Goal: Transaction & Acquisition: Purchase product/service

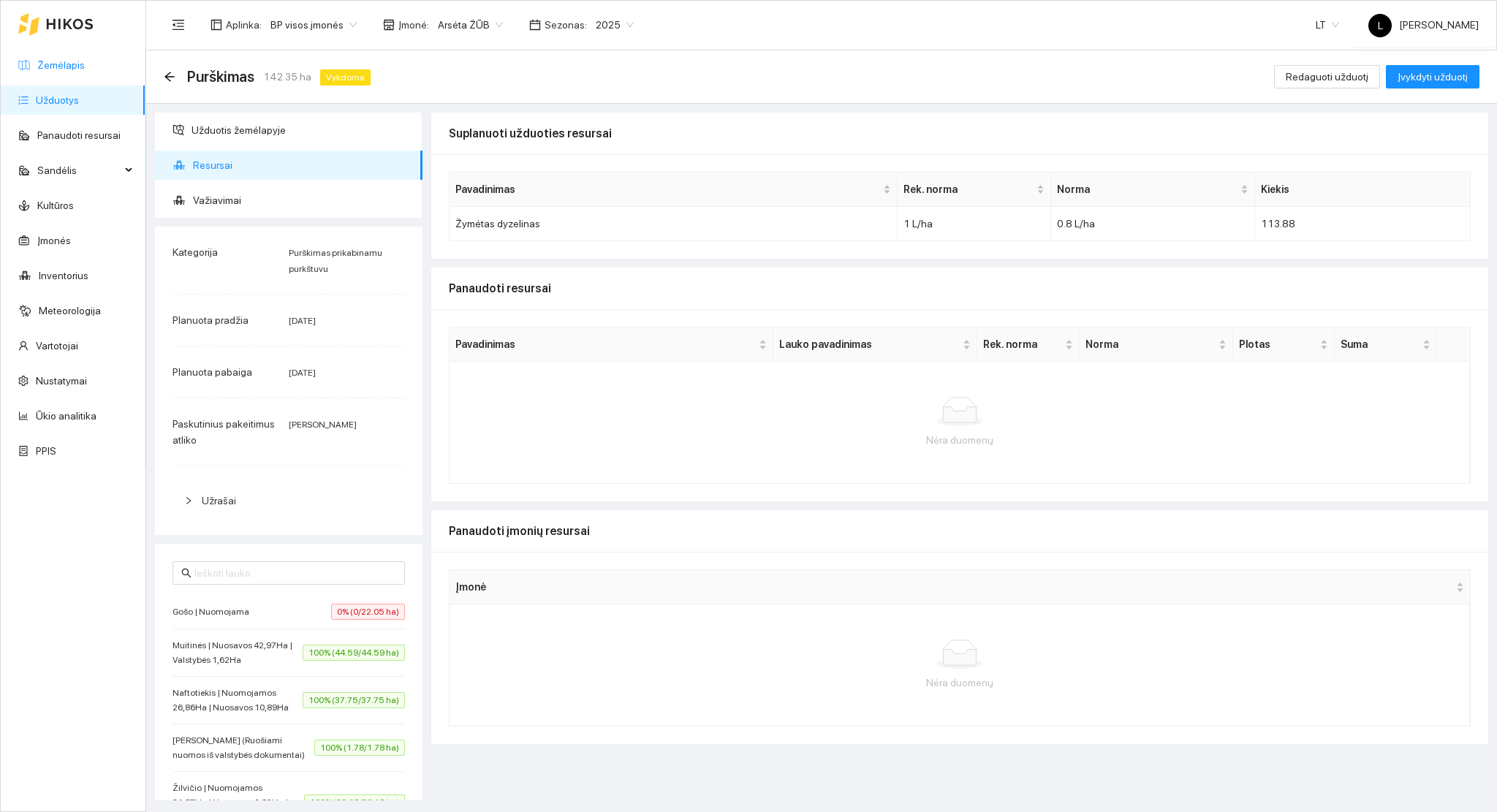
click at [67, 61] on link "Žemėlapis" at bounding box center [61, 65] width 47 height 12
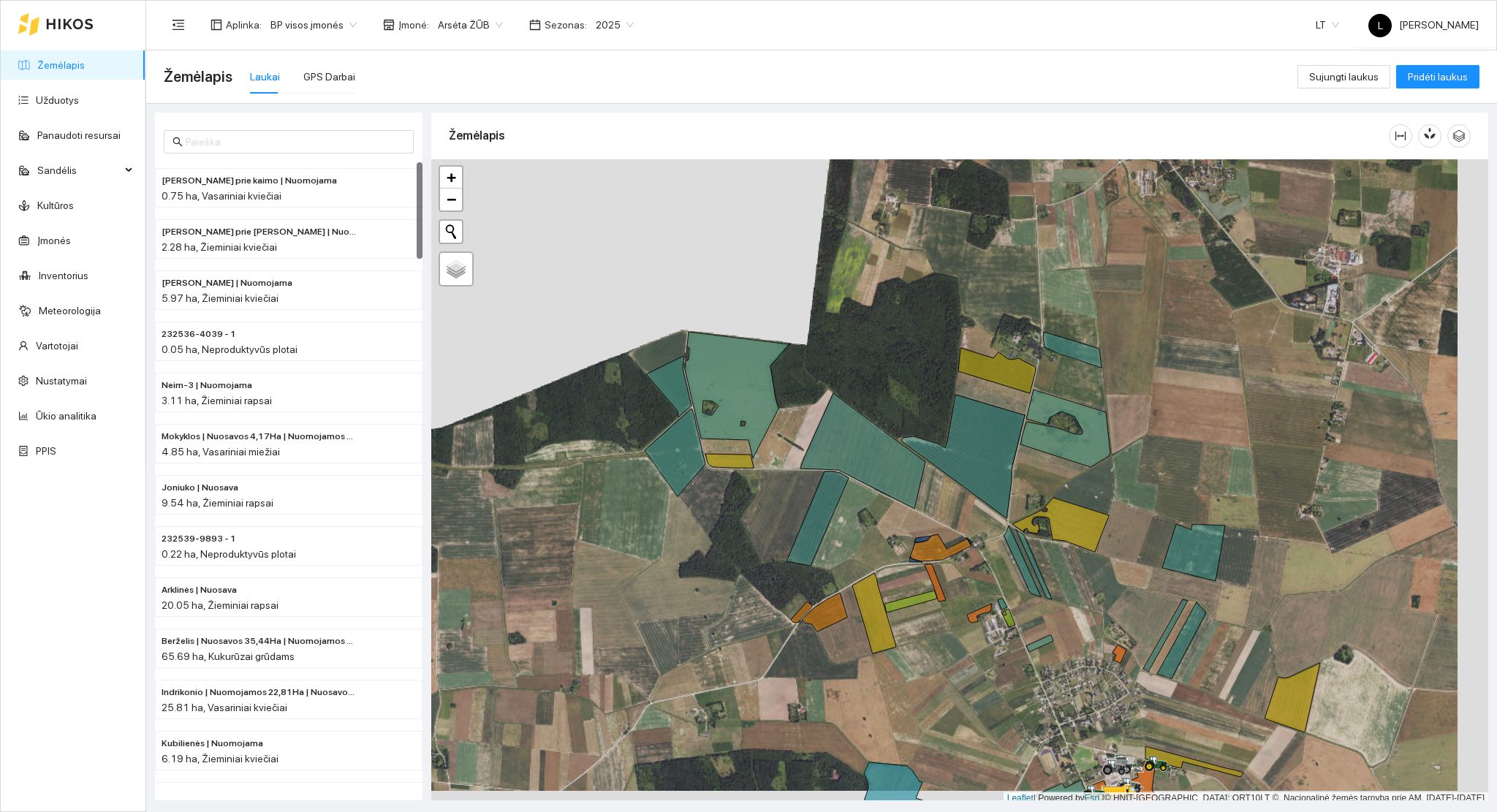
scroll to position [4, 0]
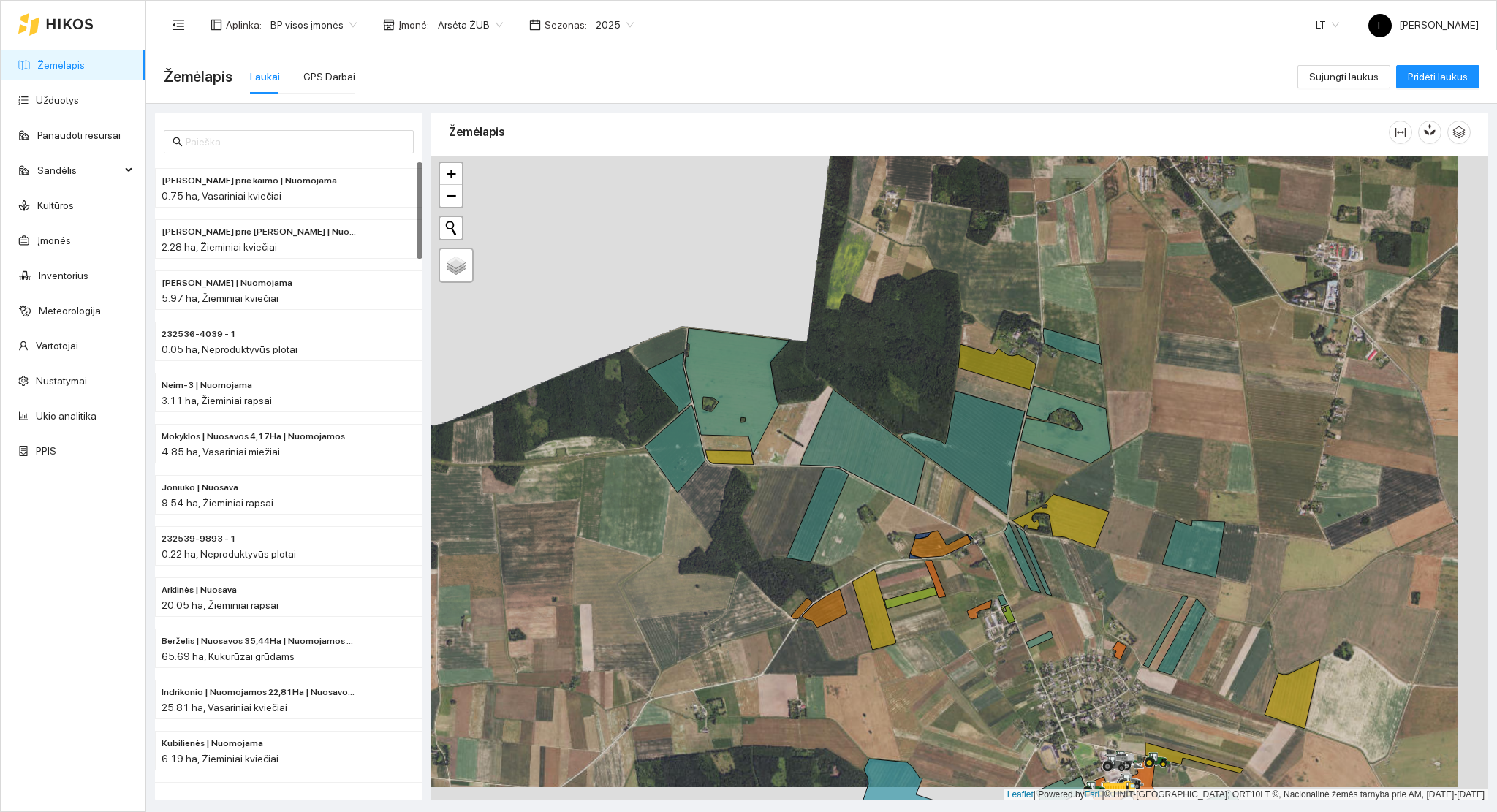
drag, startPoint x: 916, startPoint y: 520, endPoint x: 727, endPoint y: 336, distance: 263.8
click at [728, 338] on div at bounding box center [960, 479] width 1057 height 646
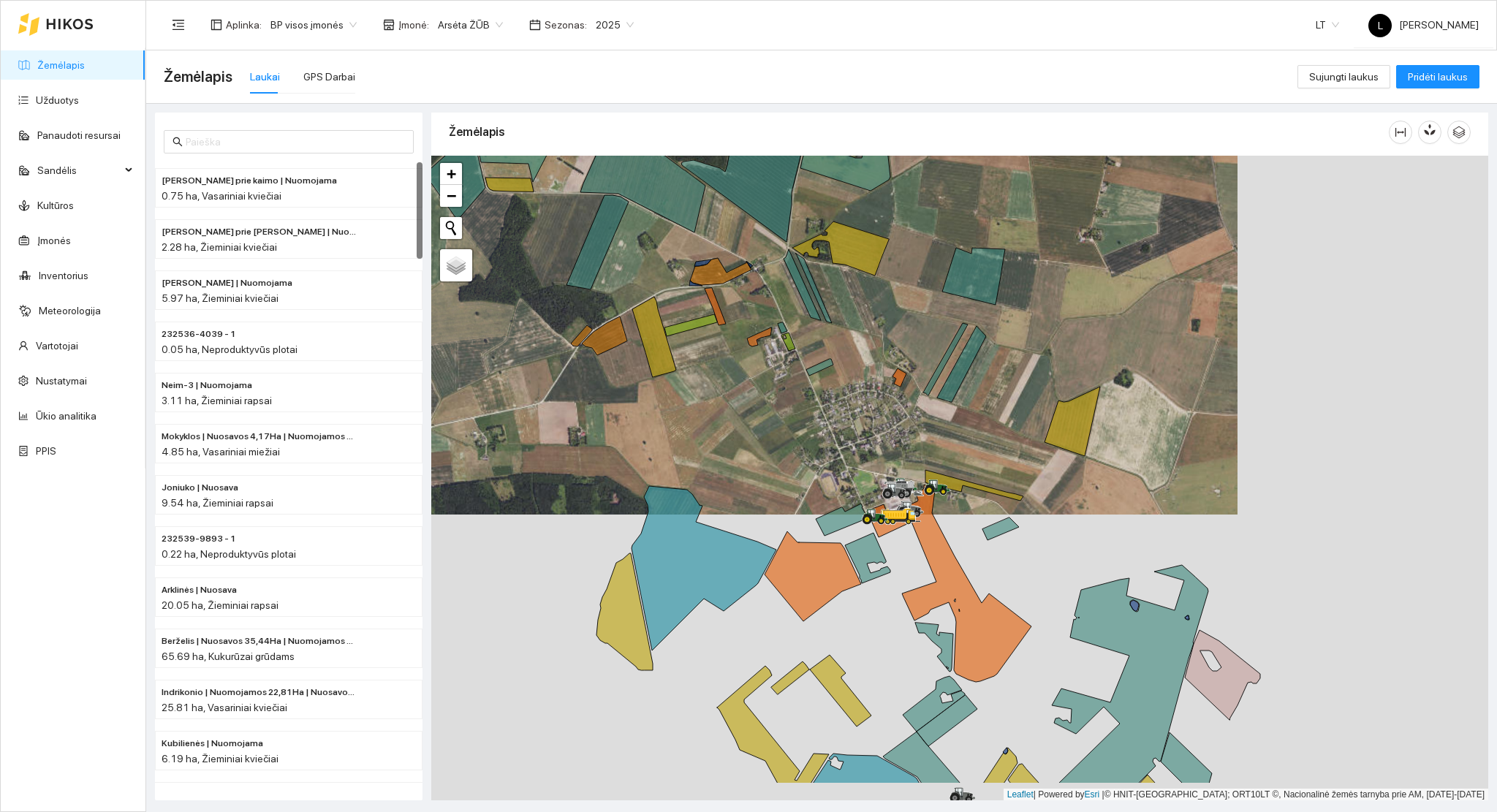
drag, startPoint x: 825, startPoint y: 470, endPoint x: 810, endPoint y: 414, distance: 58.0
click at [810, 414] on div at bounding box center [960, 479] width 1057 height 646
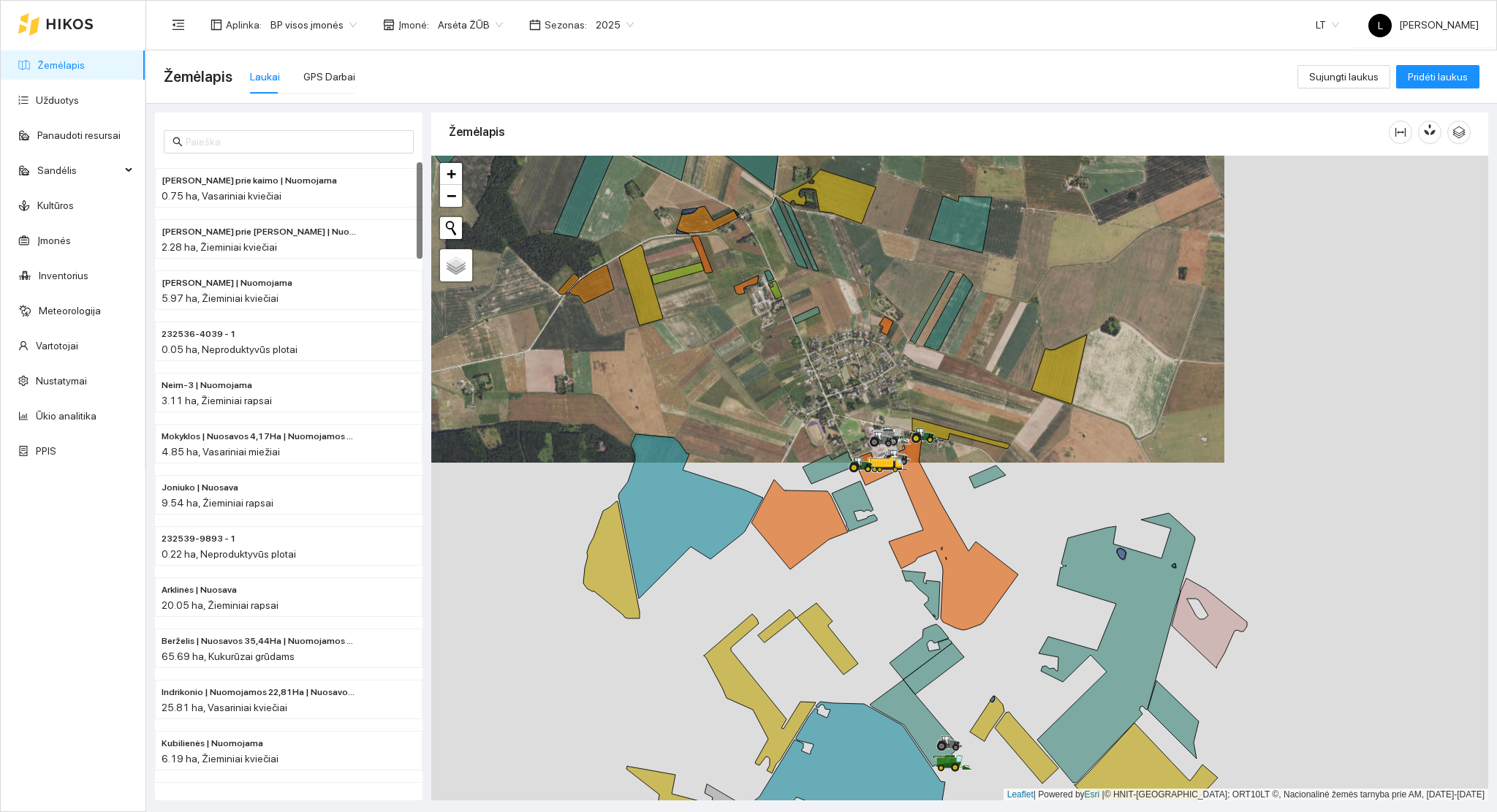
drag, startPoint x: 899, startPoint y: 621, endPoint x: 855, endPoint y: 485, distance: 142.9
click at [848, 467] on div at bounding box center [960, 479] width 1057 height 646
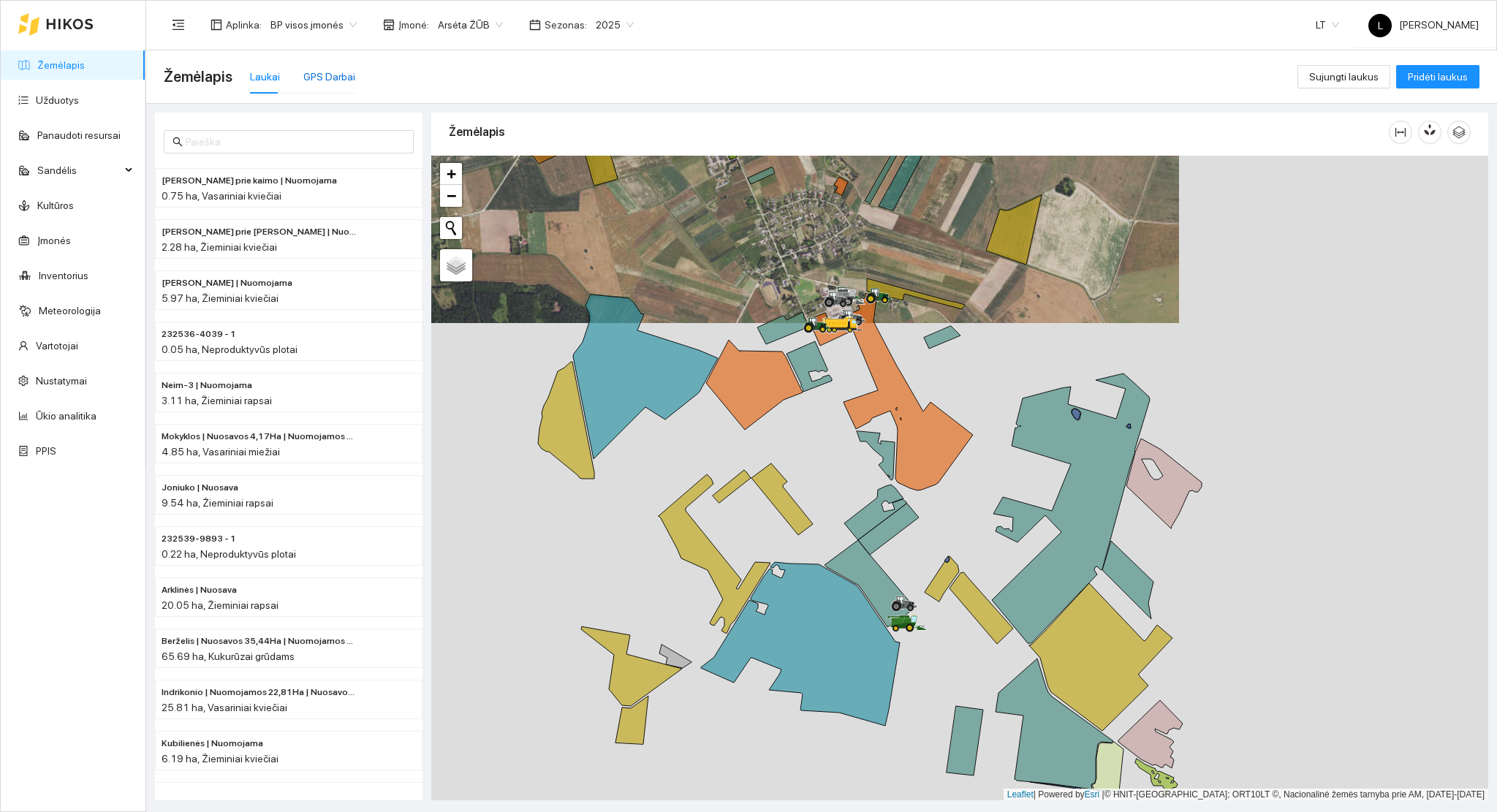
click at [329, 75] on div "GPS Darbai" at bounding box center [329, 76] width 52 height 16
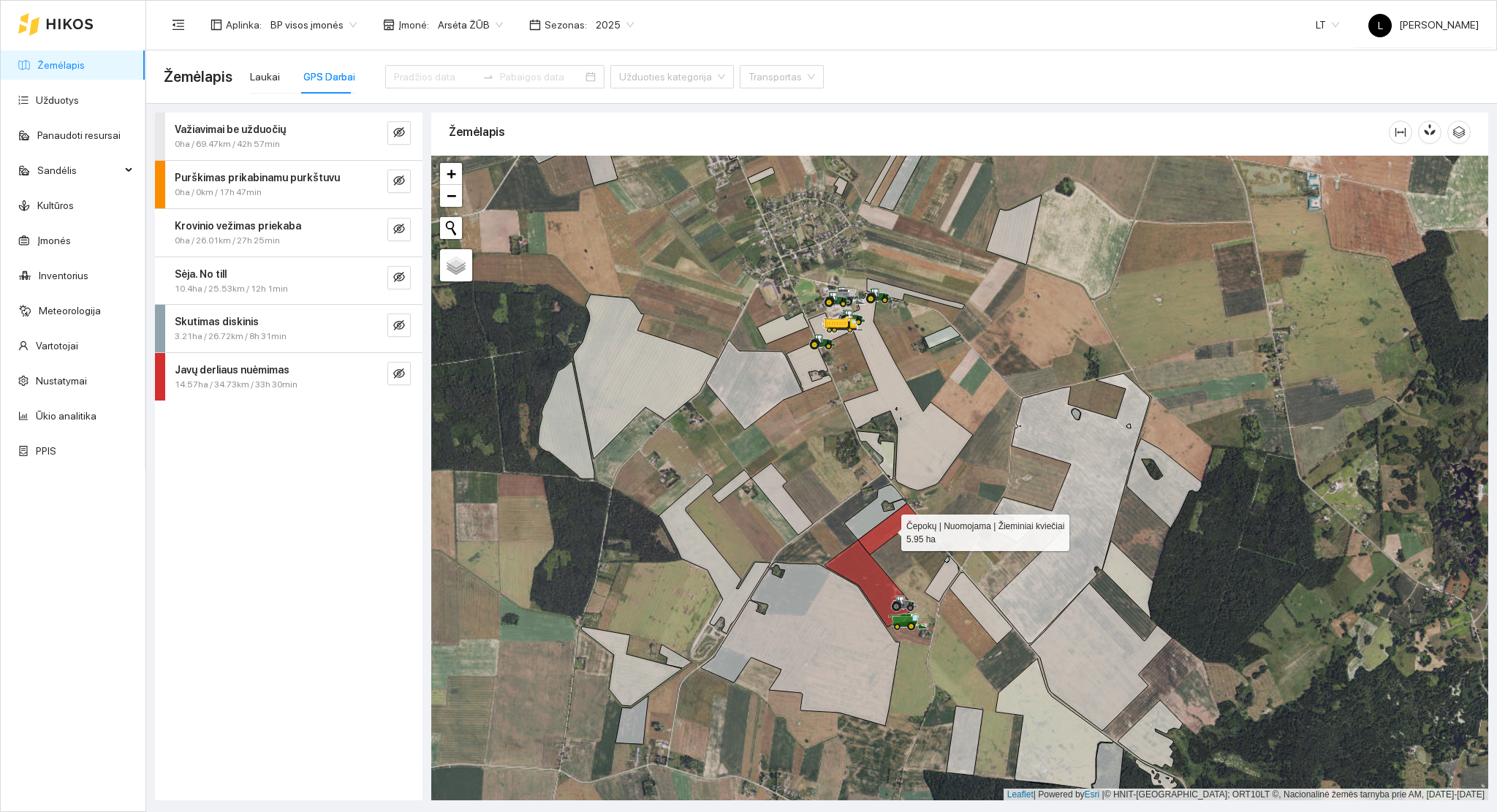
click at [884, 530] on icon at bounding box center [889, 529] width 61 height 51
click at [884, 537] on icon at bounding box center [889, 529] width 61 height 51
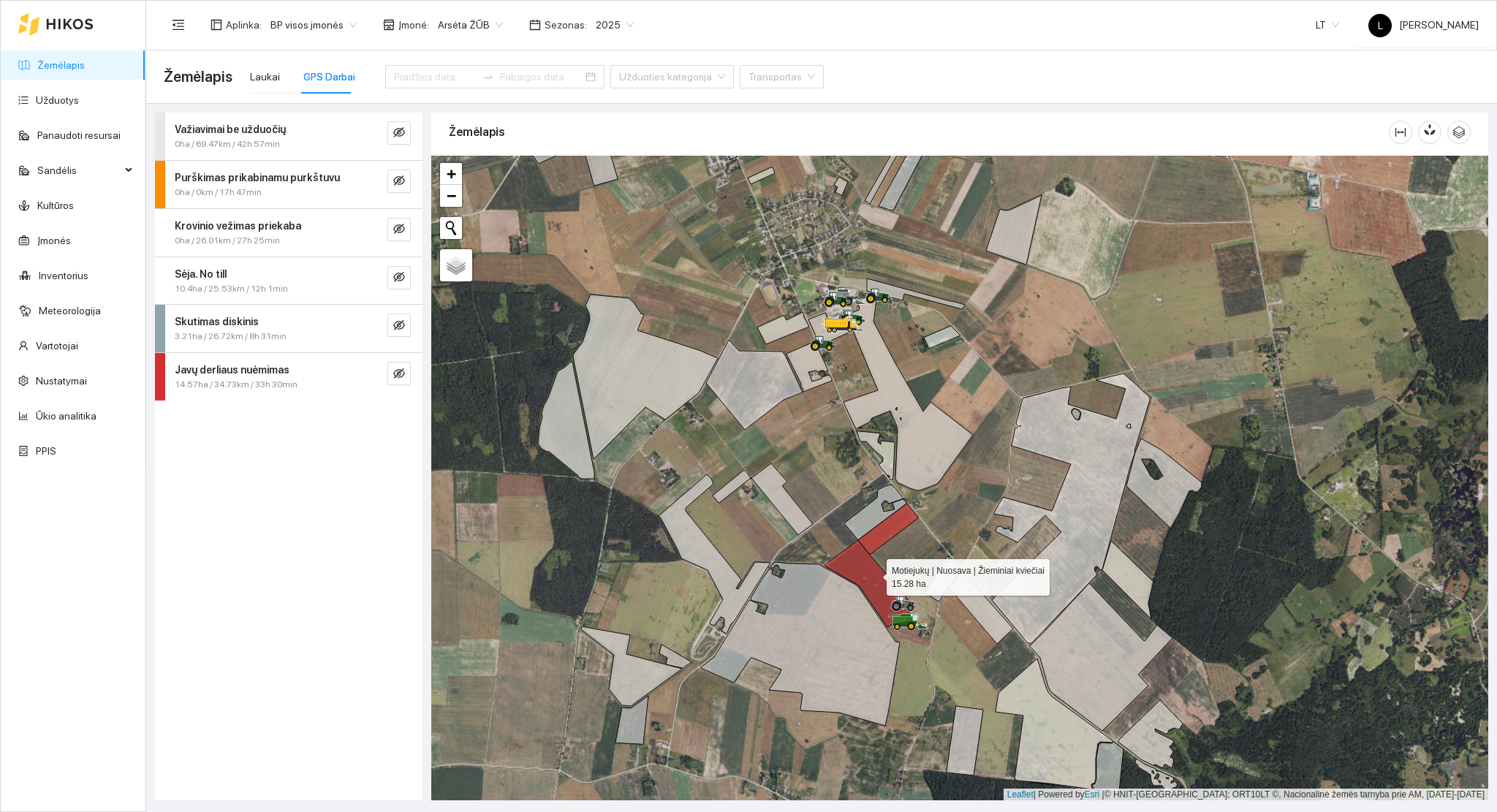
click at [873, 575] on icon at bounding box center [870, 584] width 90 height 87
click at [868, 577] on icon at bounding box center [870, 584] width 90 height 87
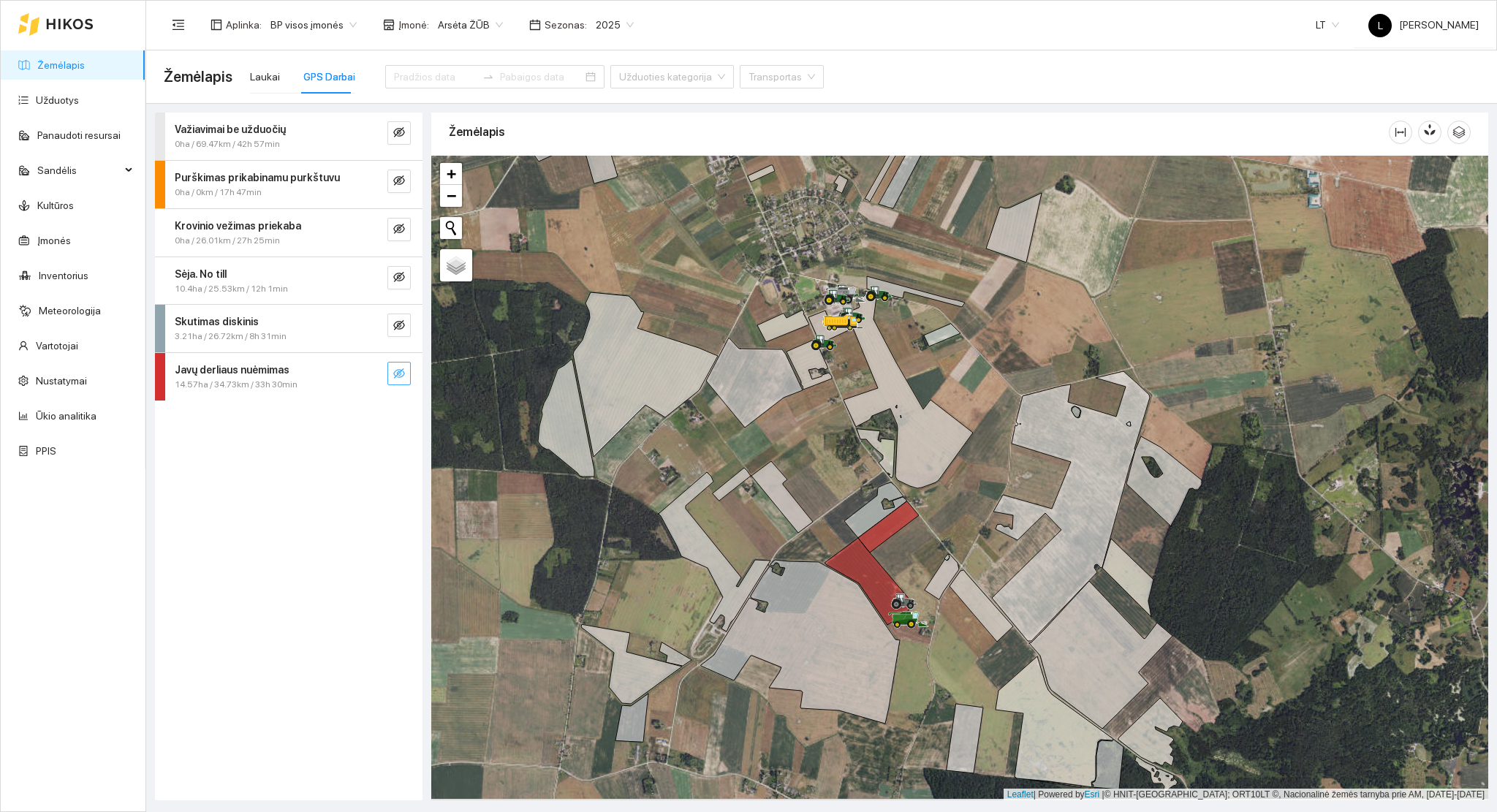
click at [403, 369] on icon "eye-invisible" at bounding box center [399, 374] width 12 height 12
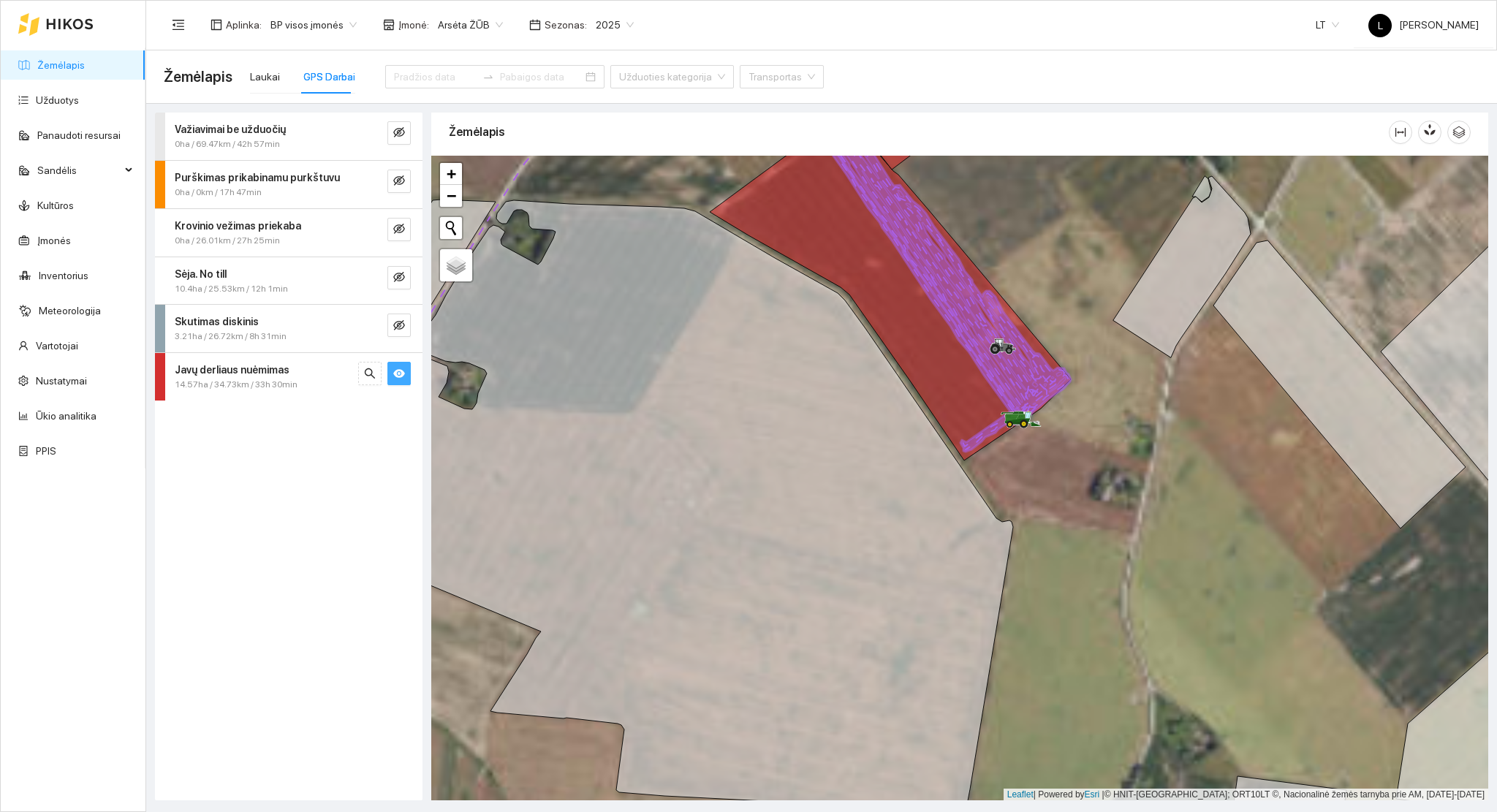
click at [244, 389] on span "14.57ha / 34.73km / 33h 30min" at bounding box center [236, 384] width 123 height 14
click at [276, 481] on div "2025-08-20" at bounding box center [268, 480] width 136 height 14
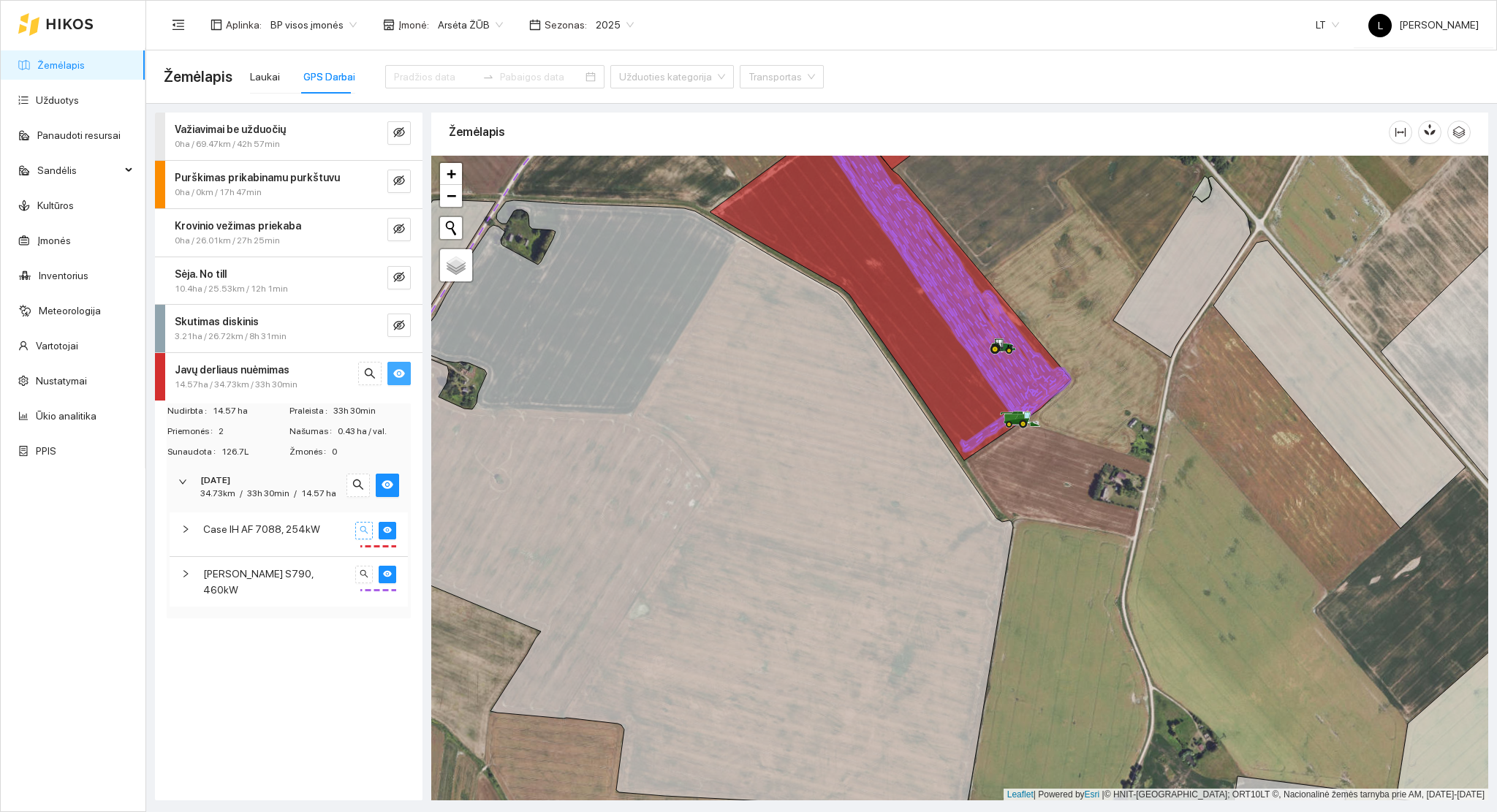
click at [366, 527] on icon "search" at bounding box center [364, 530] width 9 height 9
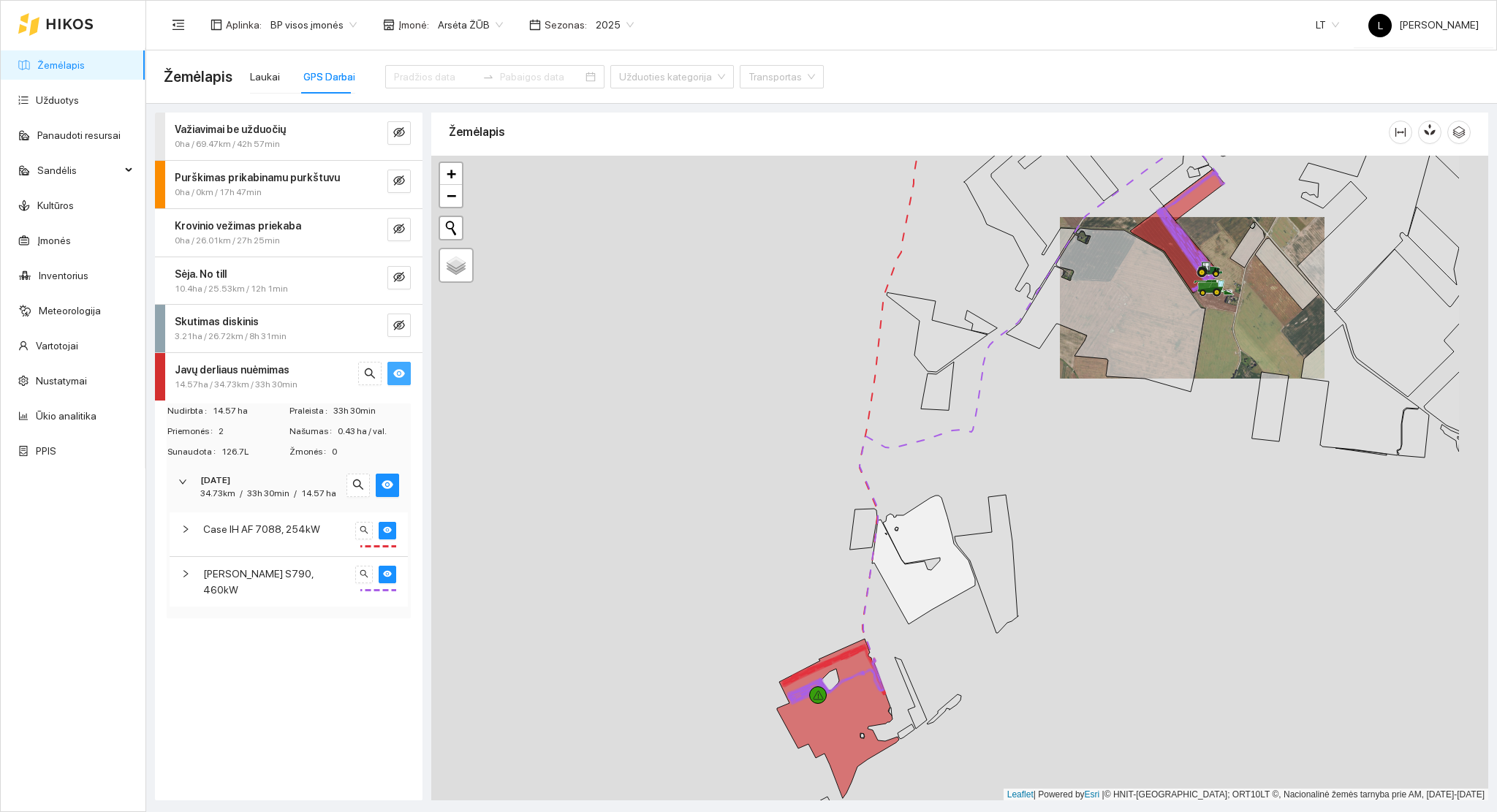
drag, startPoint x: 977, startPoint y: 673, endPoint x: 637, endPoint y: 717, distance: 342.8
click at [644, 722] on div at bounding box center [960, 479] width 1057 height 646
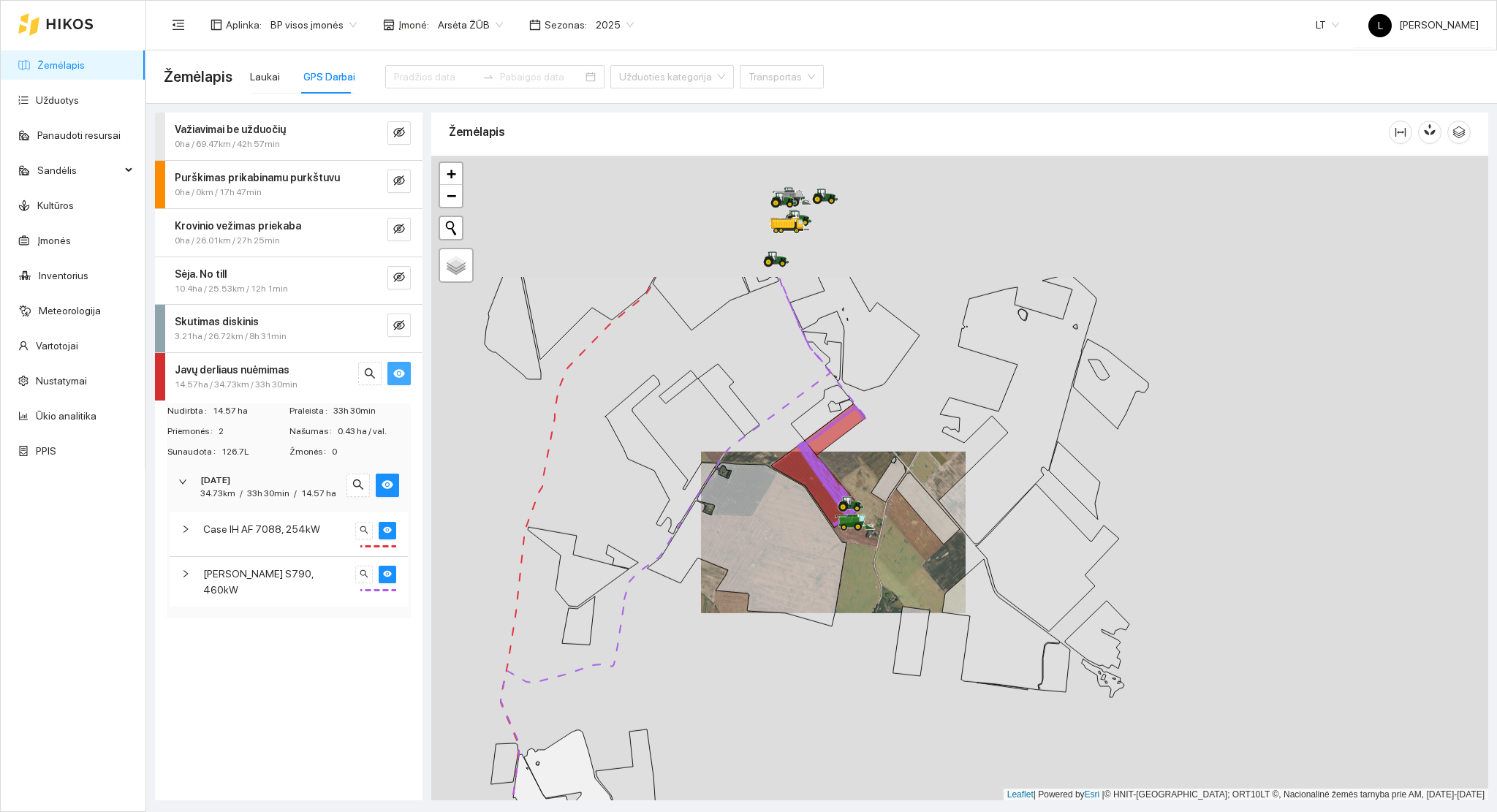
drag, startPoint x: 838, startPoint y: 455, endPoint x: 820, endPoint y: 640, distance: 185.9
click at [822, 626] on icon at bounding box center [747, 545] width 199 height 164
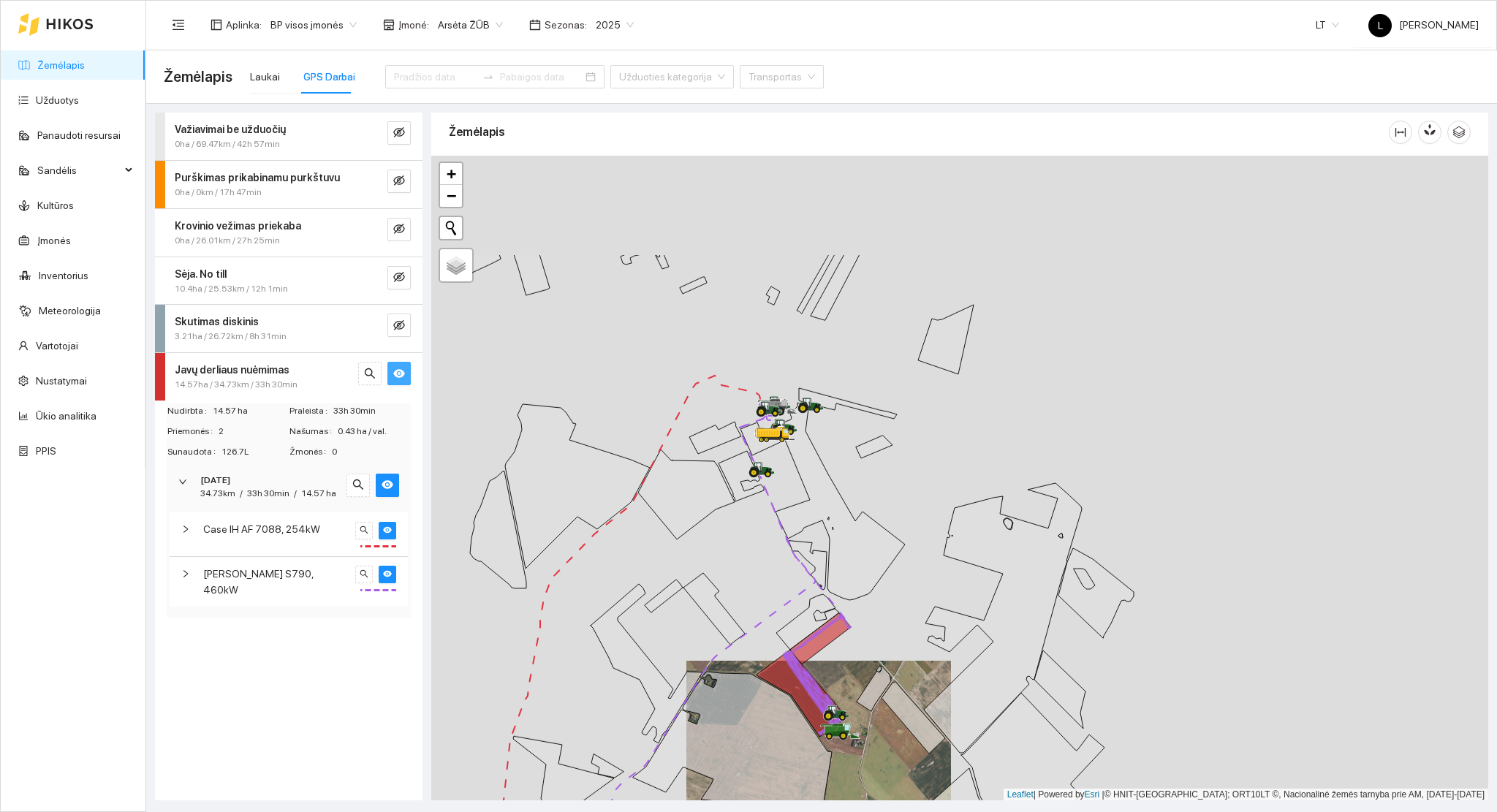
drag, startPoint x: 763, startPoint y: 416, endPoint x: 757, endPoint y: 515, distance: 99.2
click at [756, 529] on div at bounding box center [960, 479] width 1057 height 646
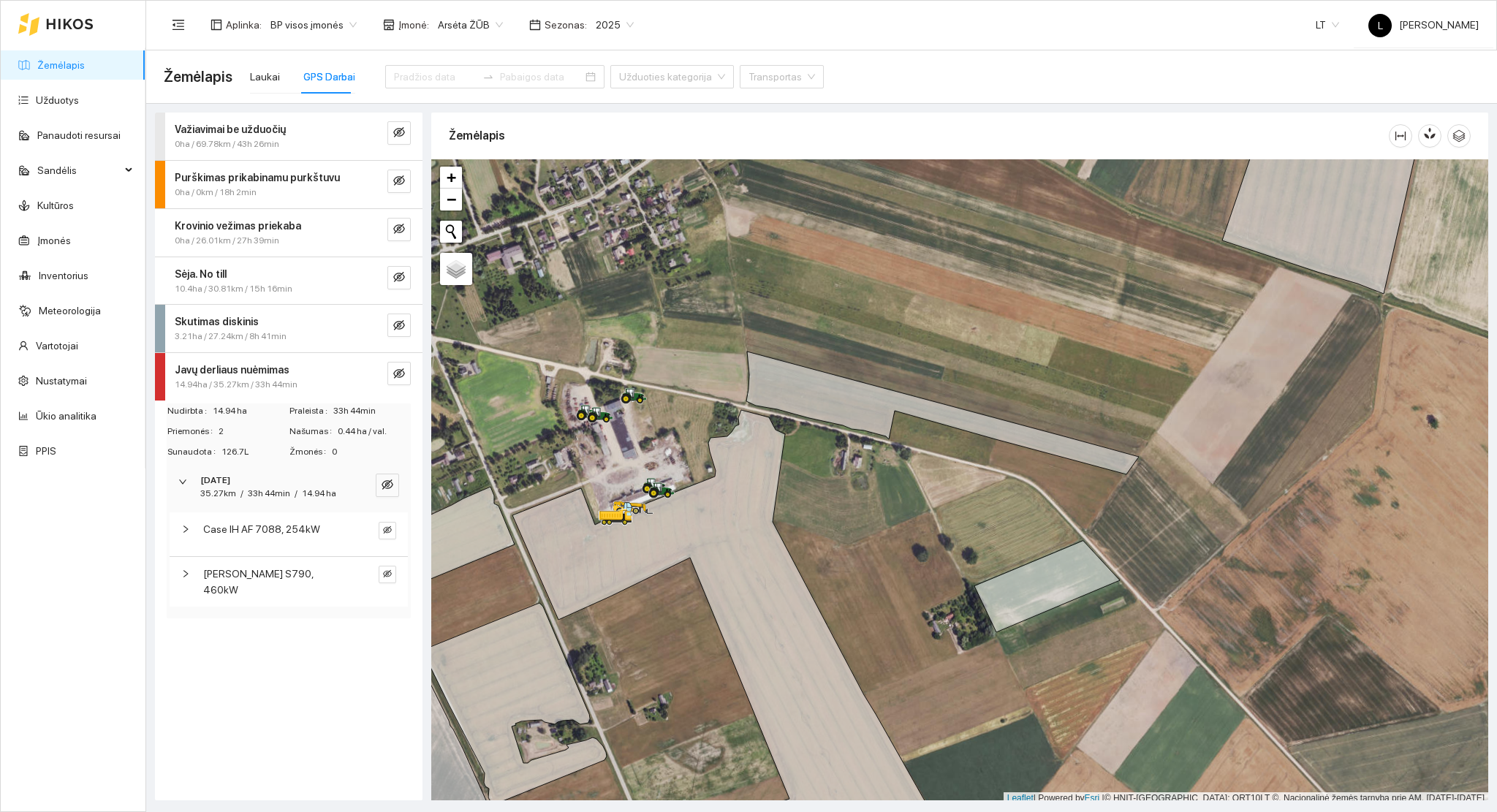
scroll to position [4, 0]
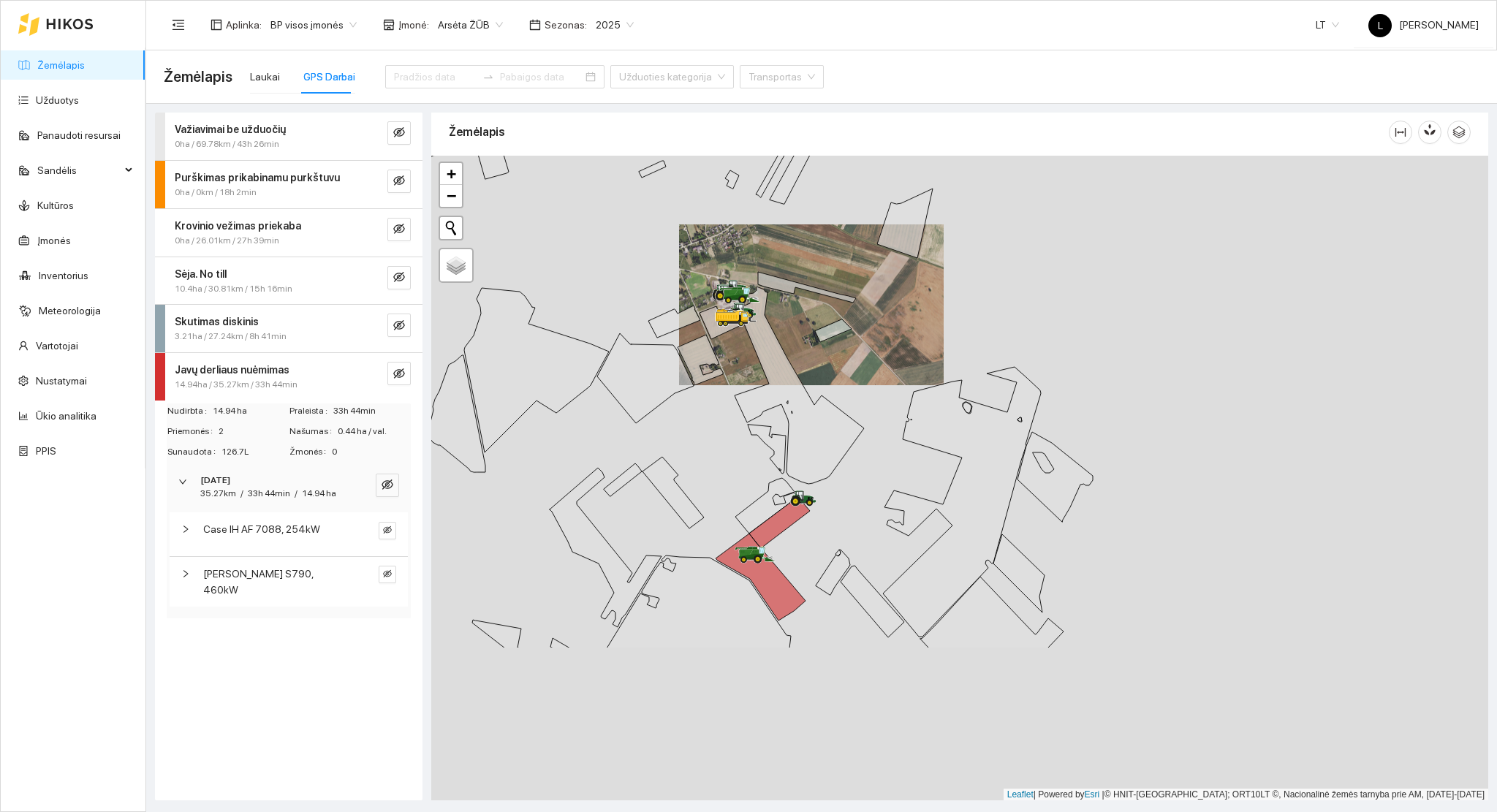
drag, startPoint x: 688, startPoint y: 475, endPoint x: 824, endPoint y: 287, distance: 232.0
click at [817, 237] on div at bounding box center [960, 479] width 1057 height 646
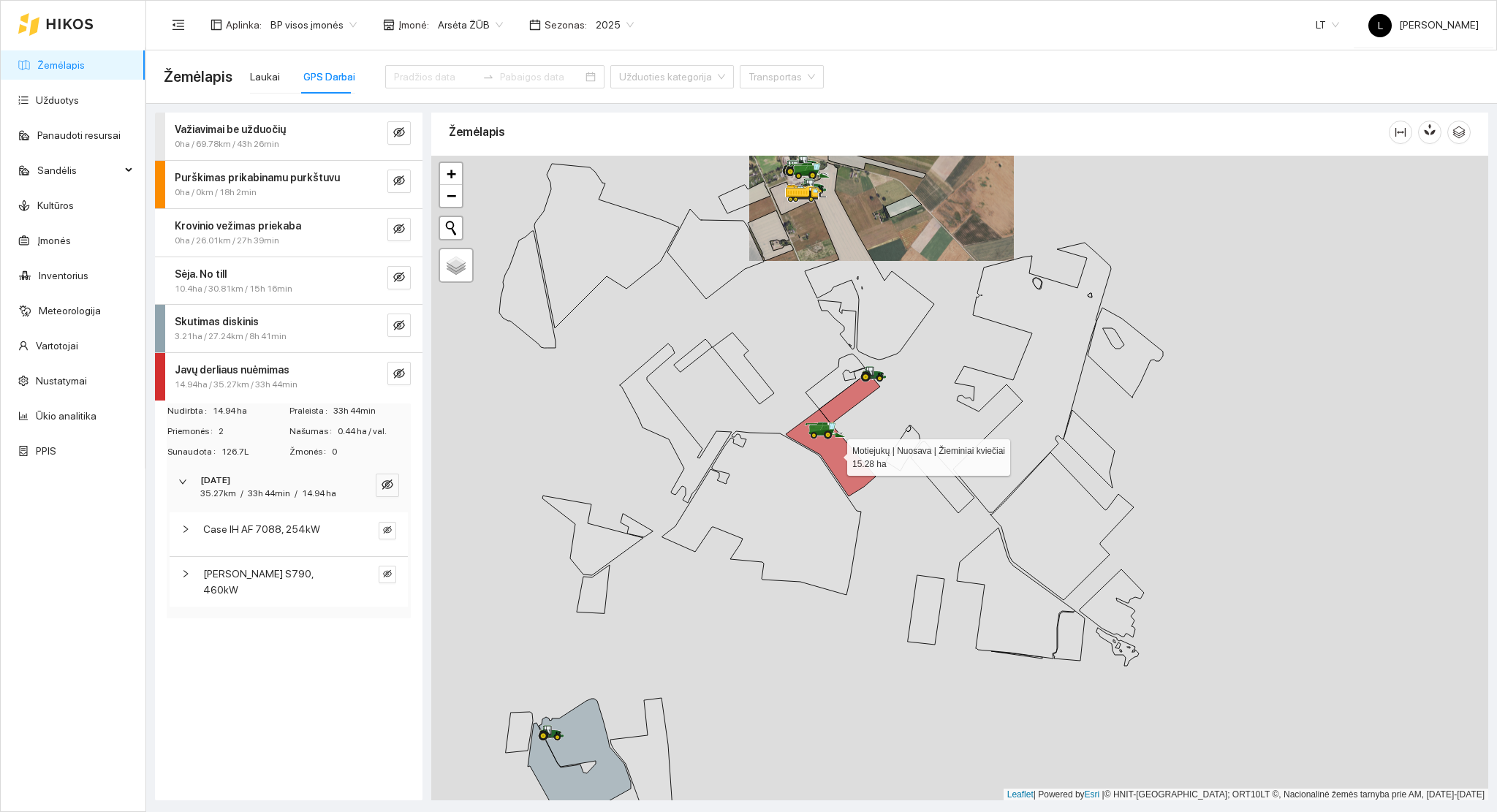
click at [834, 449] on icon at bounding box center [831, 452] width 90 height 87
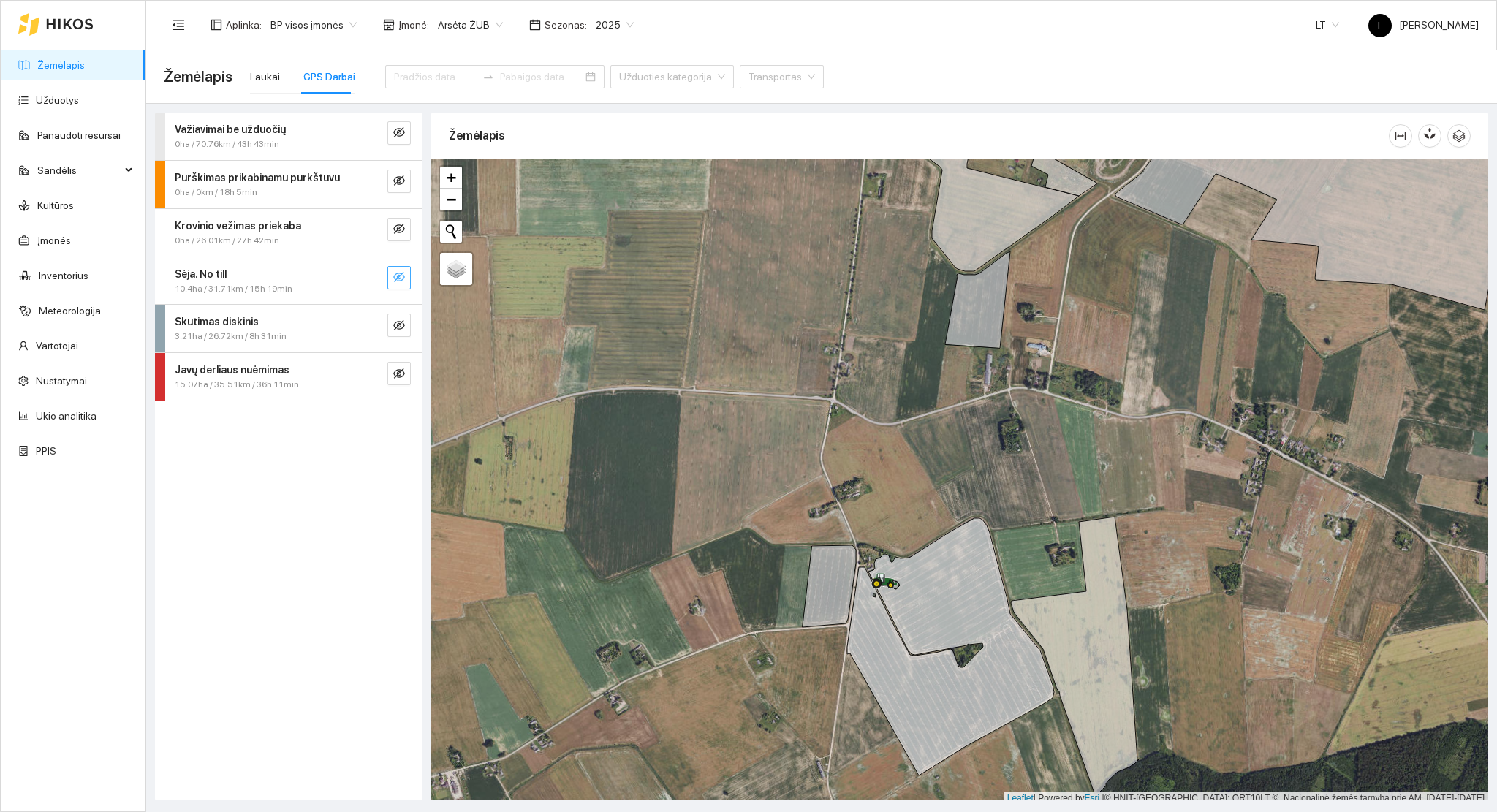
click at [396, 280] on icon "eye-invisible" at bounding box center [399, 277] width 12 height 10
click at [405, 279] on button "button" at bounding box center [399, 277] width 23 height 23
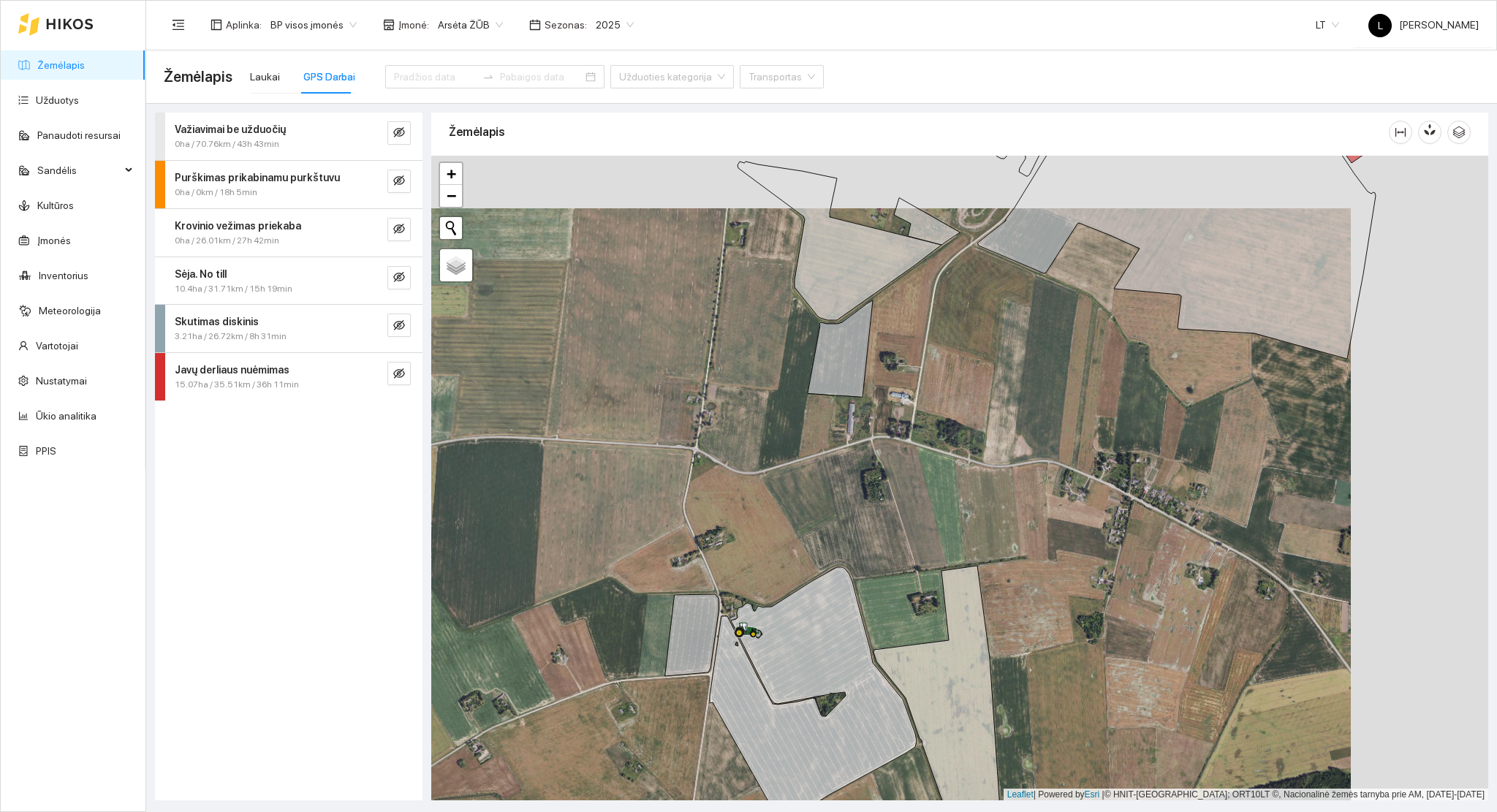
drag, startPoint x: 788, startPoint y: 458, endPoint x: 656, endPoint y: 500, distance: 138.5
click at [664, 497] on div at bounding box center [960, 479] width 1057 height 646
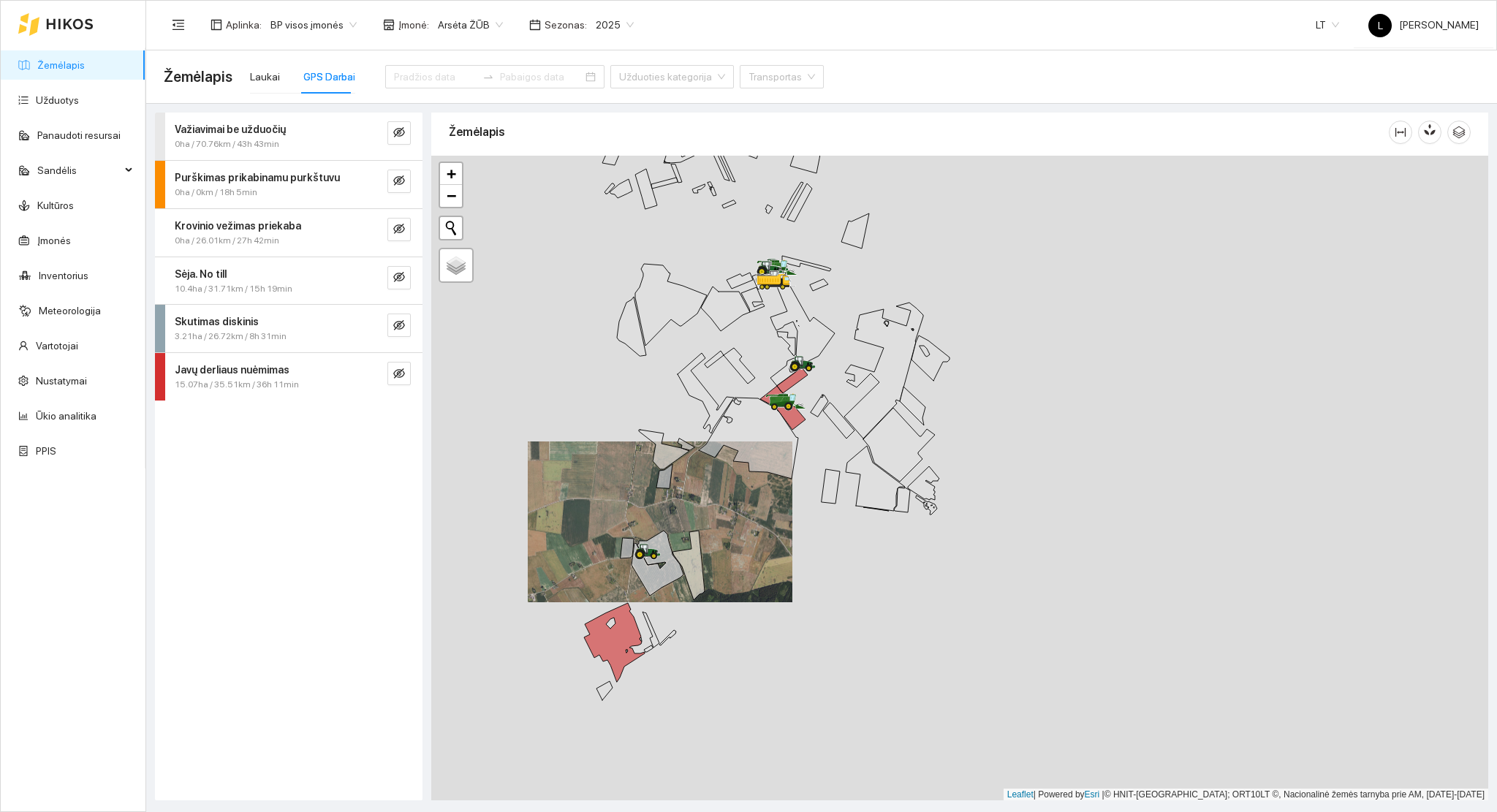
drag, startPoint x: 816, startPoint y: 455, endPoint x: 754, endPoint y: 560, distance: 121.9
click at [754, 560] on div at bounding box center [960, 479] width 1057 height 646
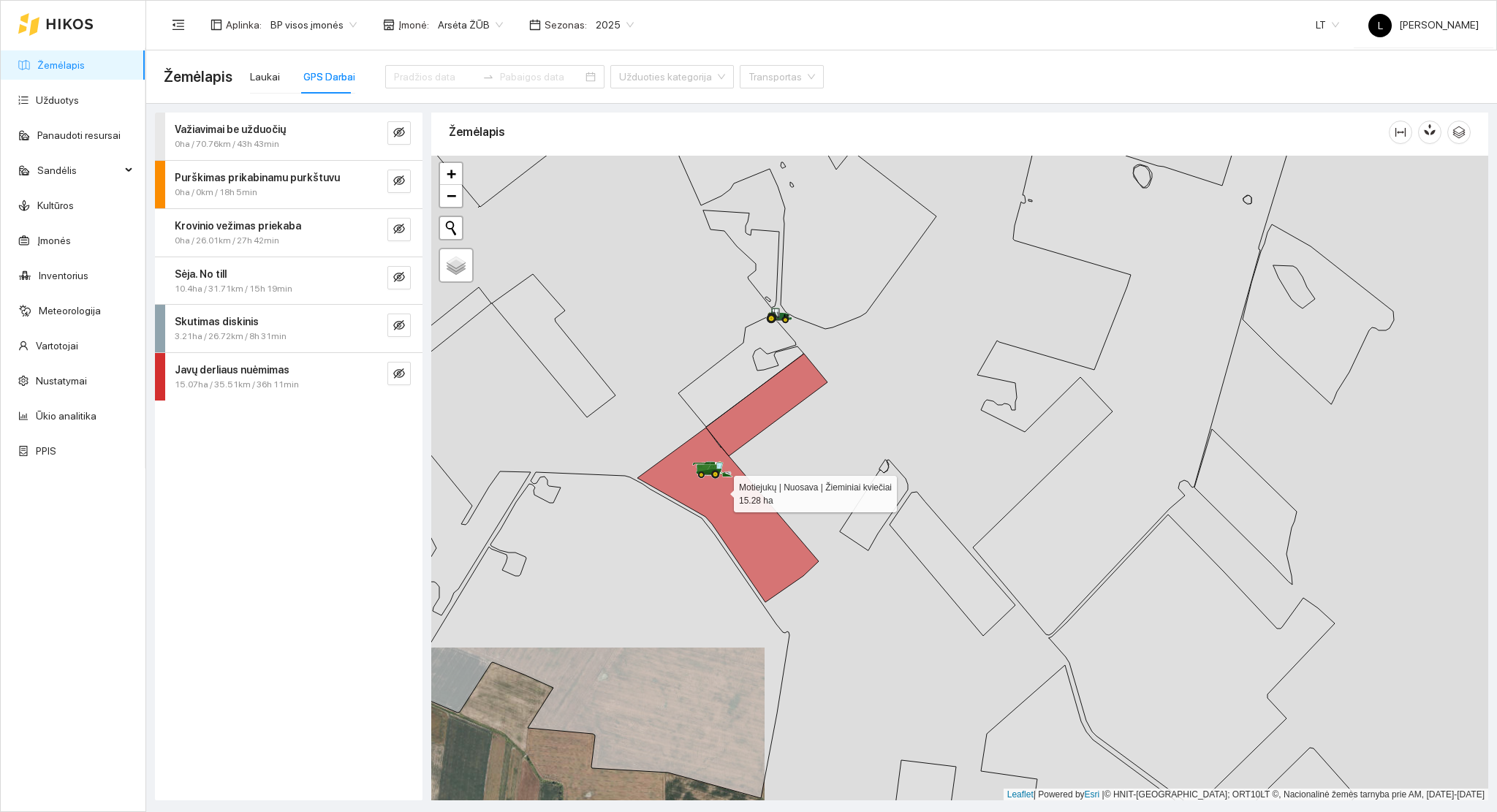
click at [722, 491] on icon at bounding box center [728, 515] width 181 height 175
click at [767, 416] on icon at bounding box center [767, 405] width 121 height 103
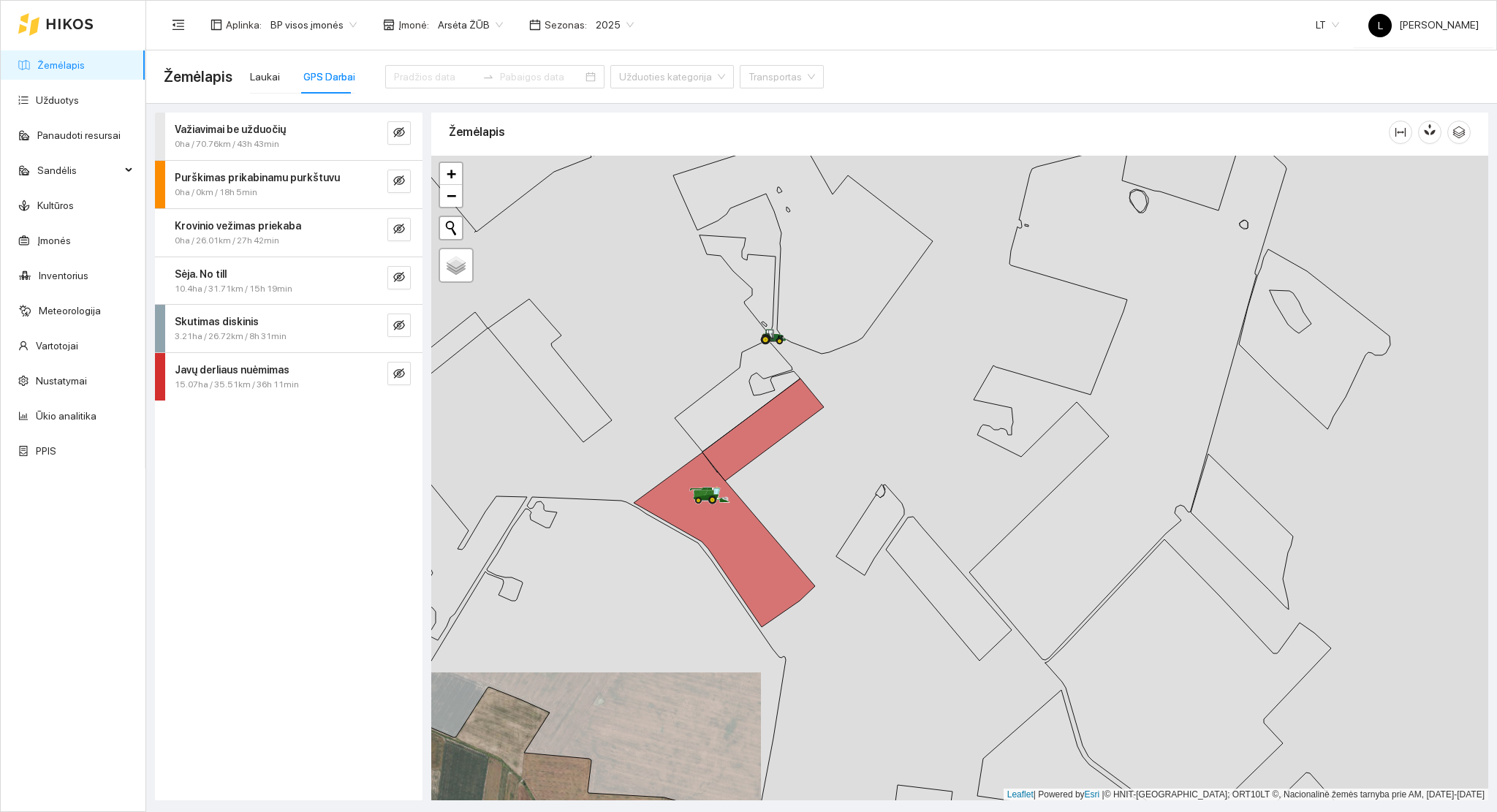
drag, startPoint x: 792, startPoint y: 438, endPoint x: 771, endPoint y: 559, distance: 122.8
click at [771, 559] on div at bounding box center [960, 479] width 1057 height 646
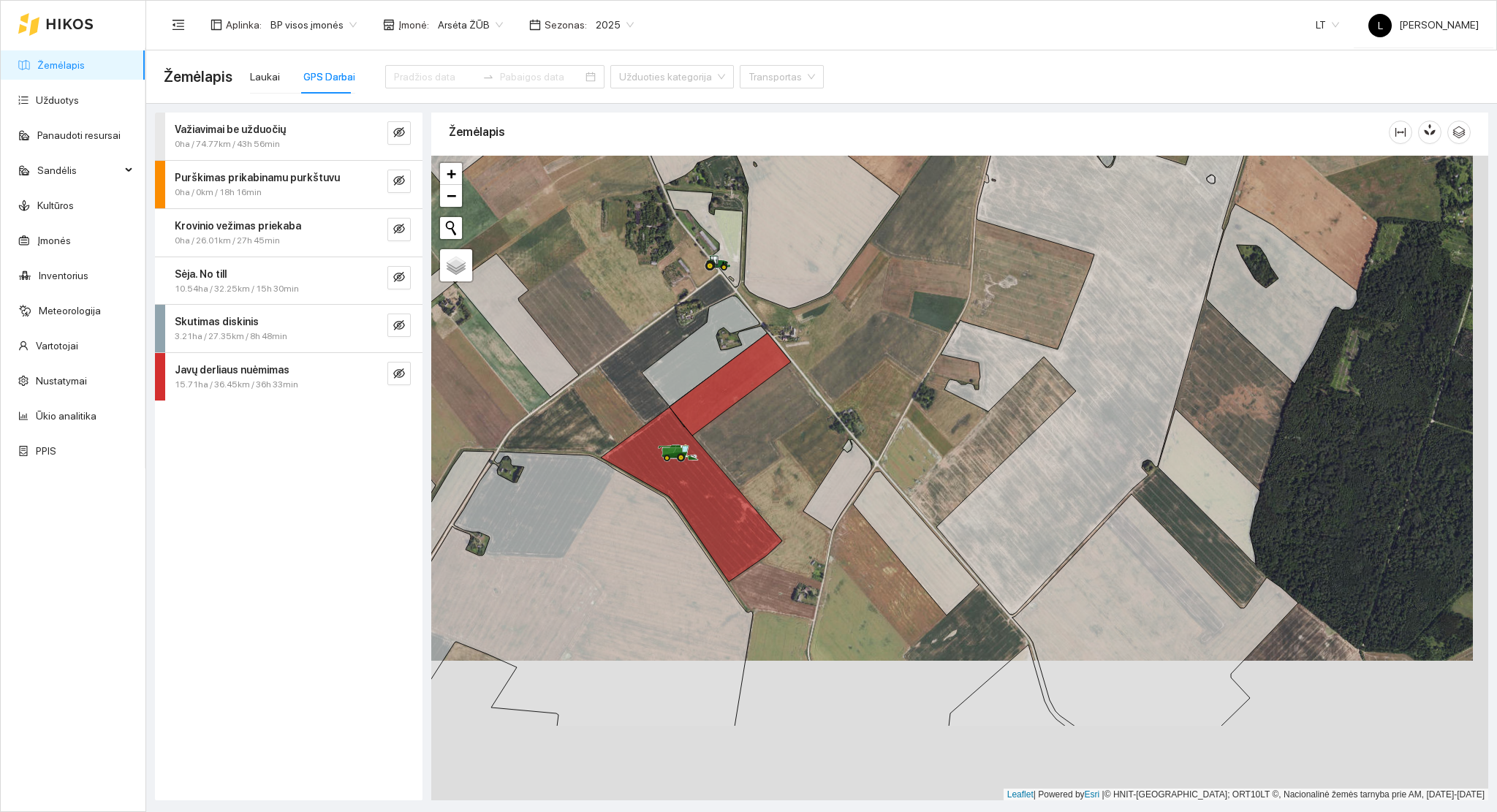
drag, startPoint x: 758, startPoint y: 592, endPoint x: 584, endPoint y: 288, distance: 350.3
click at [743, 457] on div at bounding box center [960, 479] width 1057 height 646
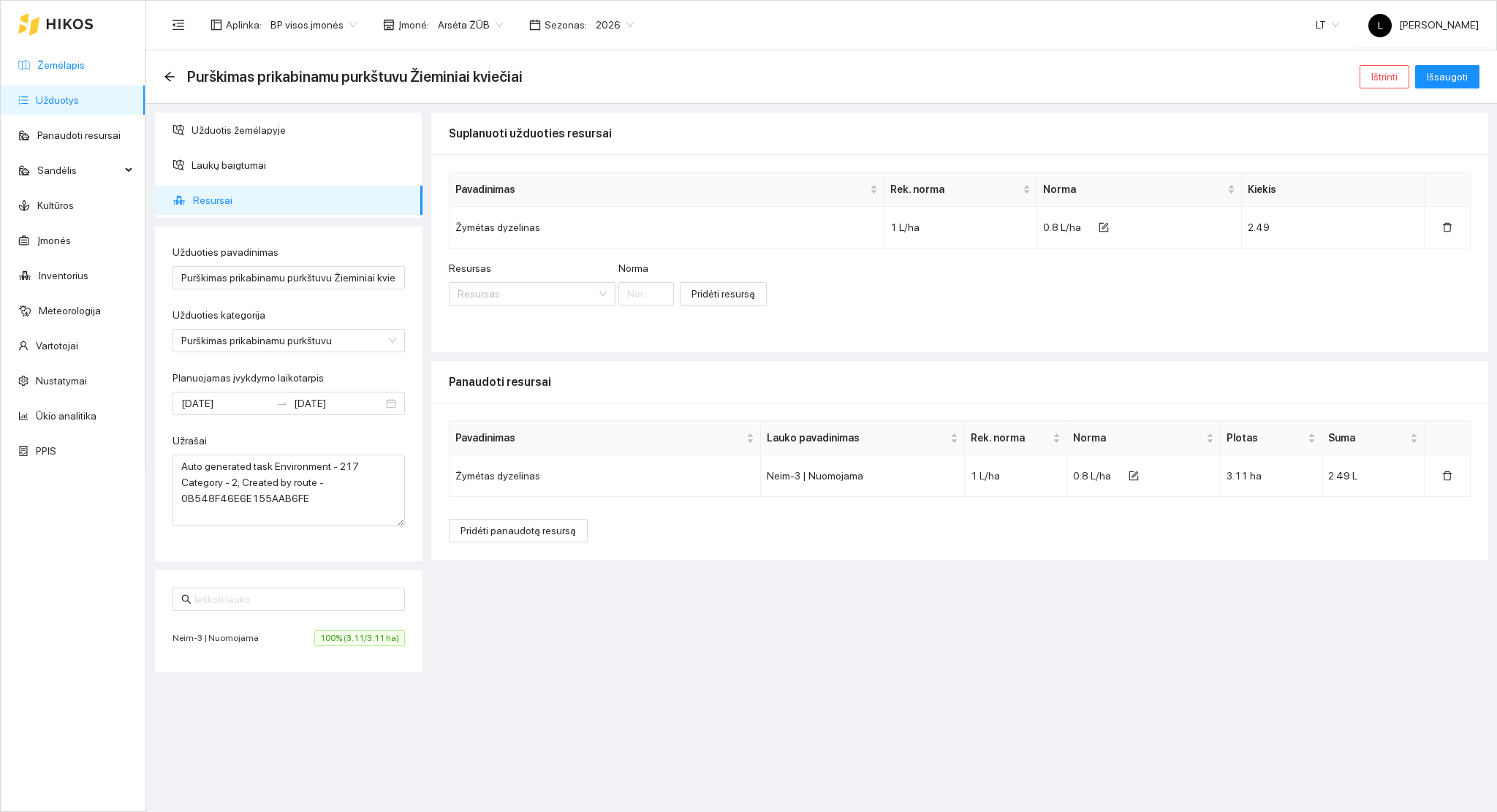
click at [76, 61] on link "Žemėlapis" at bounding box center [61, 65] width 47 height 12
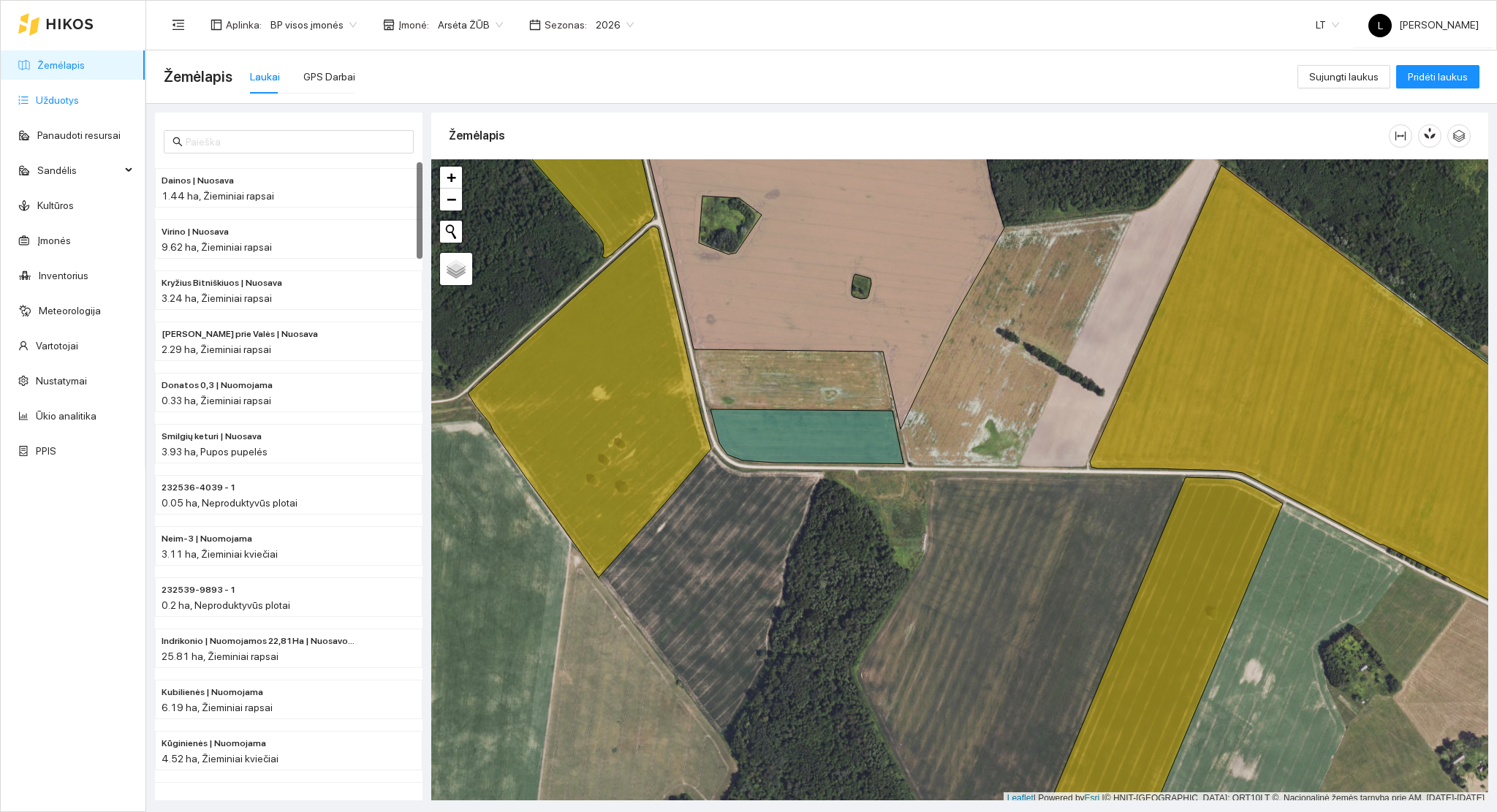
click at [63, 98] on link "Užduotys" at bounding box center [58, 100] width 43 height 12
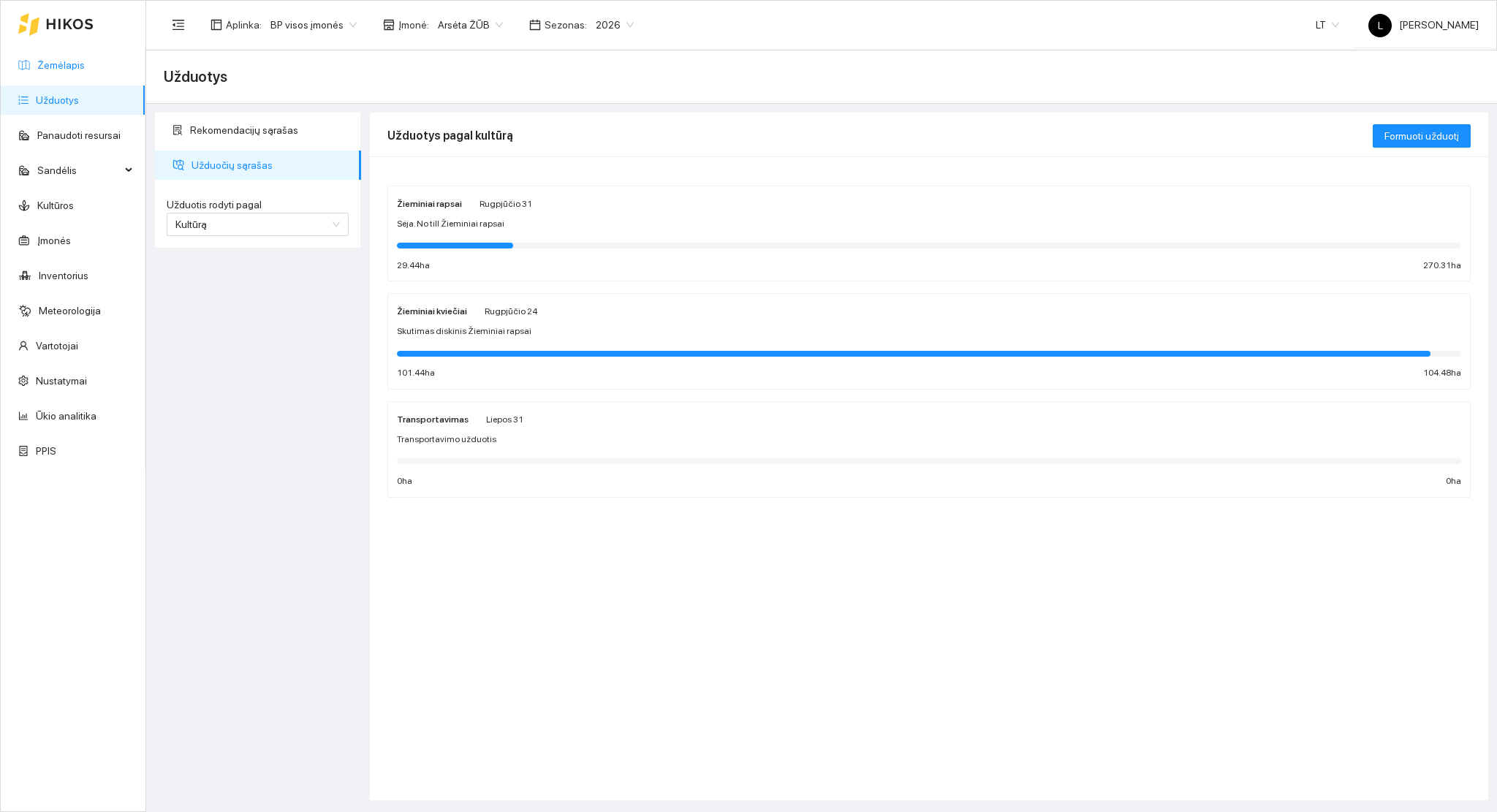
click at [76, 63] on link "Žemėlapis" at bounding box center [61, 65] width 47 height 12
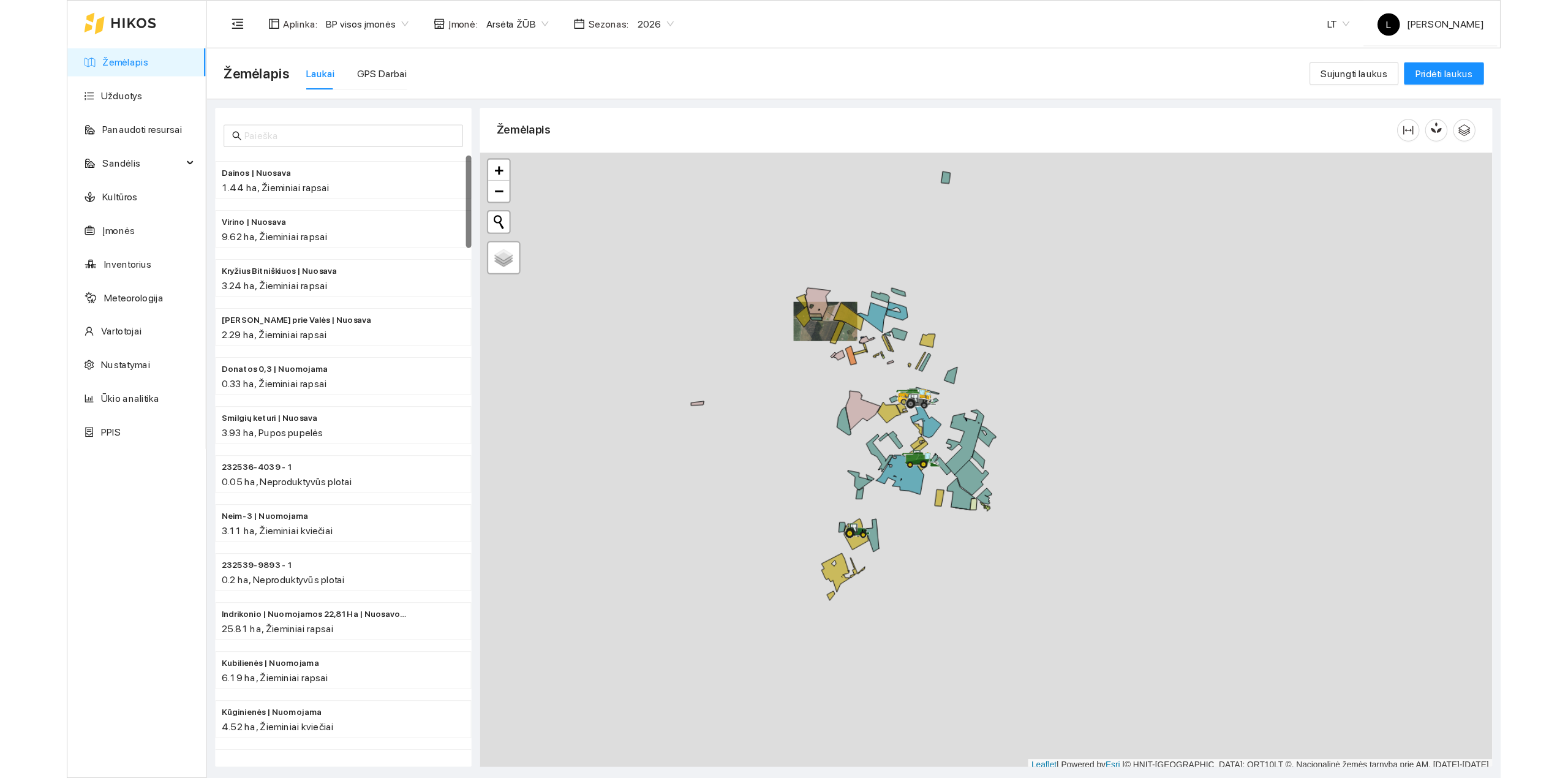
scroll to position [3, 0]
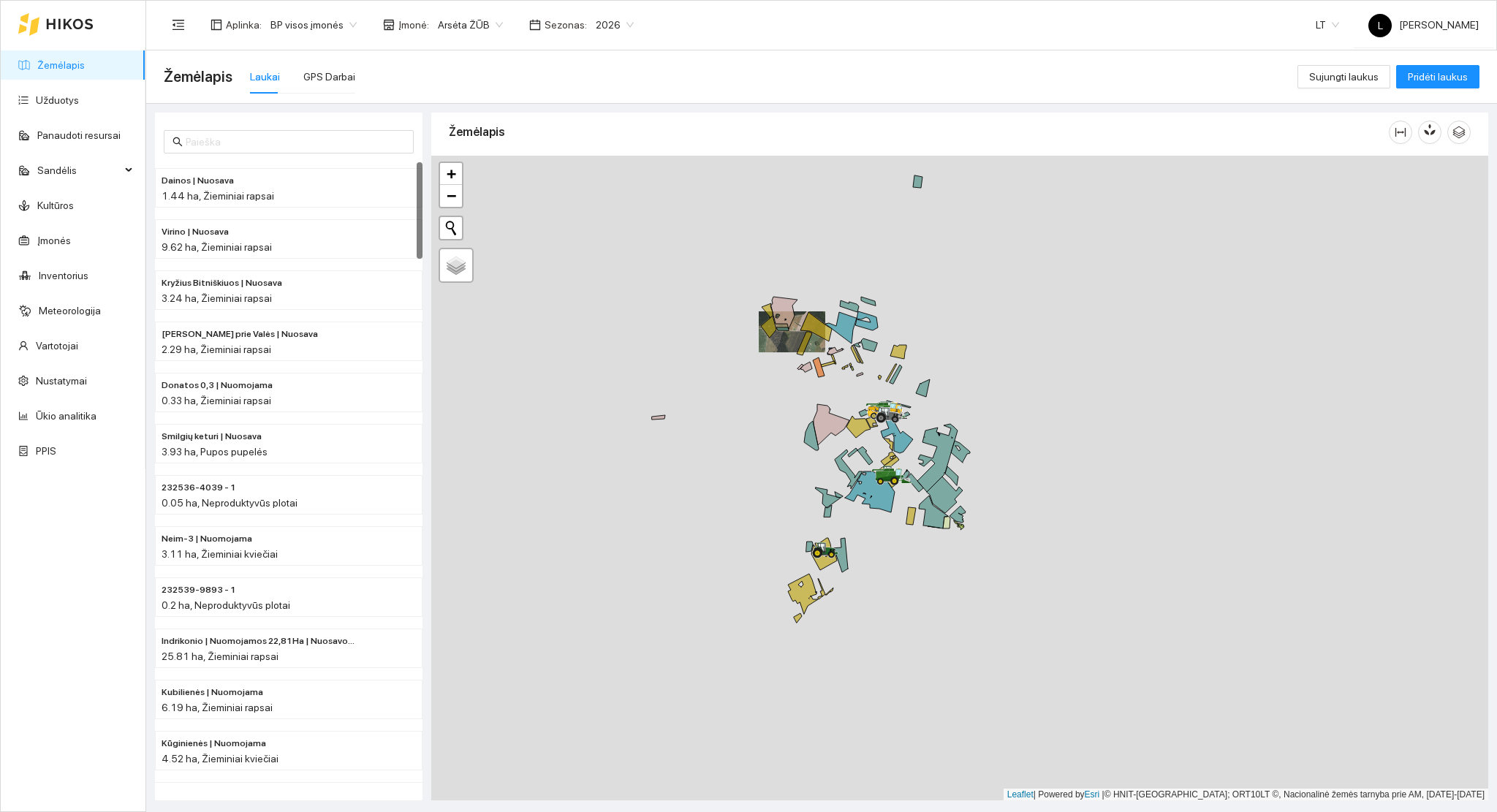
drag, startPoint x: 888, startPoint y: 453, endPoint x: 461, endPoint y: 241, distance: 476.7
click at [579, 303] on div at bounding box center [960, 479] width 1057 height 646
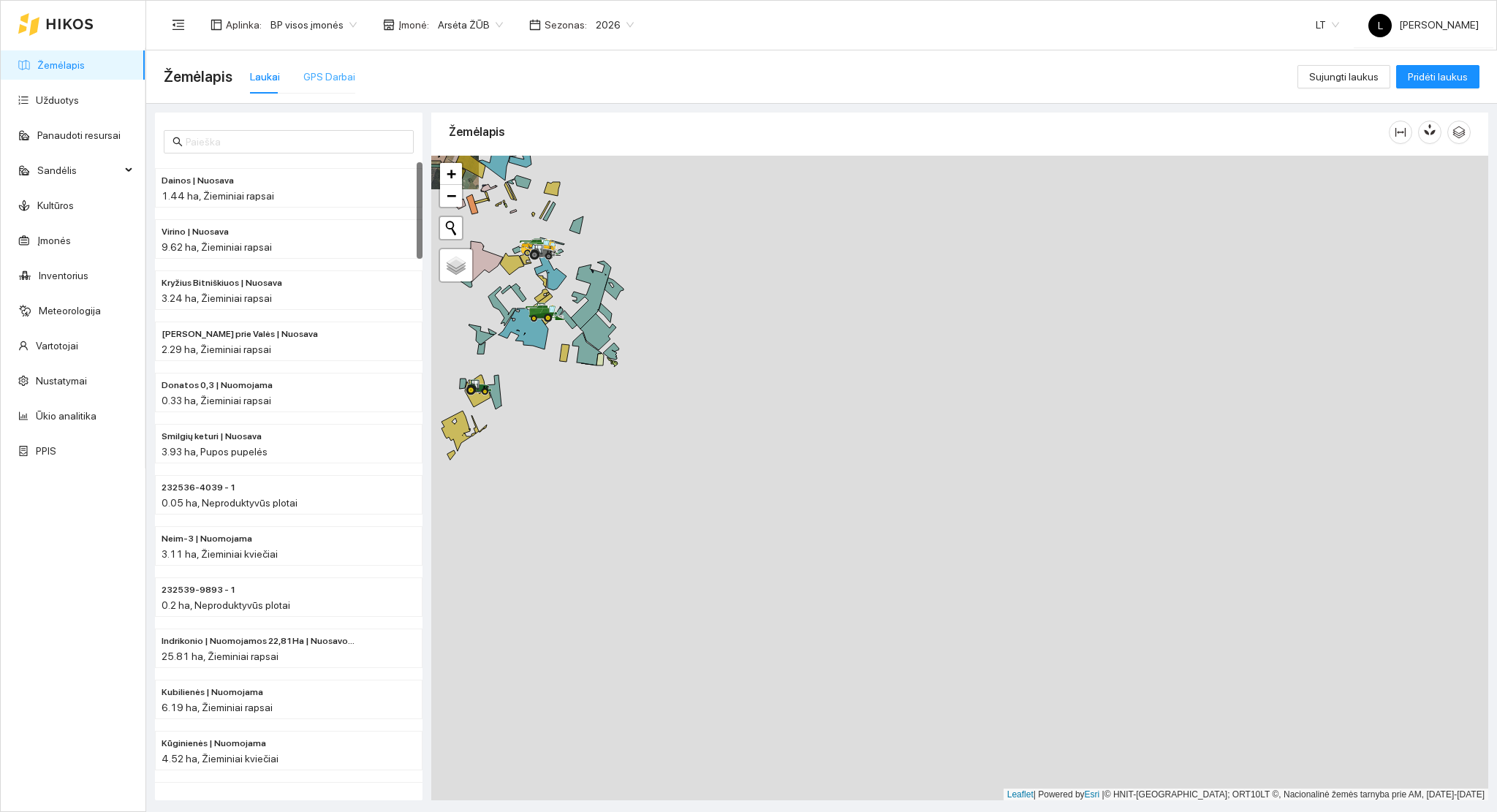
click at [346, 85] on div "GPS Darbai" at bounding box center [329, 76] width 52 height 34
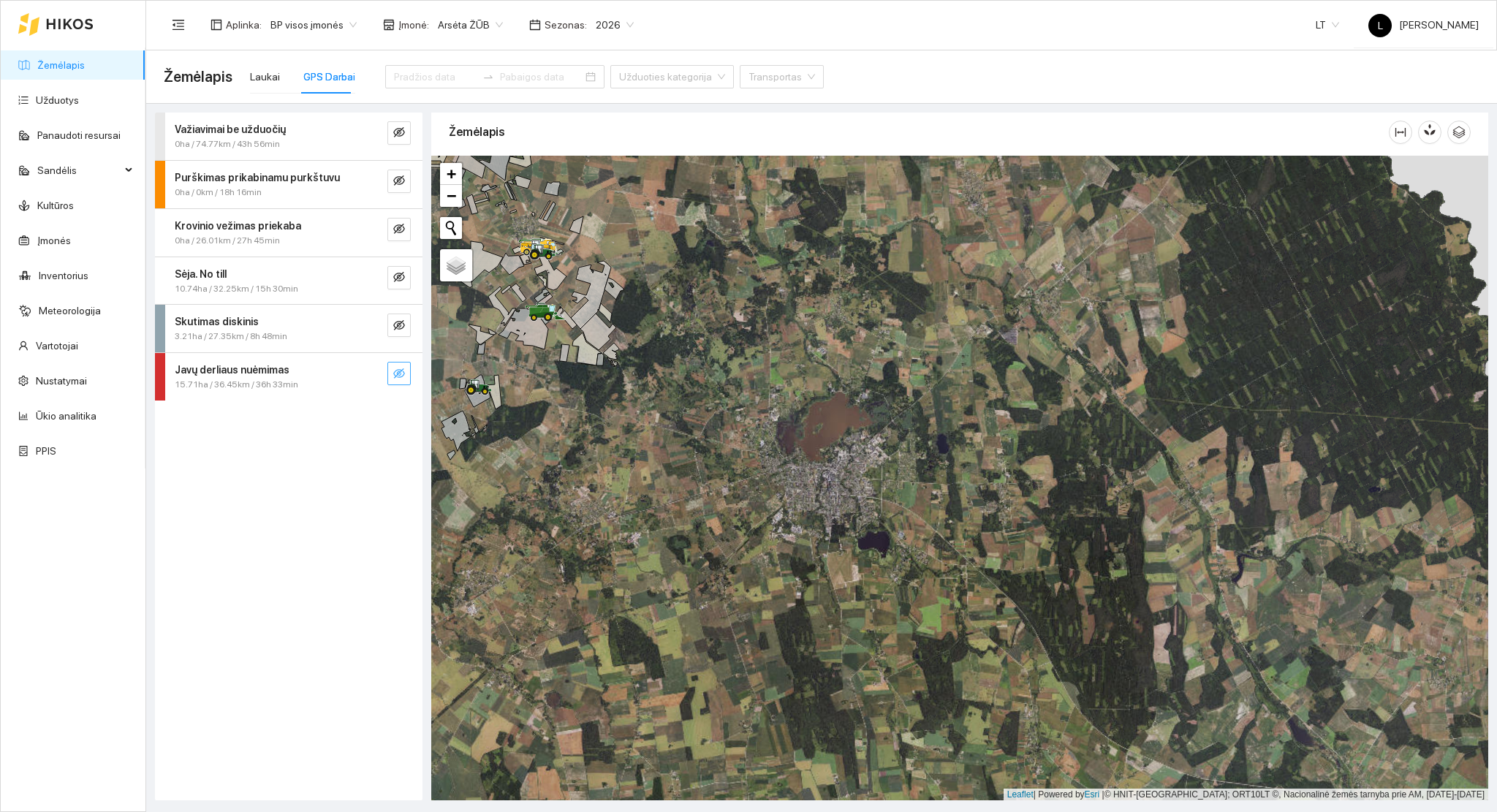
click at [399, 372] on icon "eye-invisible" at bounding box center [399, 374] width 12 height 10
click at [370, 368] on icon "search" at bounding box center [370, 374] width 12 height 12
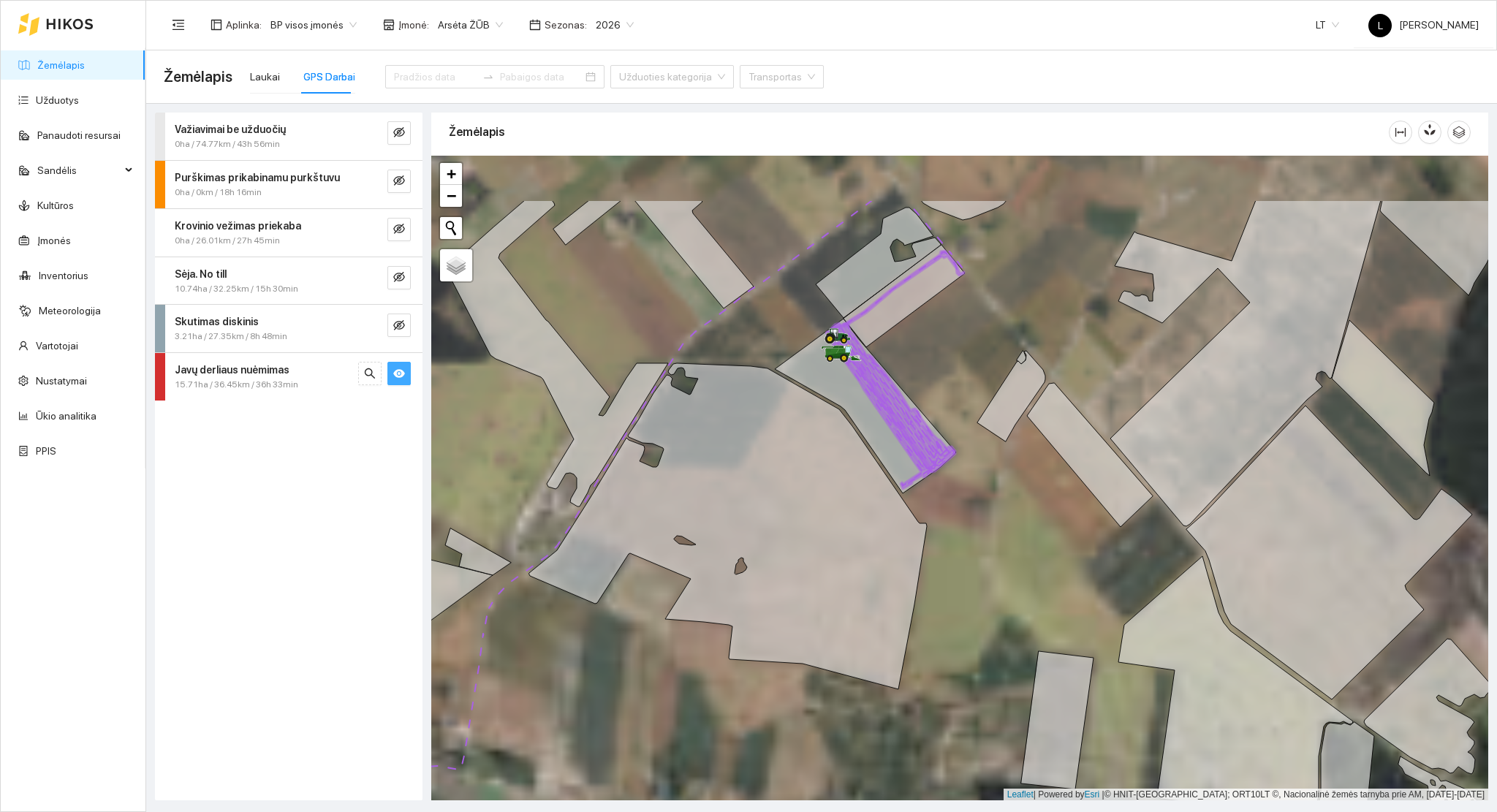
drag, startPoint x: 936, startPoint y: 441, endPoint x: 979, endPoint y: 522, distance: 91.7
click at [979, 524] on div at bounding box center [960, 479] width 1057 height 646
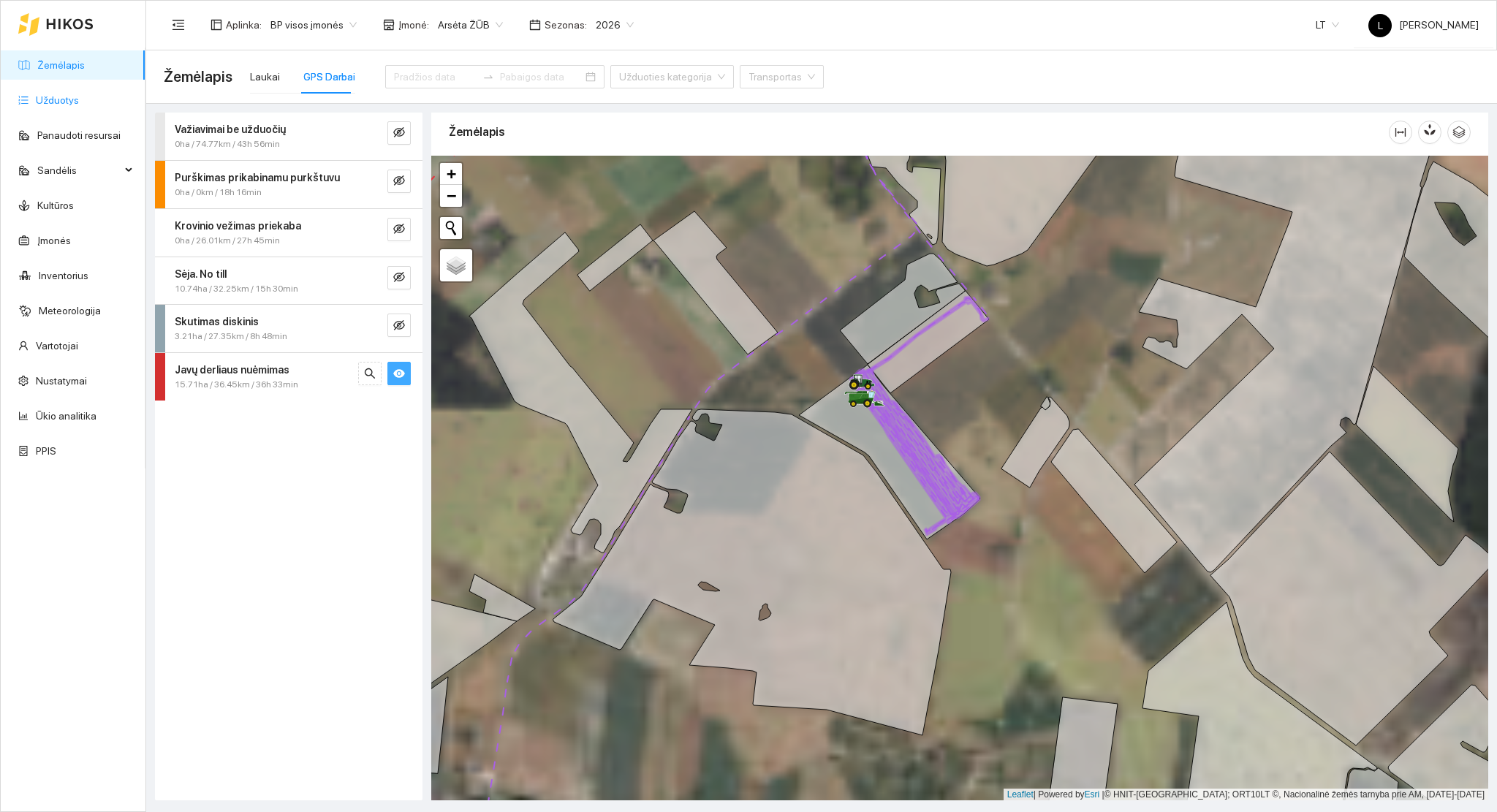
click at [40, 99] on link "Užduotys" at bounding box center [58, 100] width 43 height 12
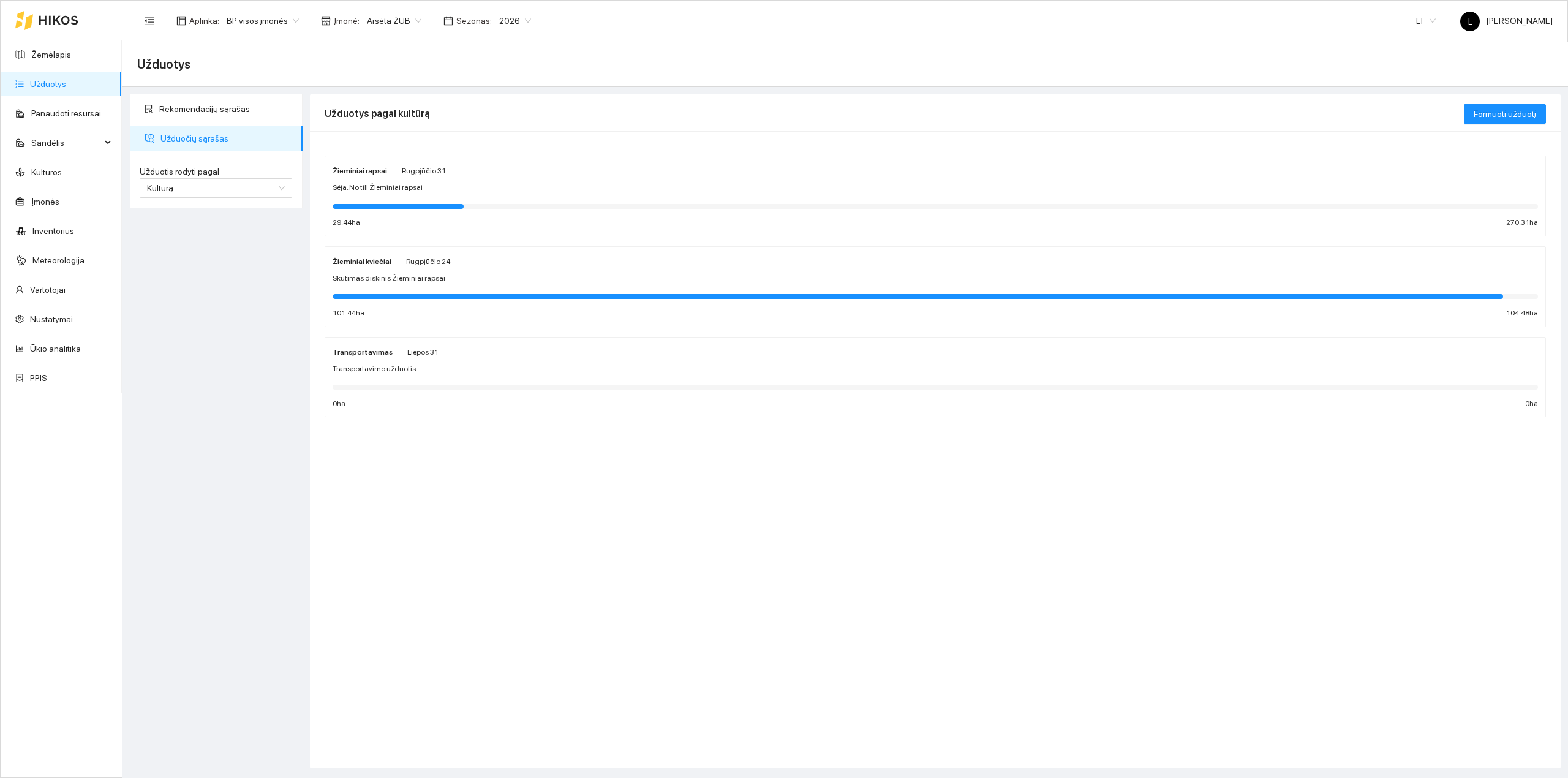
click at [638, 505] on div "Žieminiai rapsai Rugpjūčio 31 Sėja. No till Žieminiai rapsai 29.44 ha 270.31 ha…" at bounding box center [935, 450] width 1251 height 637
click at [67, 145] on span "Sandėlis" at bounding box center [66, 143] width 70 height 24
click at [51, 226] on link "Veislės" at bounding box center [43, 231] width 27 height 10
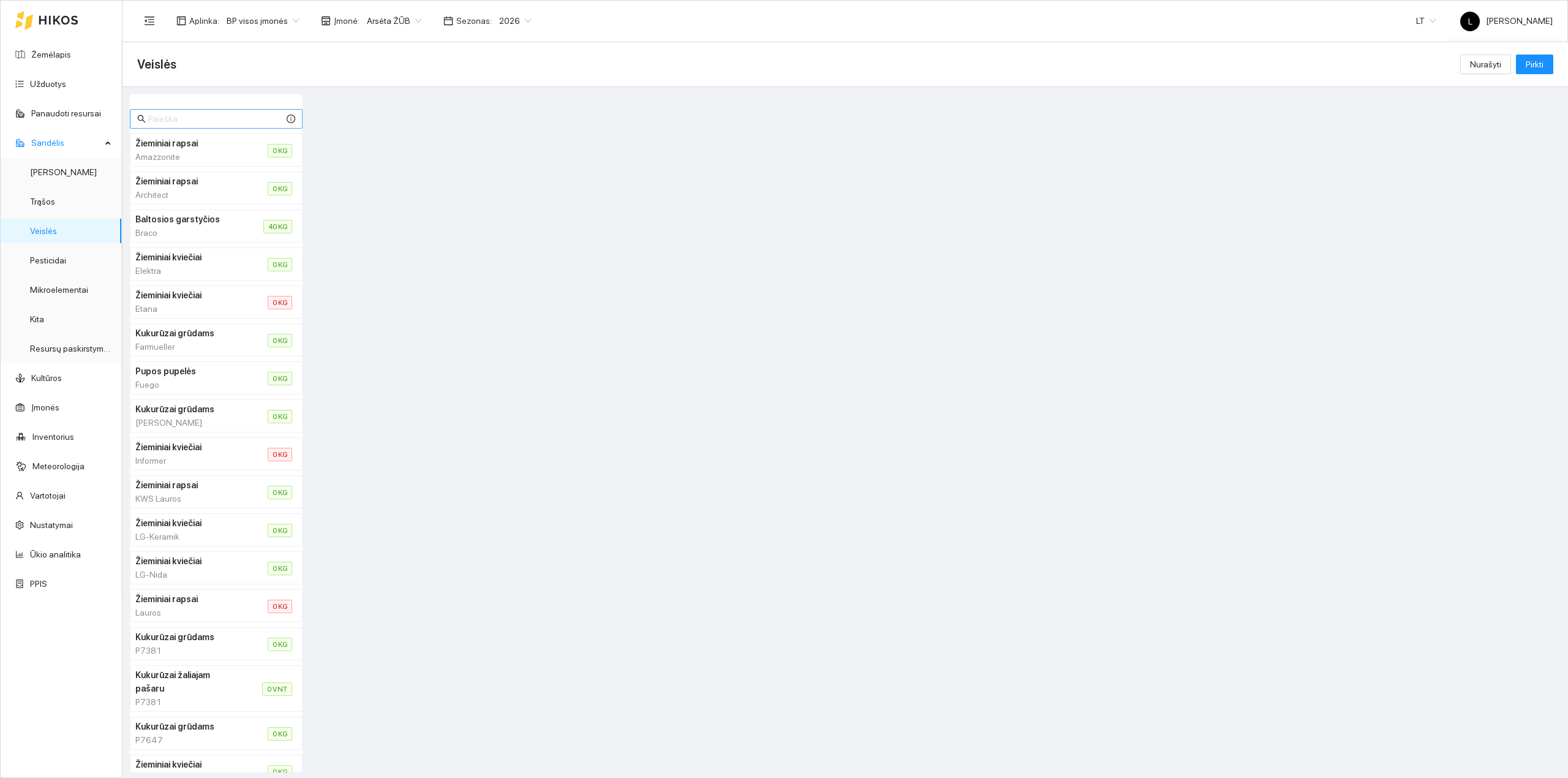
click at [179, 121] on input "text" at bounding box center [216, 119] width 136 height 13
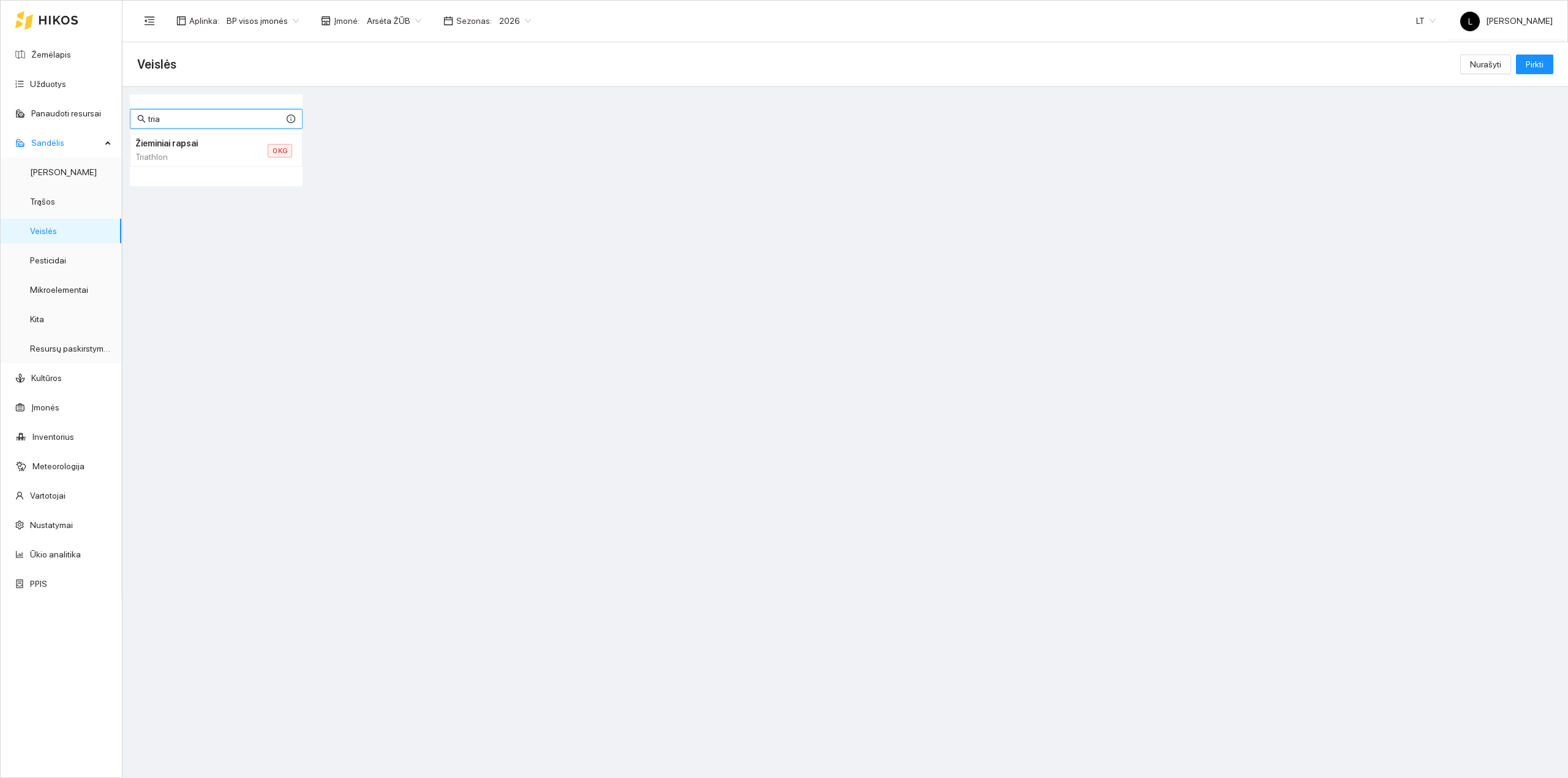
type input "tria"
click at [206, 152] on div "Triathlon" at bounding box center [187, 156] width 103 height 13
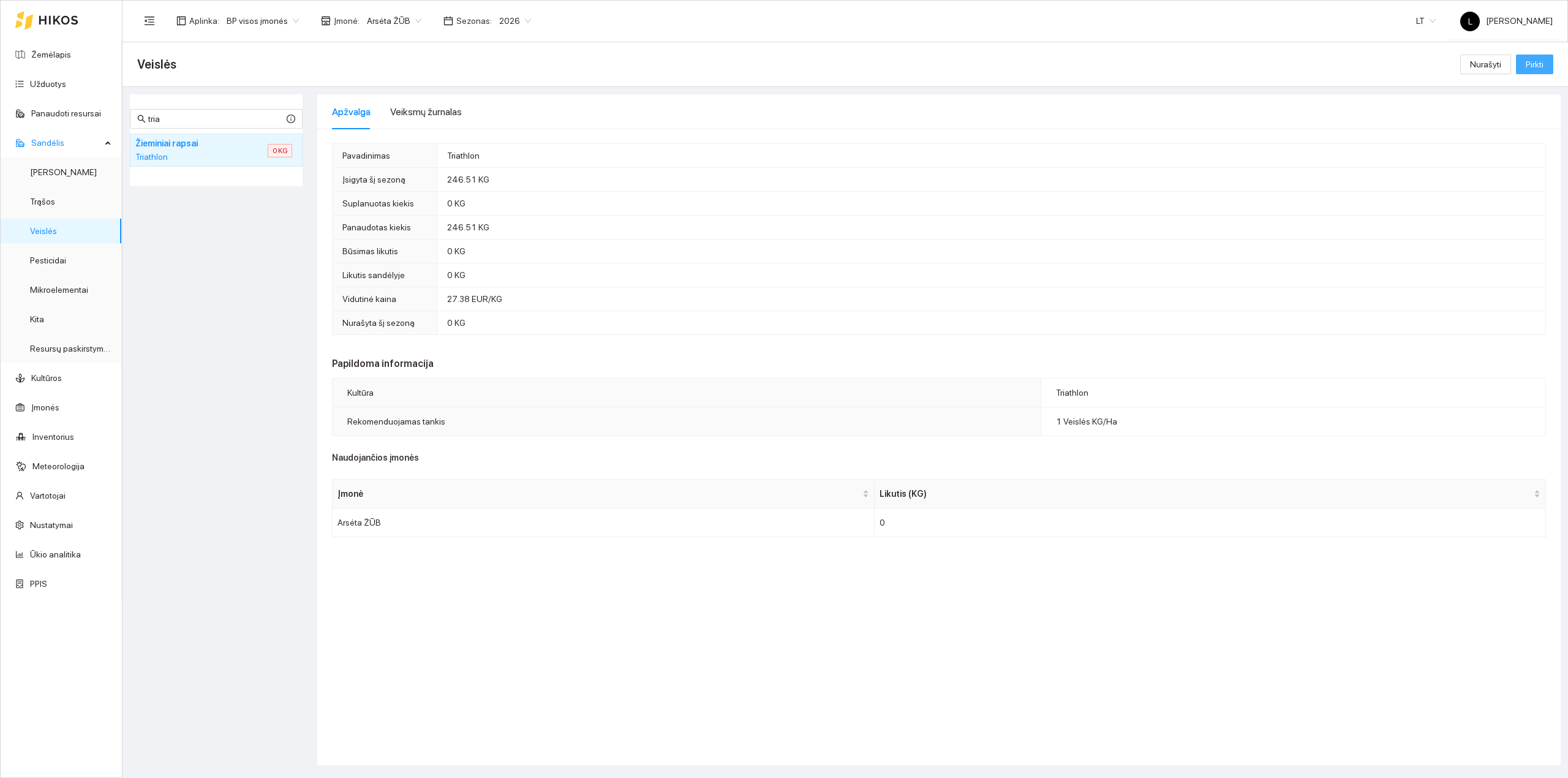
click at [1254, 58] on span "Pirkti" at bounding box center [1535, 64] width 18 height 13
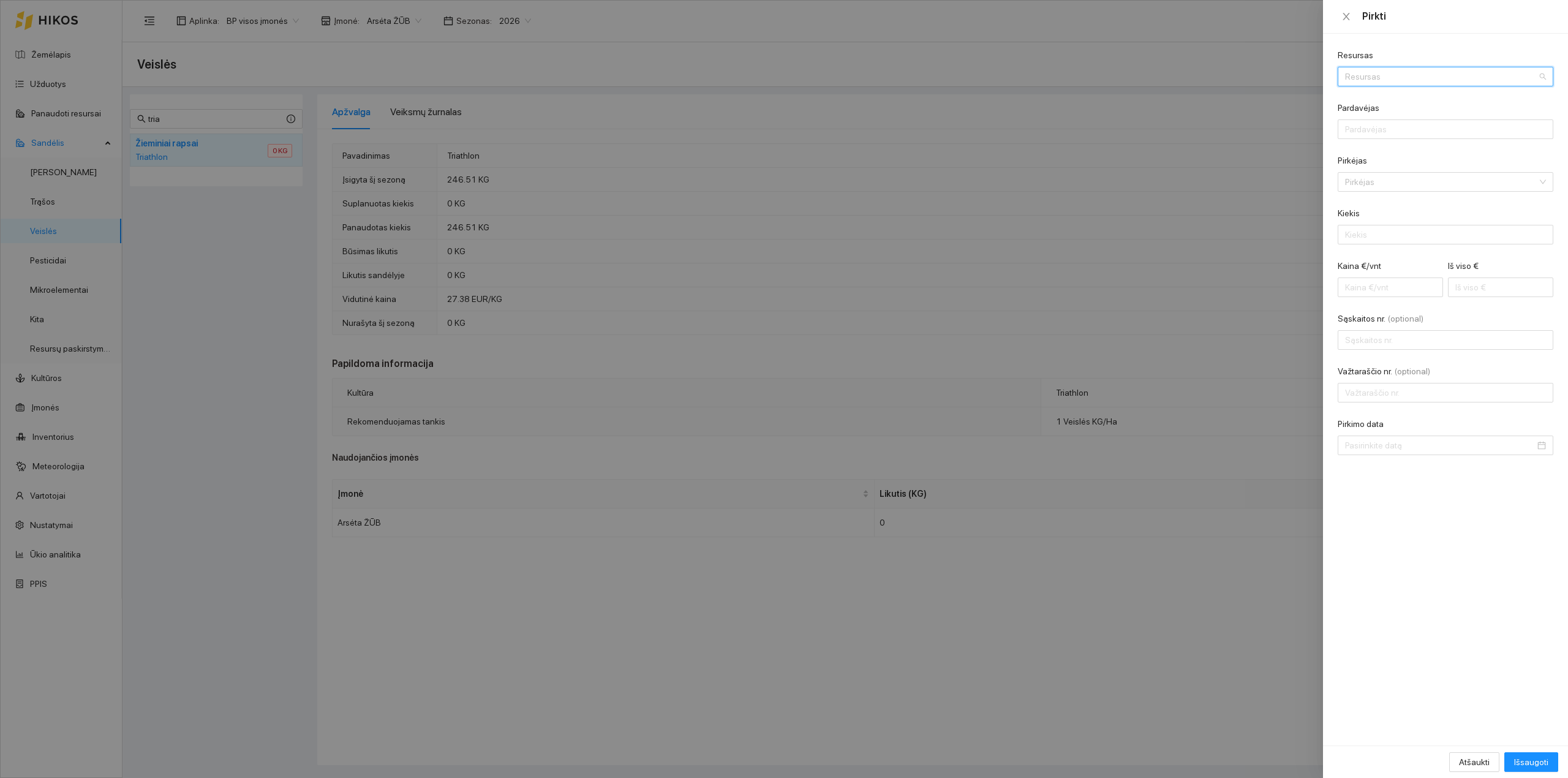
click at [1254, 73] on input "Resursas" at bounding box center [1441, 76] width 192 height 18
type input "triathlo"
click at [1254, 109] on li "Veislės / Žieminiai rapsai / Triathlo n" at bounding box center [1407, 100] width 139 height 19
click at [1254, 124] on input "Pardavėjas" at bounding box center [1445, 129] width 215 height 19
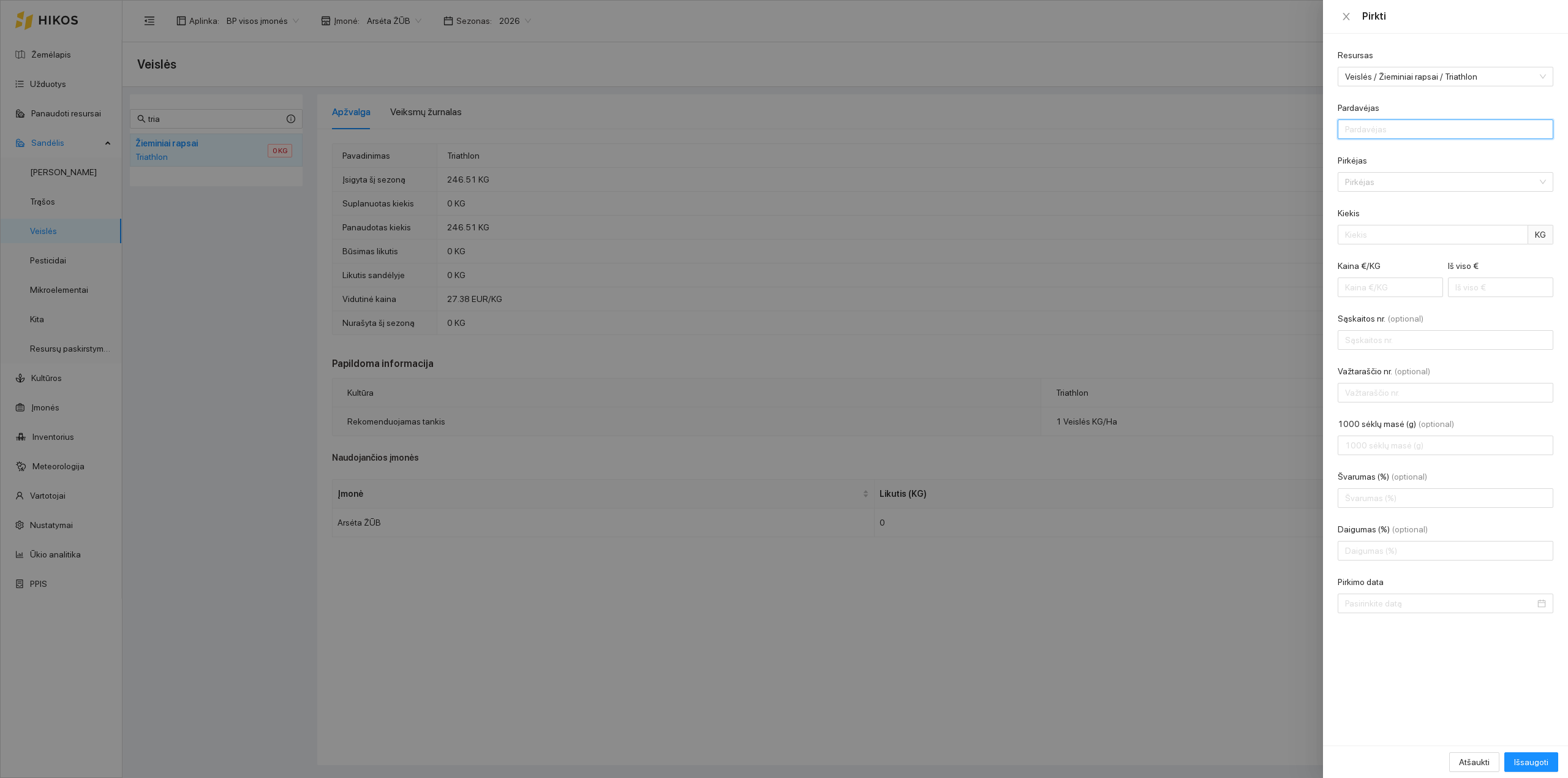
type input "UAB "Agrokoncernas""
click at [1254, 186] on input "Pirkėjas" at bounding box center [1441, 181] width 192 height 18
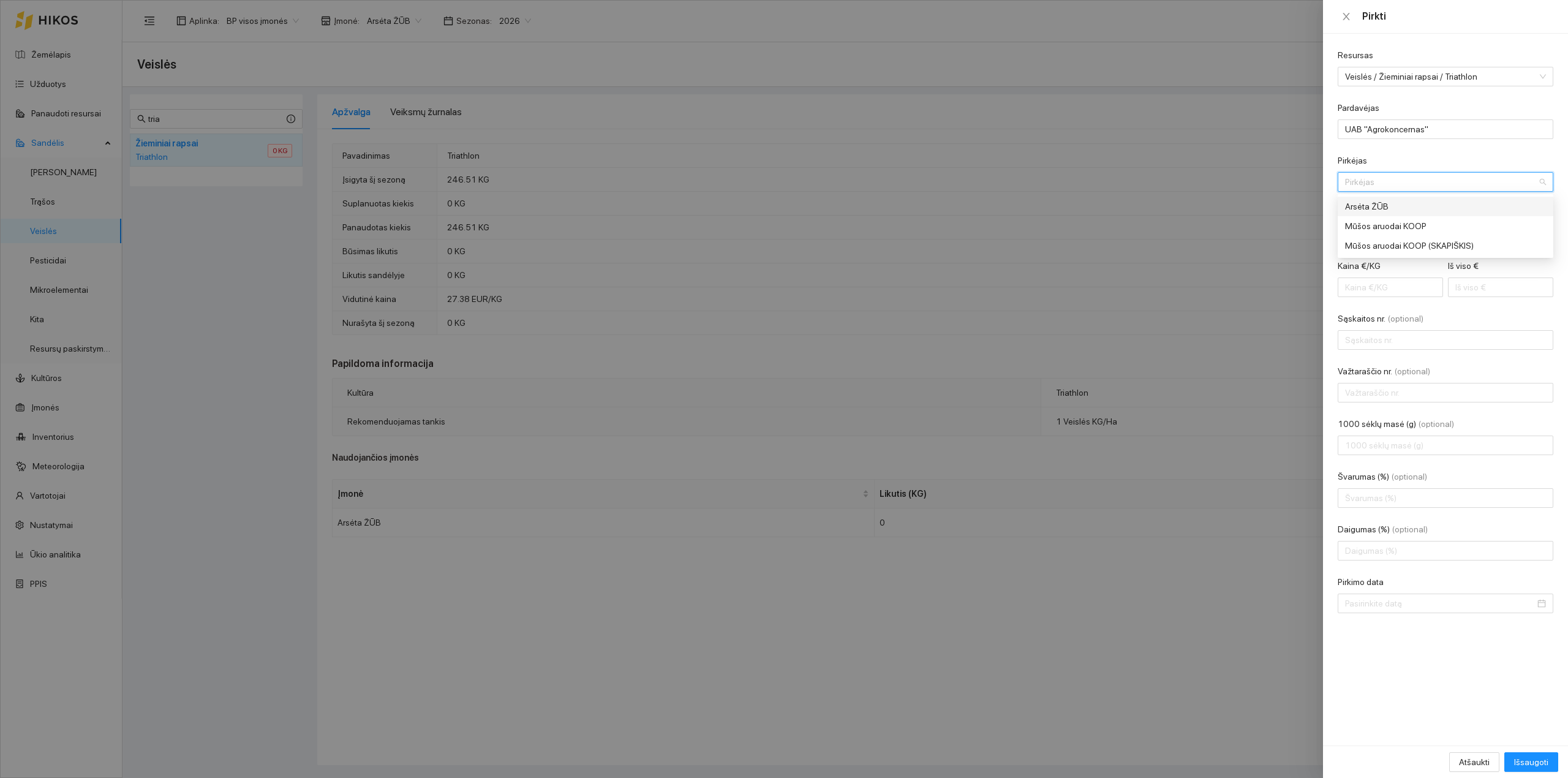
click at [1254, 201] on div "Arsėta ŽŪB" at bounding box center [1437, 206] width 184 height 13
click at [1254, 234] on input "Kiekis" at bounding box center [1432, 234] width 190 height 19
type input "353.6"
click at [1254, 287] on input "Iš viso €" at bounding box center [1501, 287] width 105 height 19
type input "0.02"
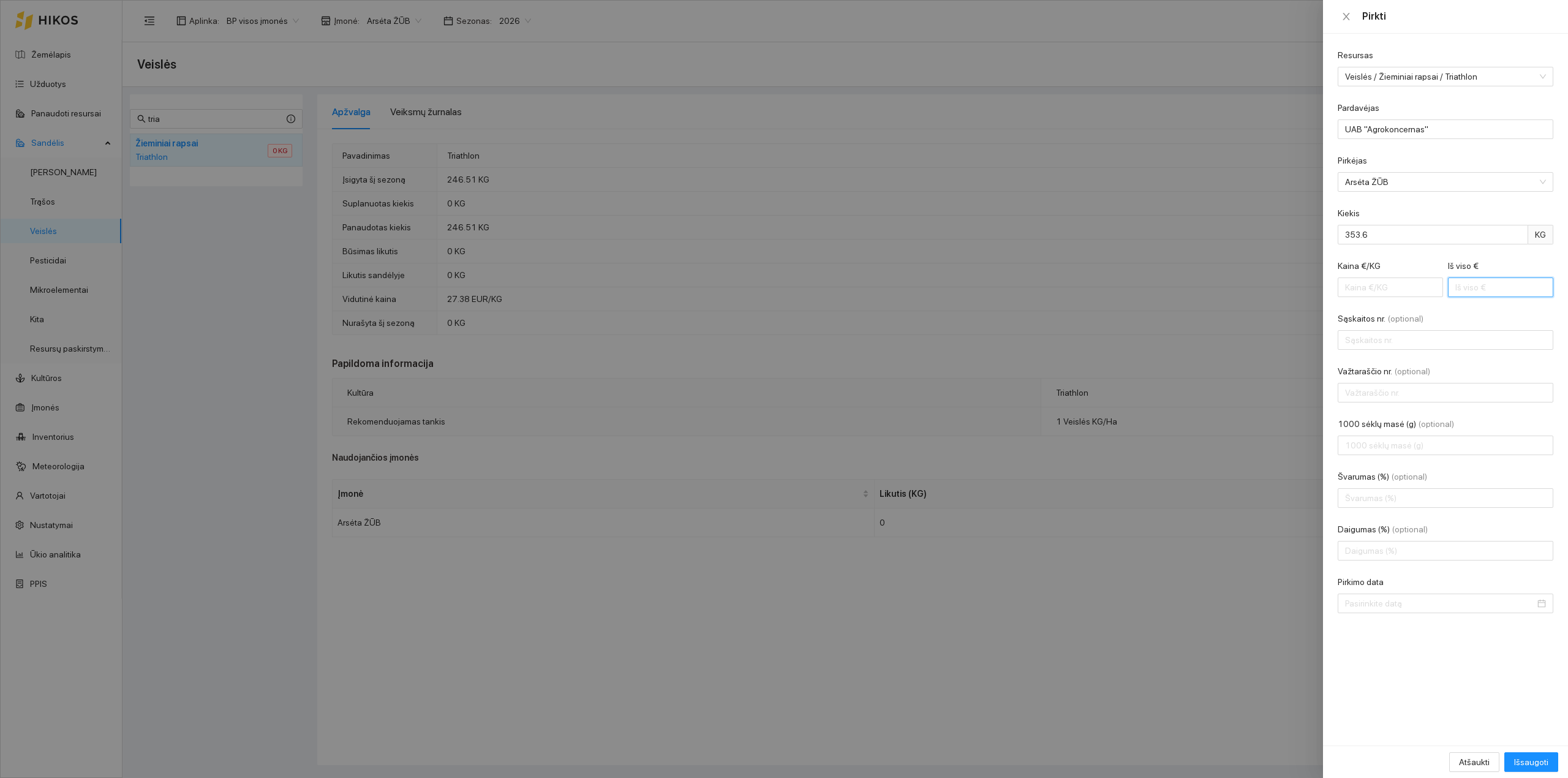
type input "7"
type input "0.21"
type input "75"
type input "2.13"
type input "754"
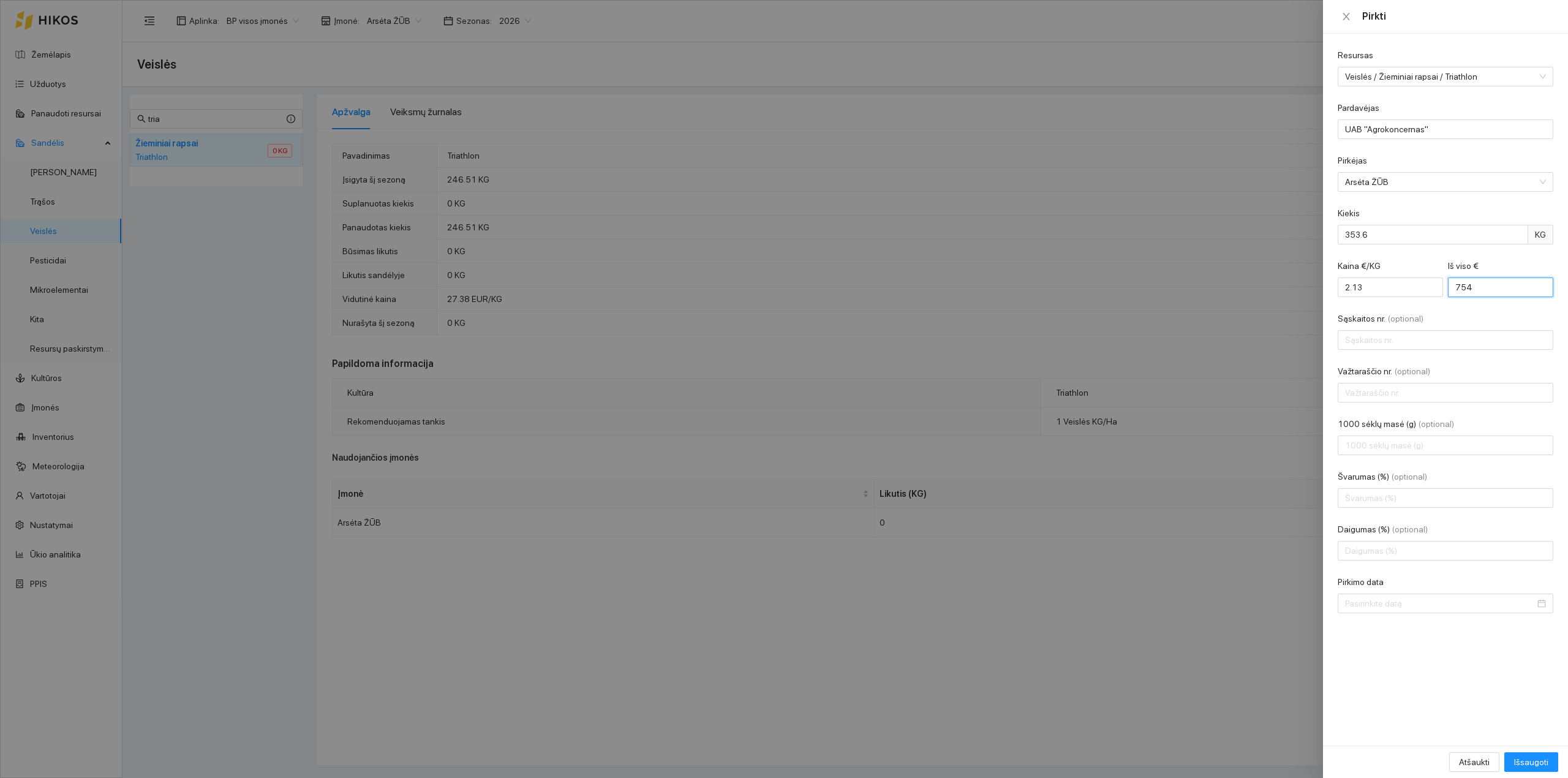
type input "21.35"
click at [1254, 315] on div "Sąskaitos nr. (optional)" at bounding box center [1445, 321] width 215 height 18
click at [1254, 288] on input "7548.0" at bounding box center [1501, 287] width 105 height 19
type input "7548"
click at [1254, 343] on input "Sąskaitos nr. (optional)" at bounding box center [1445, 340] width 215 height 19
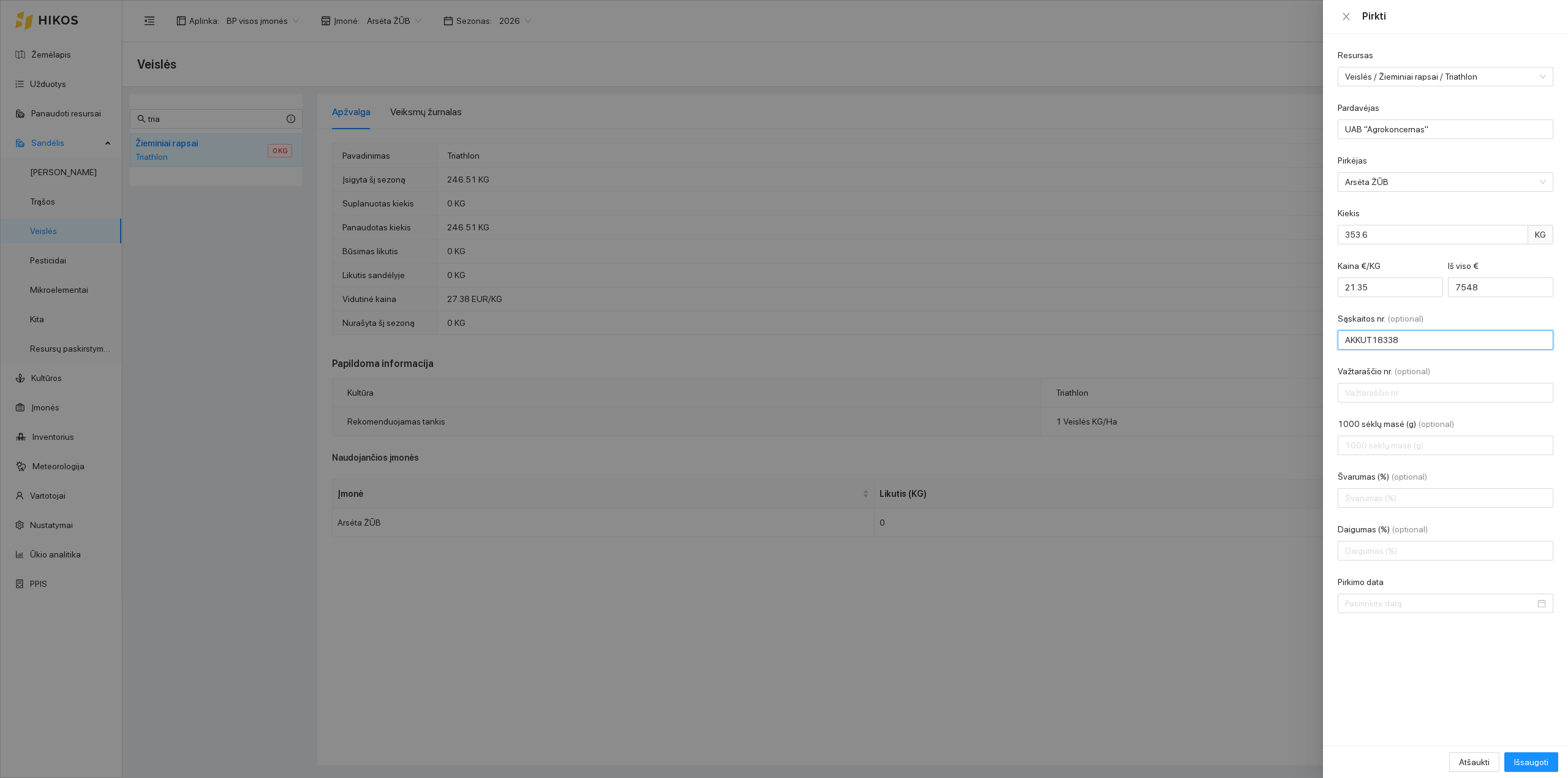
type input "AKKUT18338"
click at [1254, 604] on input "Pirkimo data" at bounding box center [1440, 603] width 190 height 13
type input "2025-08-05"
click at [1254, 483] on div "5" at bounding box center [1378, 480] width 14 height 14
click at [1254, 680] on span "Išsaugoti" at bounding box center [1531, 762] width 35 height 13
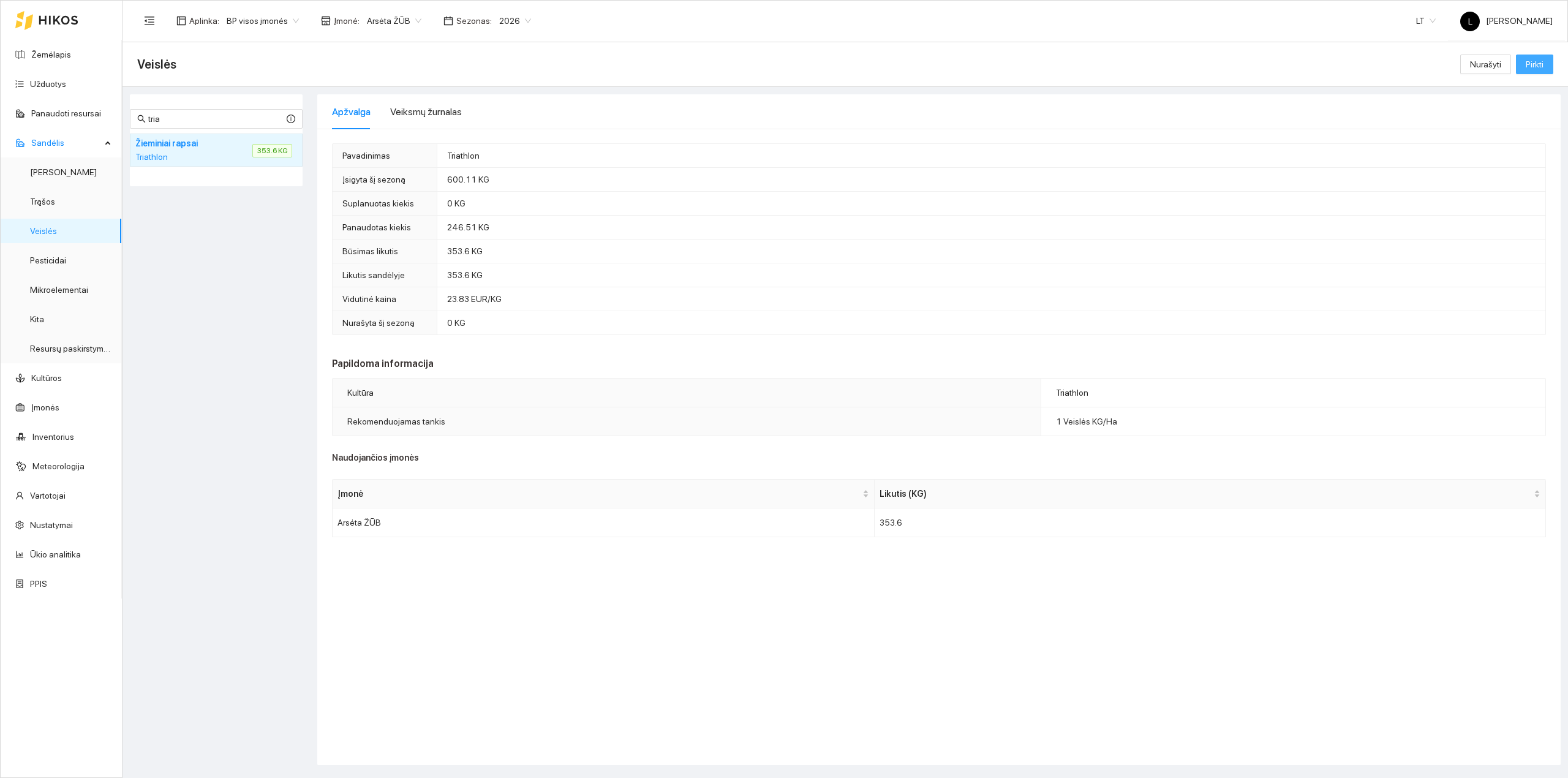
click at [1254, 64] on span "Pirkti" at bounding box center [1535, 64] width 18 height 13
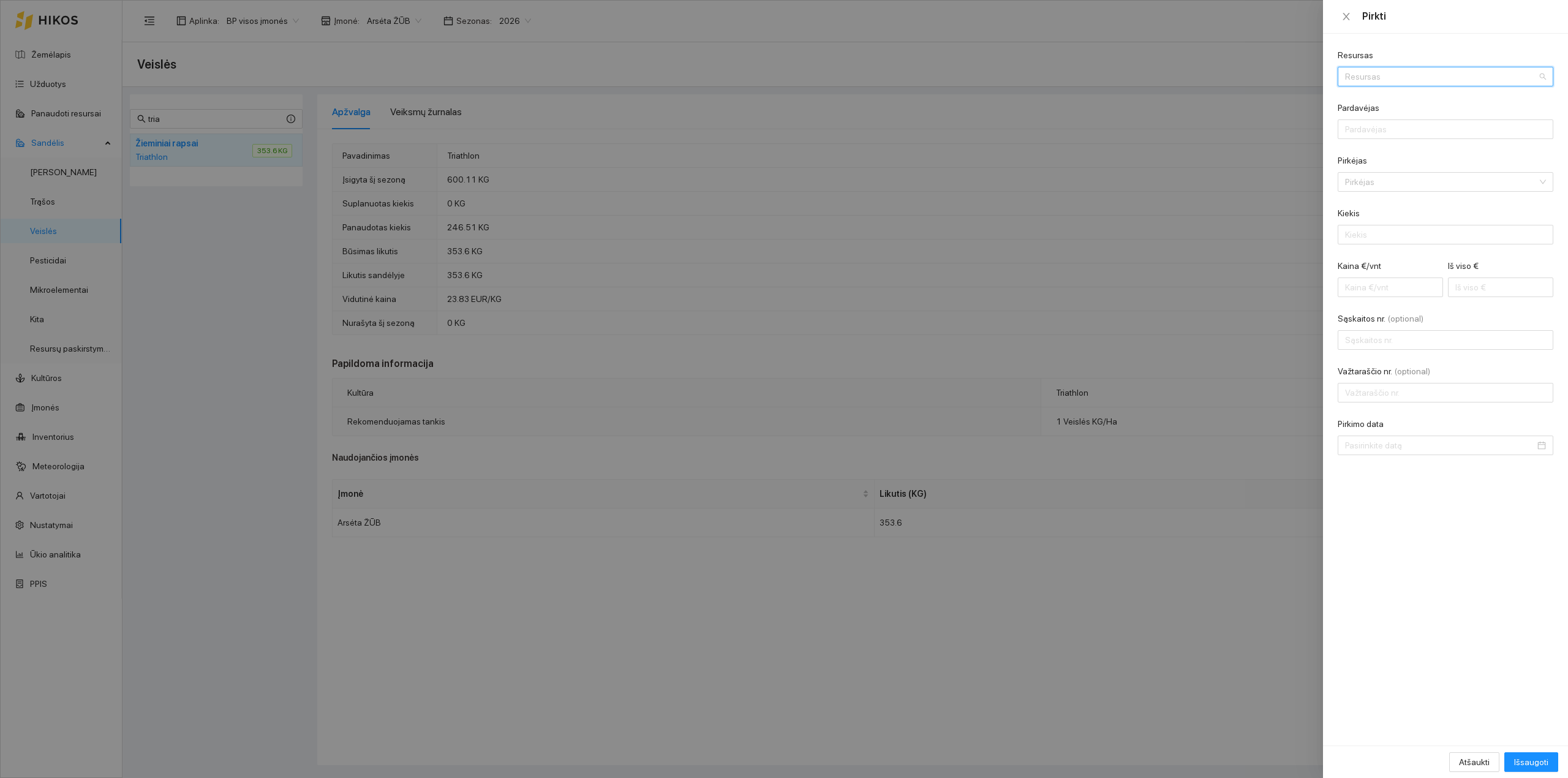
click at [1254, 84] on input "Resursas" at bounding box center [1441, 76] width 192 height 18
drag, startPoint x: 1382, startPoint y: 77, endPoint x: 1272, endPoint y: 71, distance: 110.2
click at [1254, 71] on div "Pirkti Resursas INV20 Resursas Pardavėjas Pirkėjas Pirkėjas Kiekis Kaina €/vnt …" at bounding box center [784, 389] width 1568 height 778
drag, startPoint x: 1333, startPoint y: 78, endPoint x: 1316, endPoint y: 78, distance: 17.0
click at [1254, 78] on div "Pirkti Resursas INTEGR Resursas Pardavėjas Pirkėjas Pirkėjas Kiekis Kaina €/vnt…" at bounding box center [784, 389] width 1568 height 778
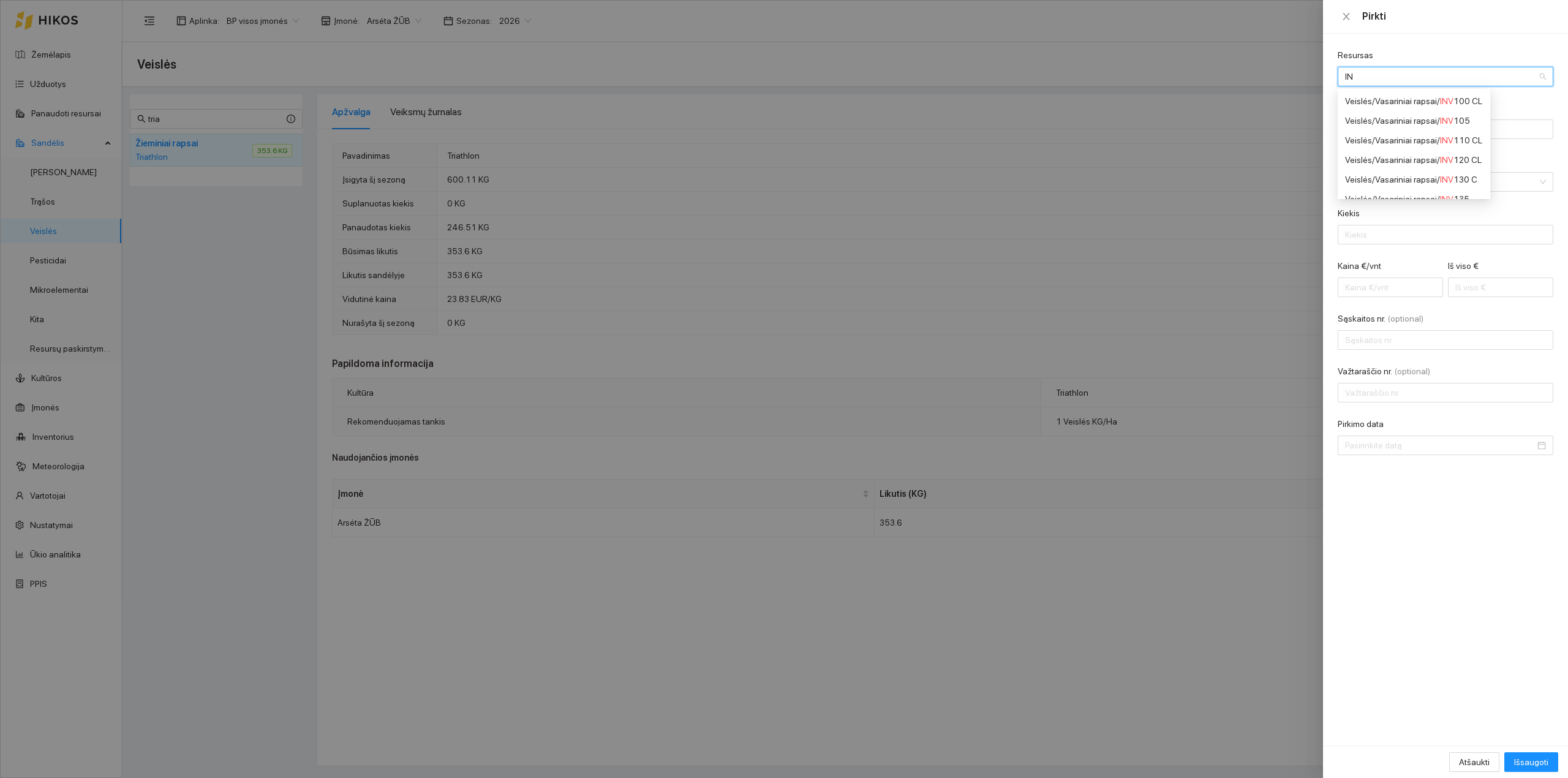
type input "I"
click at [815, 359] on div at bounding box center [784, 389] width 1568 height 778
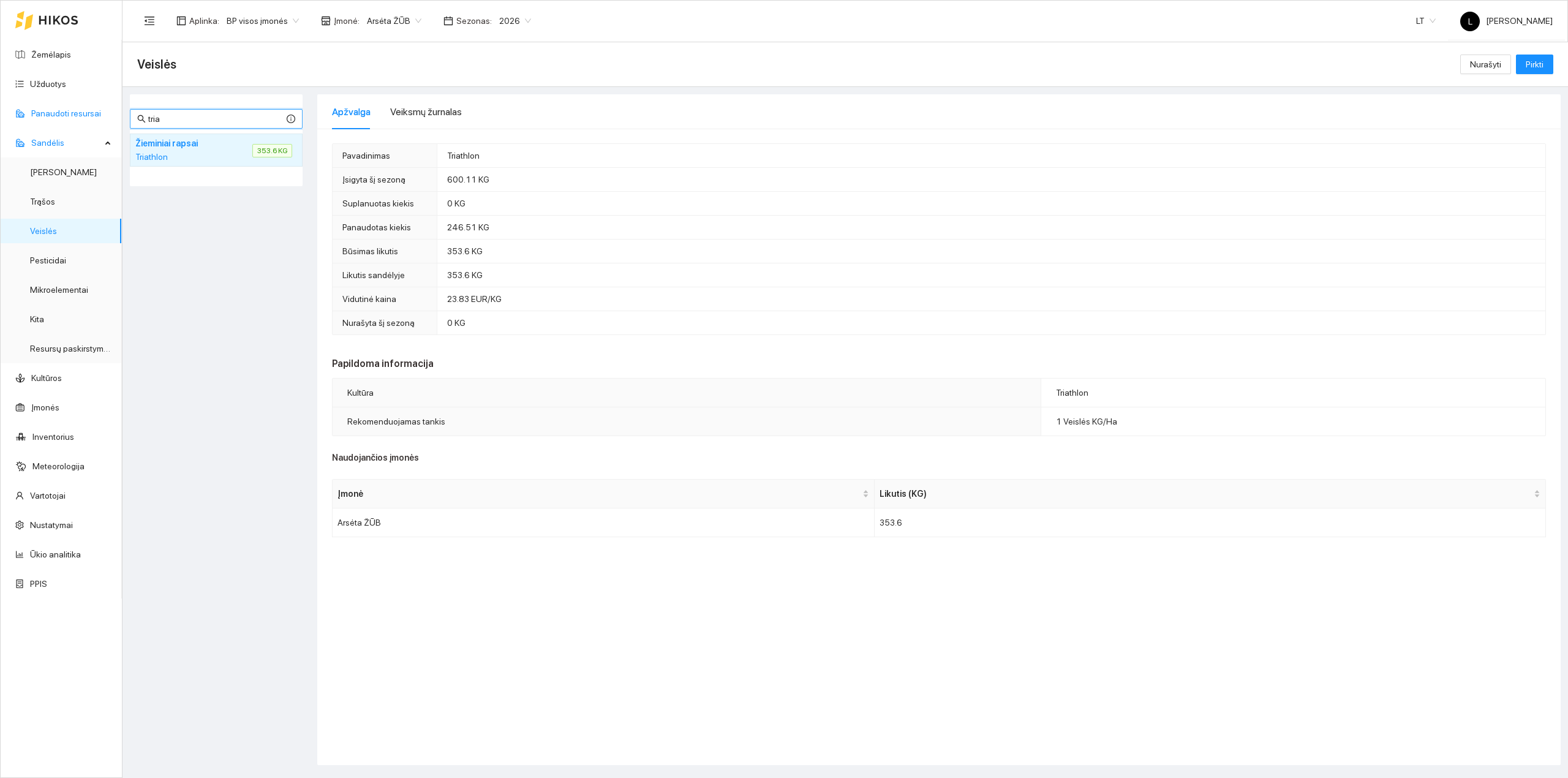
drag, startPoint x: 191, startPoint y: 113, endPoint x: 89, endPoint y: 109, distance: 102.1
click at [89, 109] on section "Žemėlapis Užduotys Panaudoti resursai Sandėlis Derlius Trąšos Veislės Pesticida…" at bounding box center [784, 389] width 1568 height 778
type input "T"
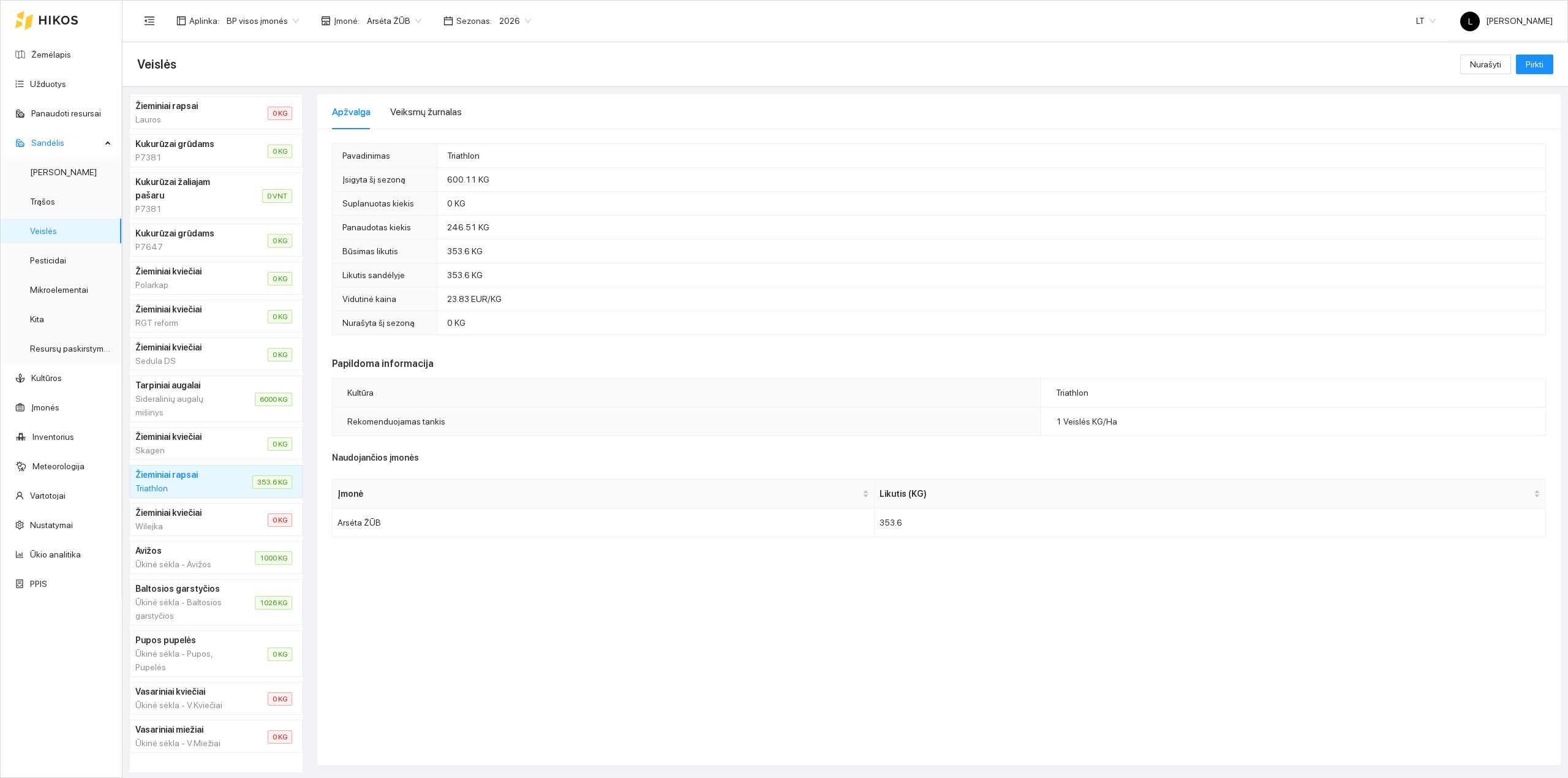
scroll to position [518, 0]
click at [196, 392] on div "Sideralinių augalų mišinys" at bounding box center [180, 406] width 90 height 27
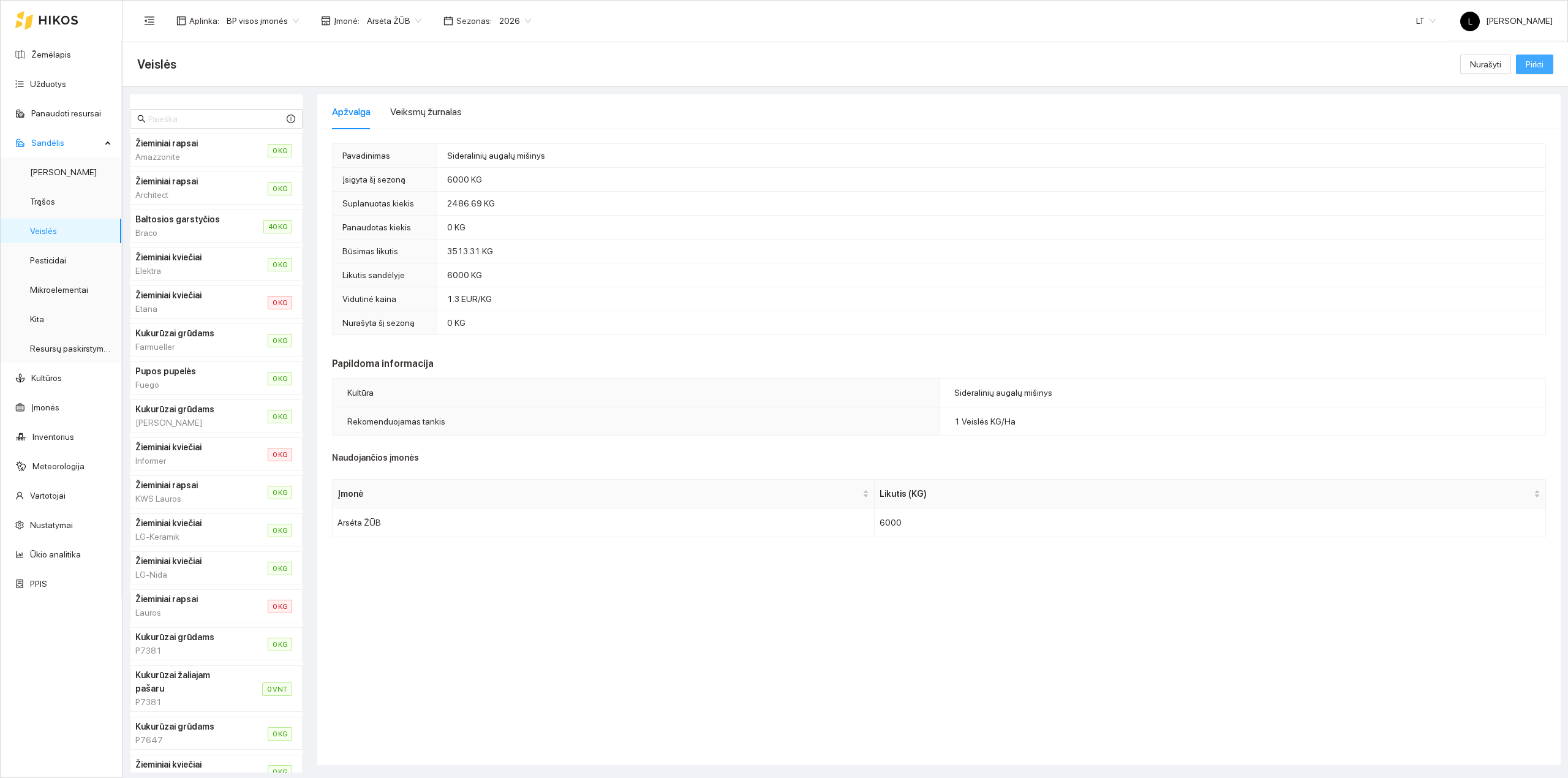
click at [1254, 62] on span "Pirkti" at bounding box center [1535, 64] width 18 height 13
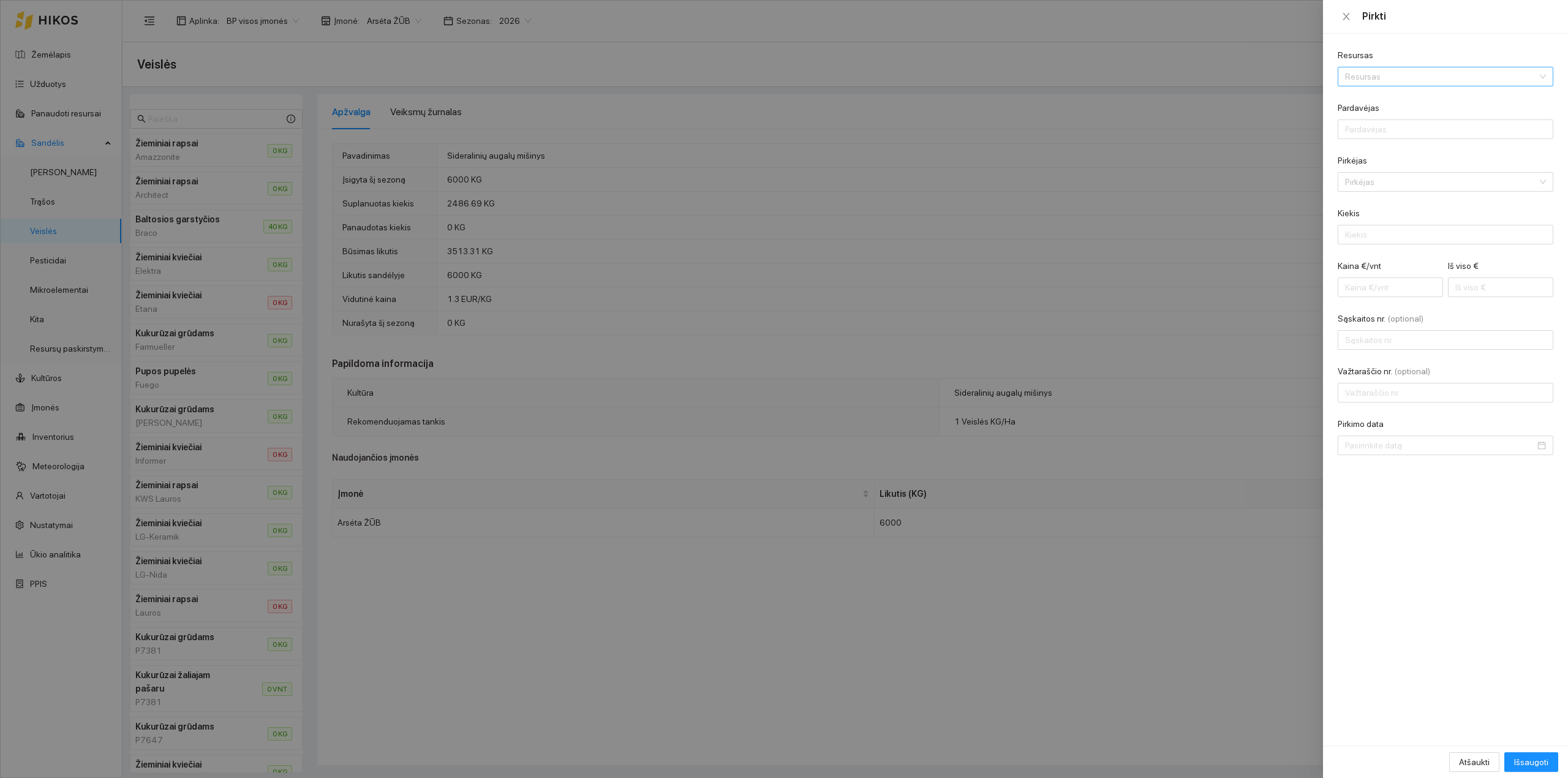
click at [1254, 74] on input "Resursas" at bounding box center [1441, 76] width 192 height 18
type input "in"
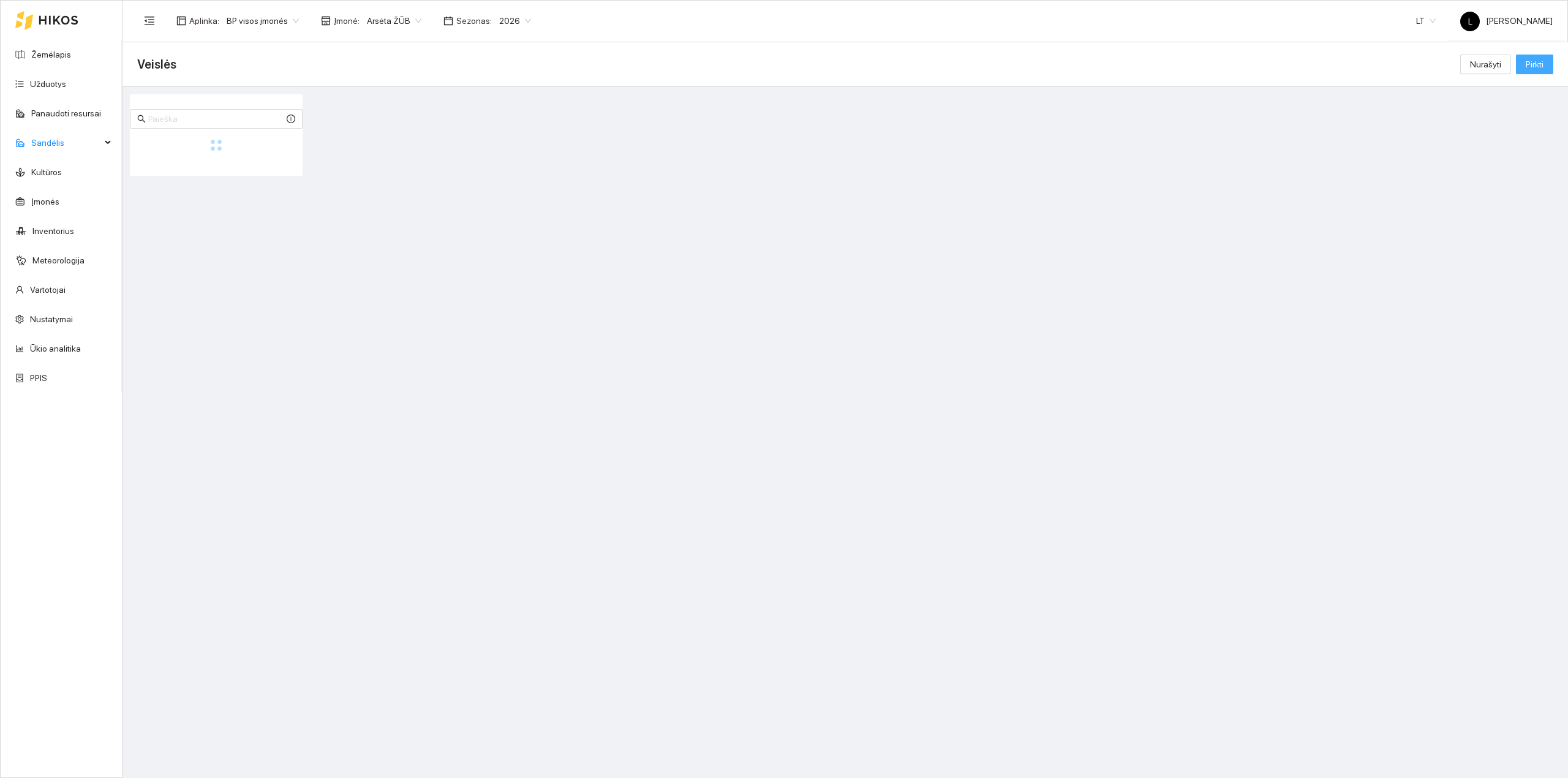
click at [1537, 63] on span "Pirkti" at bounding box center [1535, 64] width 18 height 13
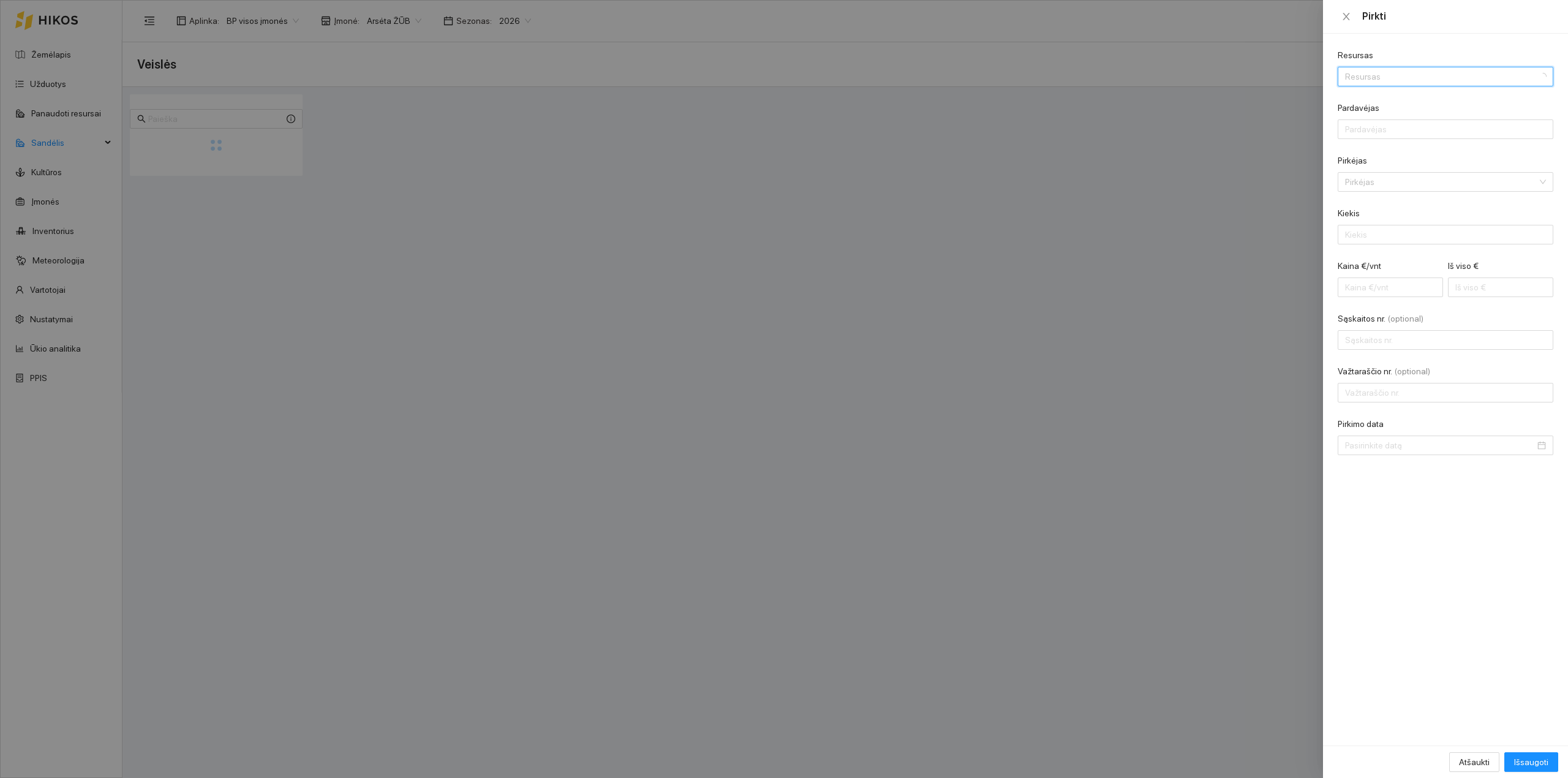
click at [1384, 72] on input "Resursas" at bounding box center [1441, 76] width 192 height 18
type input "inv"
click at [1118, 174] on div at bounding box center [784, 389] width 1568 height 778
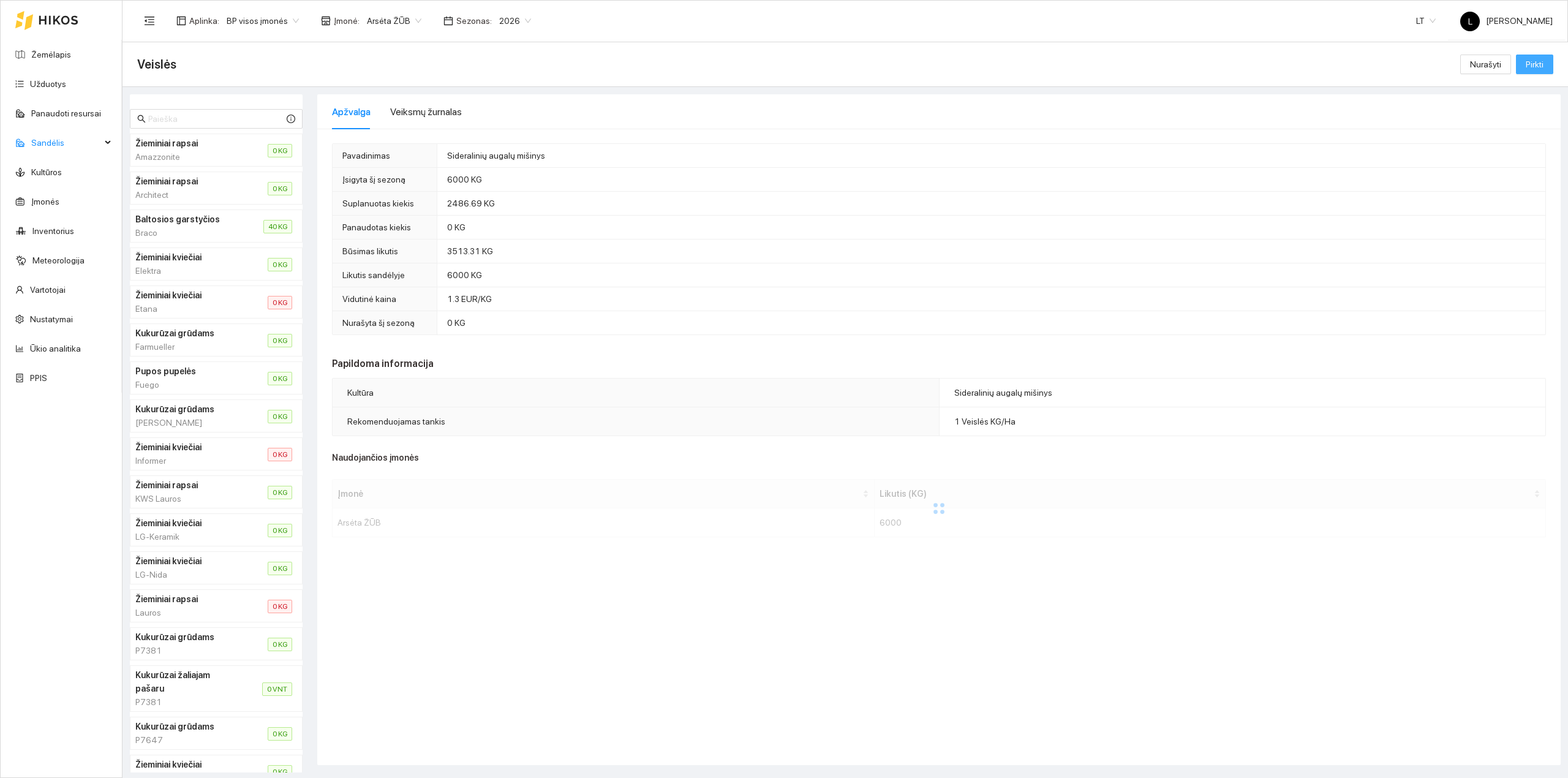
click at [1535, 62] on span "Pirkti" at bounding box center [1535, 64] width 18 height 13
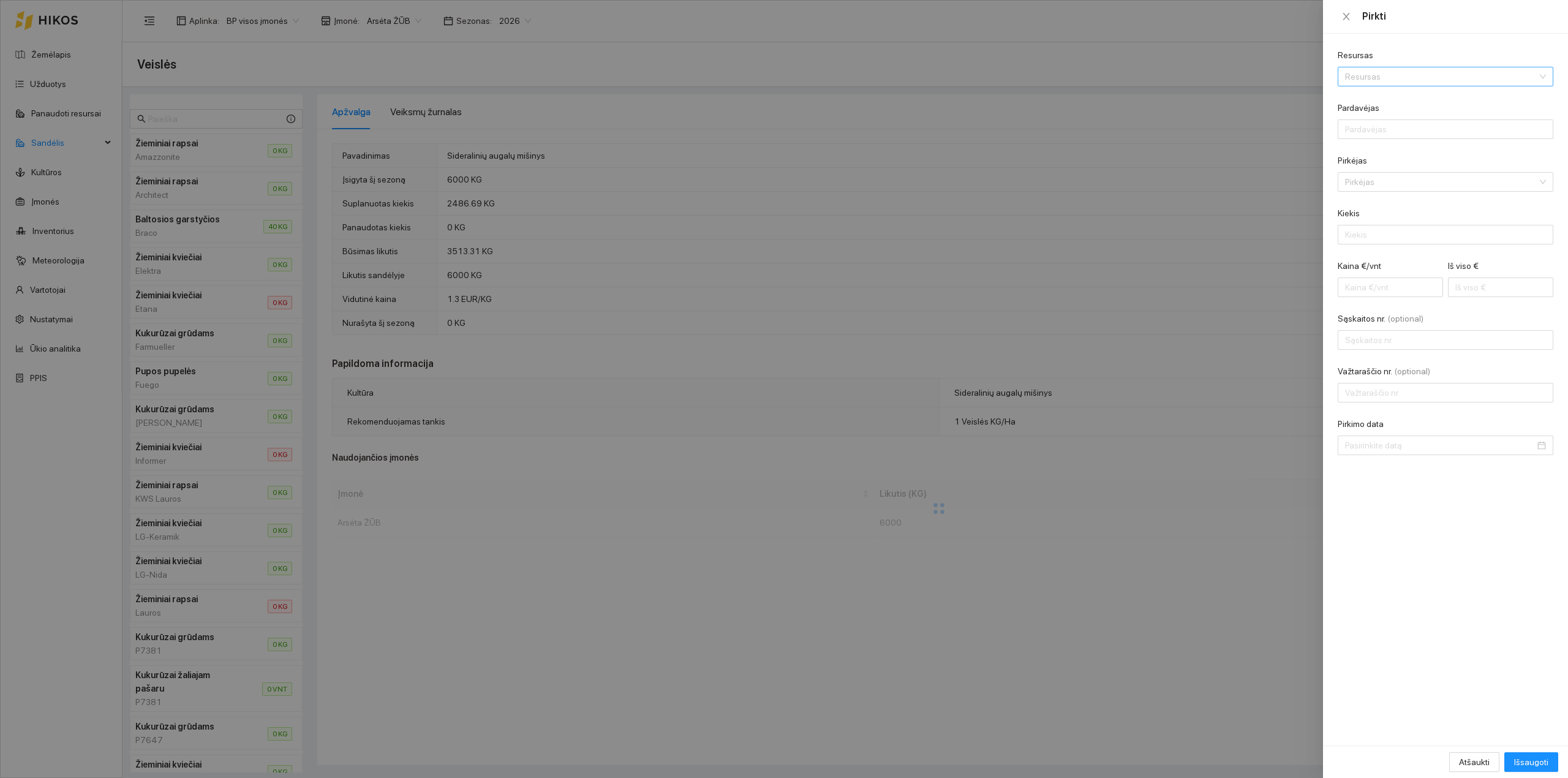
click at [1380, 80] on input "Resursas" at bounding box center [1441, 76] width 192 height 18
type input "inv2"
click at [1394, 118] on div "Veislės / Žieminiai rapsai / InV2 040" at bounding box center [1414, 121] width 137 height 13
click at [1407, 133] on input "Pardavėjas" at bounding box center [1445, 129] width 215 height 19
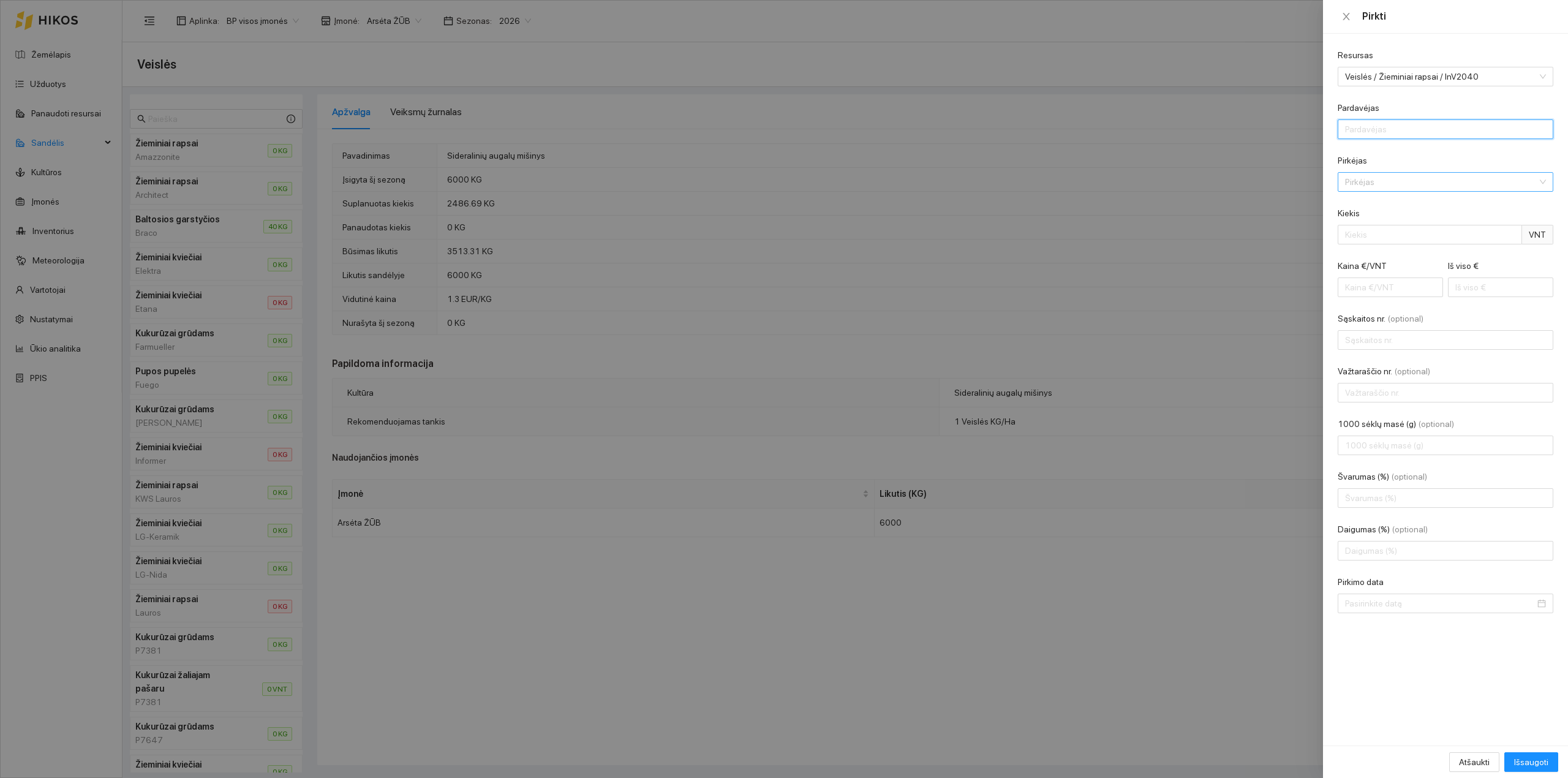
type input "UAB "Agrokoncernas""
click at [1378, 176] on input "Pirkėjas" at bounding box center [1441, 181] width 192 height 18
click at [1378, 202] on div "Arsėta ŽŪB" at bounding box center [1437, 206] width 184 height 13
click at [1385, 237] on input "Kiekis" at bounding box center [1430, 234] width 185 height 19
type input "158.1"
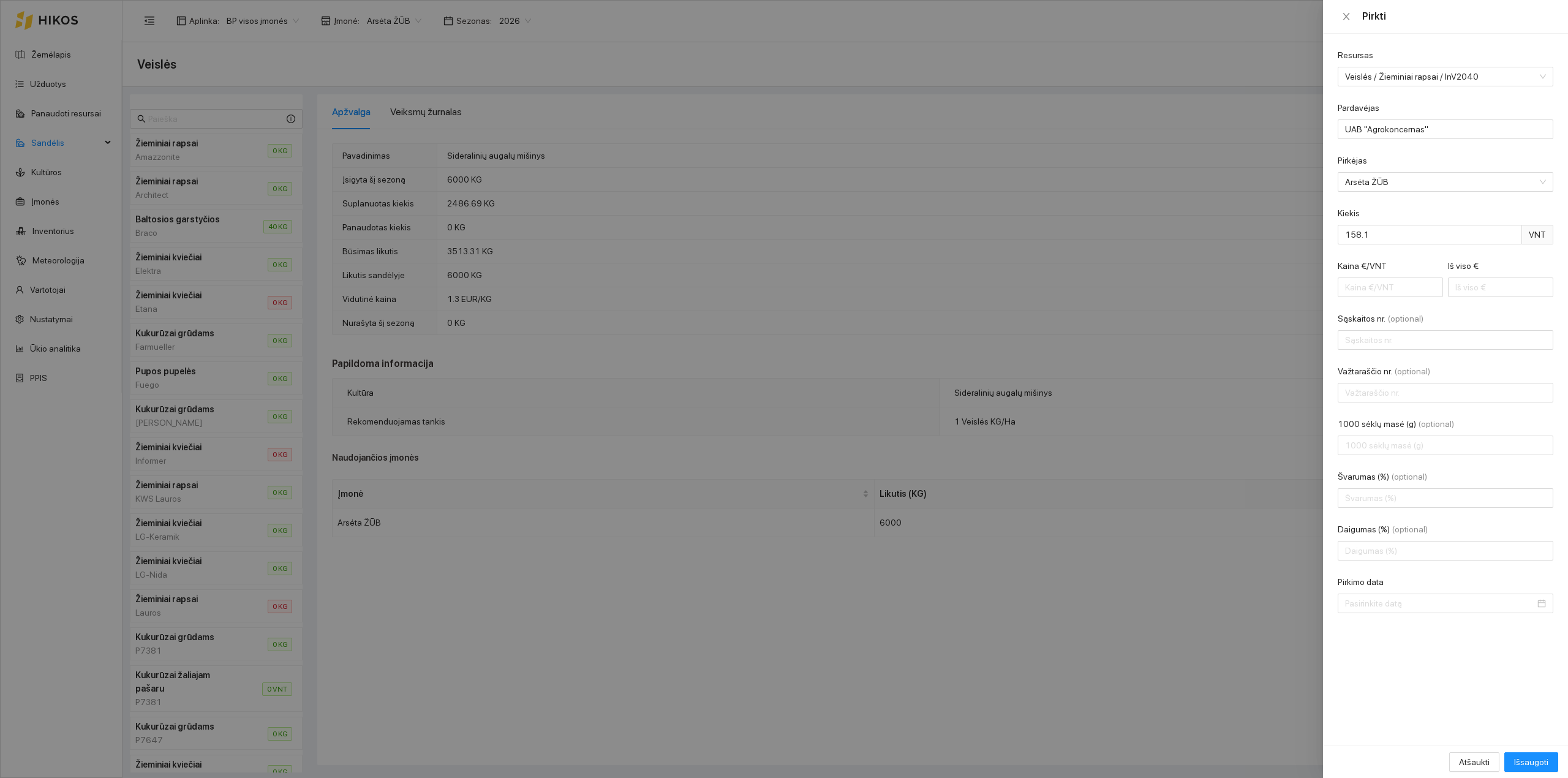
click at [1535, 236] on span "VNT" at bounding box center [1538, 234] width 31 height 19
click at [1412, 238] on input "158.1" at bounding box center [1430, 234] width 185 height 19
click at [1395, 288] on input "Kaina €/VNT" at bounding box center [1390, 287] width 105 height 19
click at [1491, 289] on input "Iš viso €" at bounding box center [1501, 287] width 105 height 19
click at [1395, 286] on input "Kaina €/VNT" at bounding box center [1390, 287] width 105 height 19
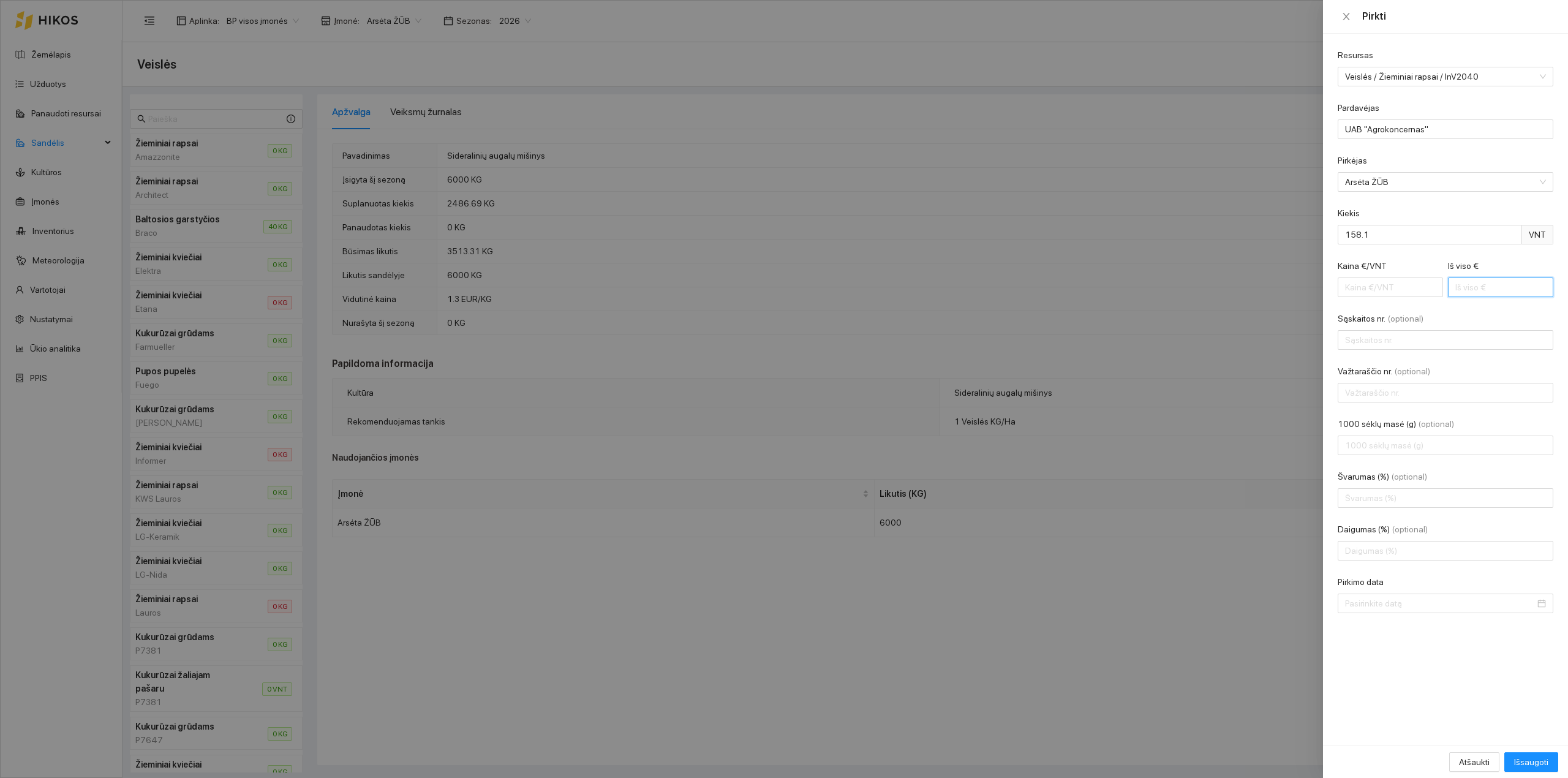
click at [1483, 289] on input "Iš viso €" at bounding box center [1501, 287] width 105 height 19
type input "0.02"
type input "3"
type input "0.23"
type input "36"
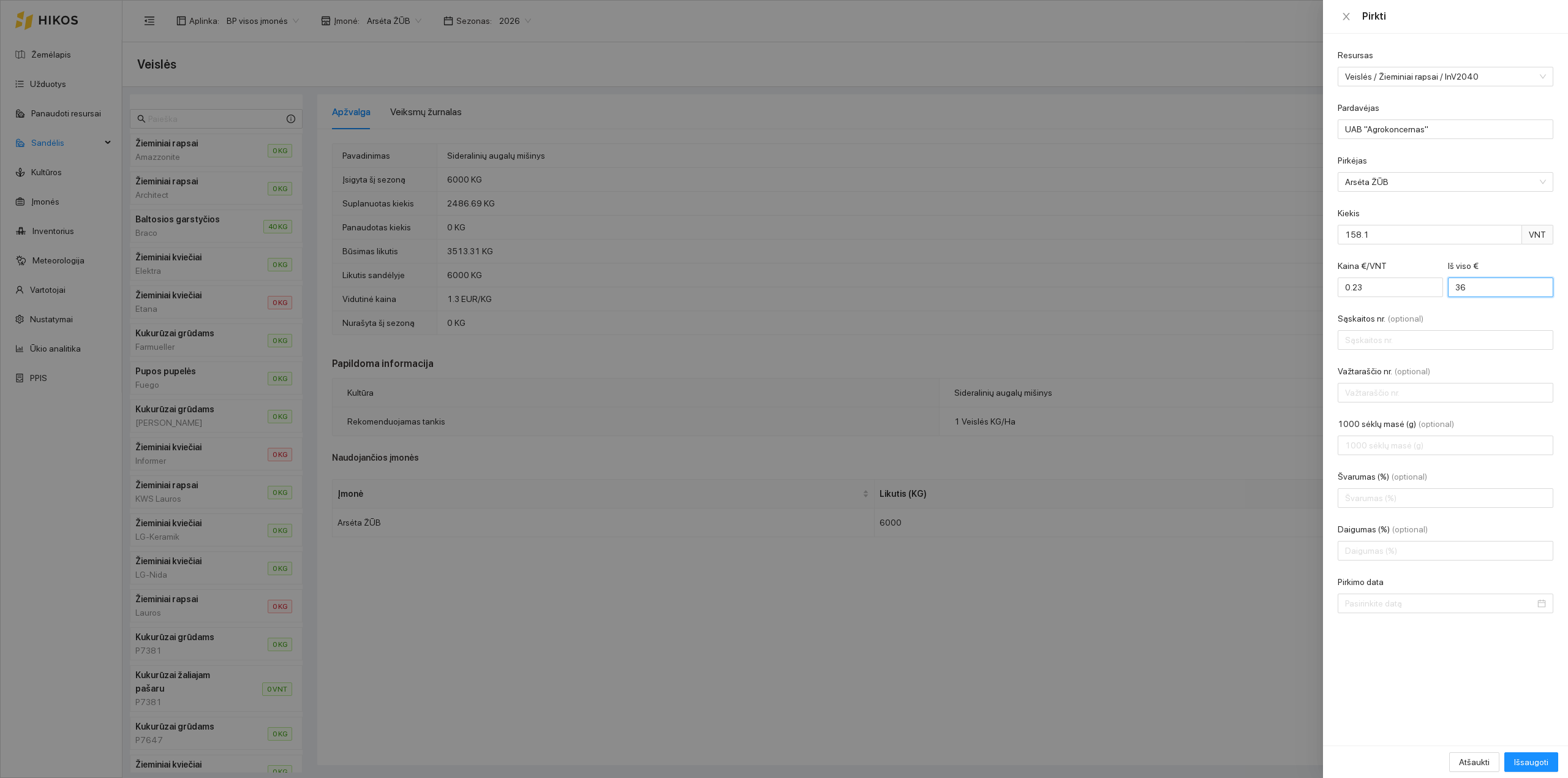
type input "2.33"
type input "368"
type input "23.33"
type input "3689"
click at [1451, 341] on input "Sąskaitos nr. (optional)" at bounding box center [1445, 340] width 215 height 19
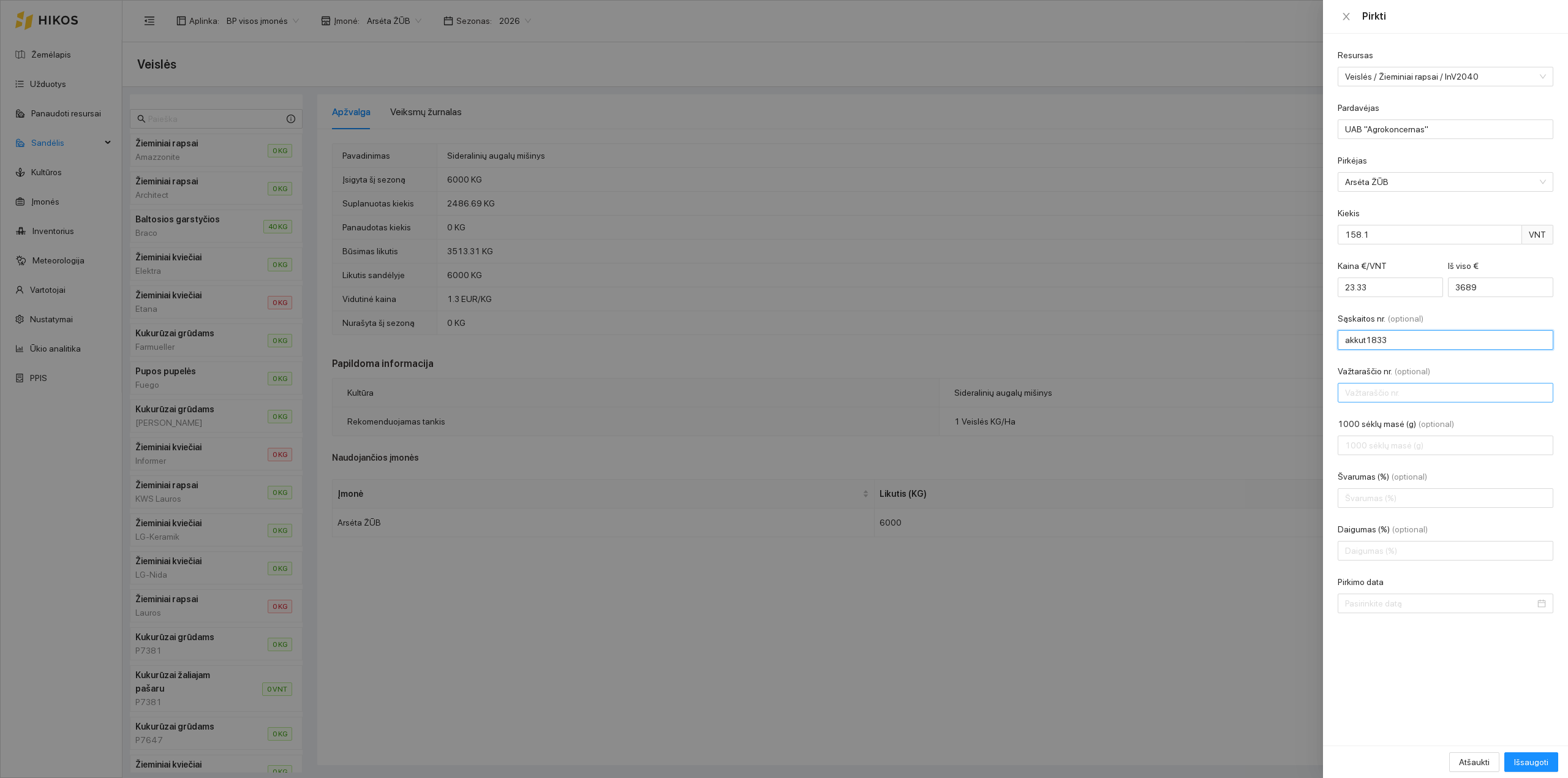
type input "AKKUT18338"
click at [1373, 610] on input "Pirkimo data" at bounding box center [1440, 603] width 190 height 13
type input "2025-08-05"
click at [1380, 479] on div "5" at bounding box center [1378, 480] width 14 height 14
click at [1535, 763] on span "Išsaugoti" at bounding box center [1531, 762] width 35 height 13
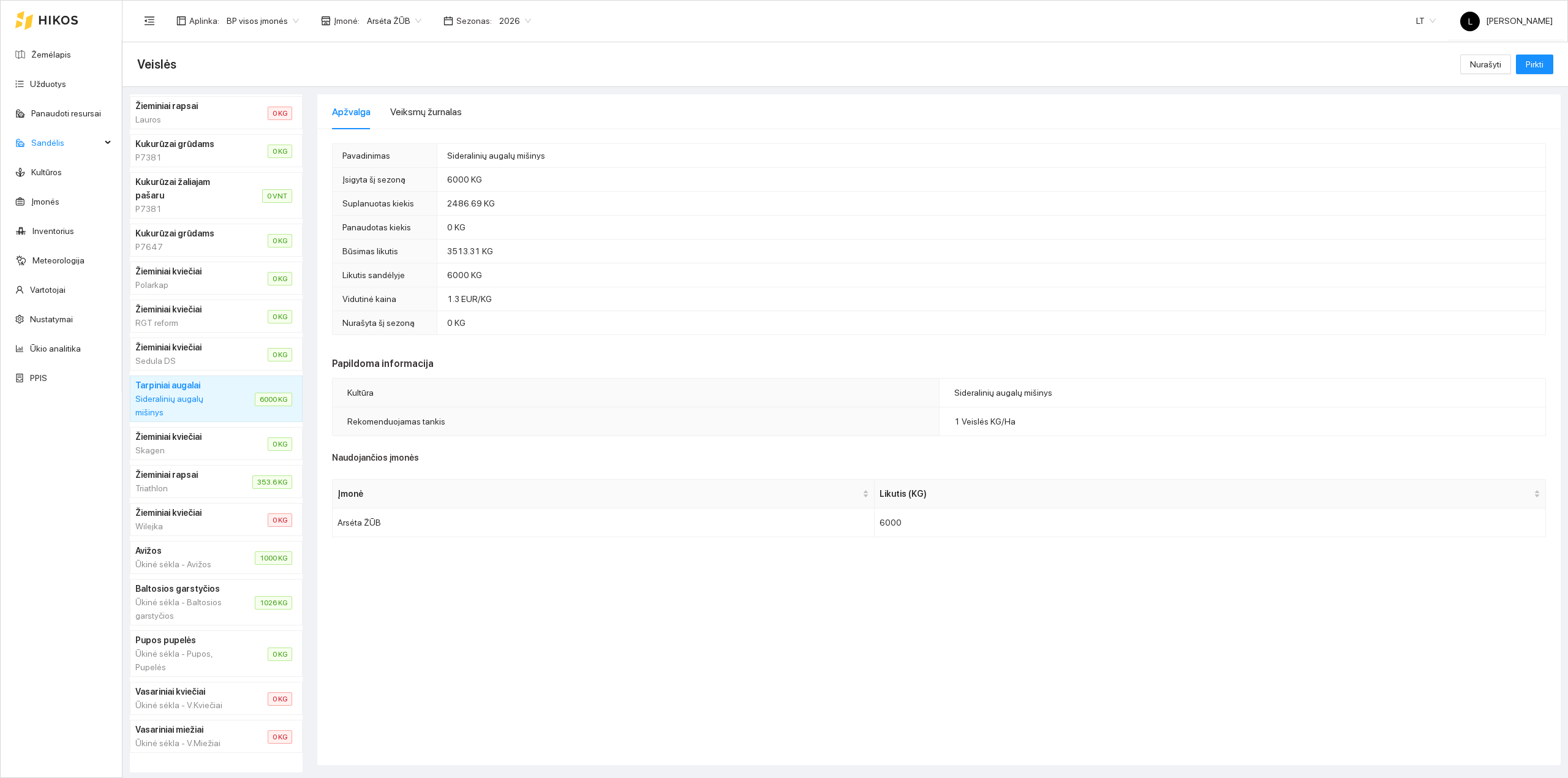
scroll to position [556, 0]
click at [226, 594] on li "Baltosios garstyčios Ūkinė sėkla - Baltosios garstyčios 1026 KG" at bounding box center [216, 602] width 173 height 46
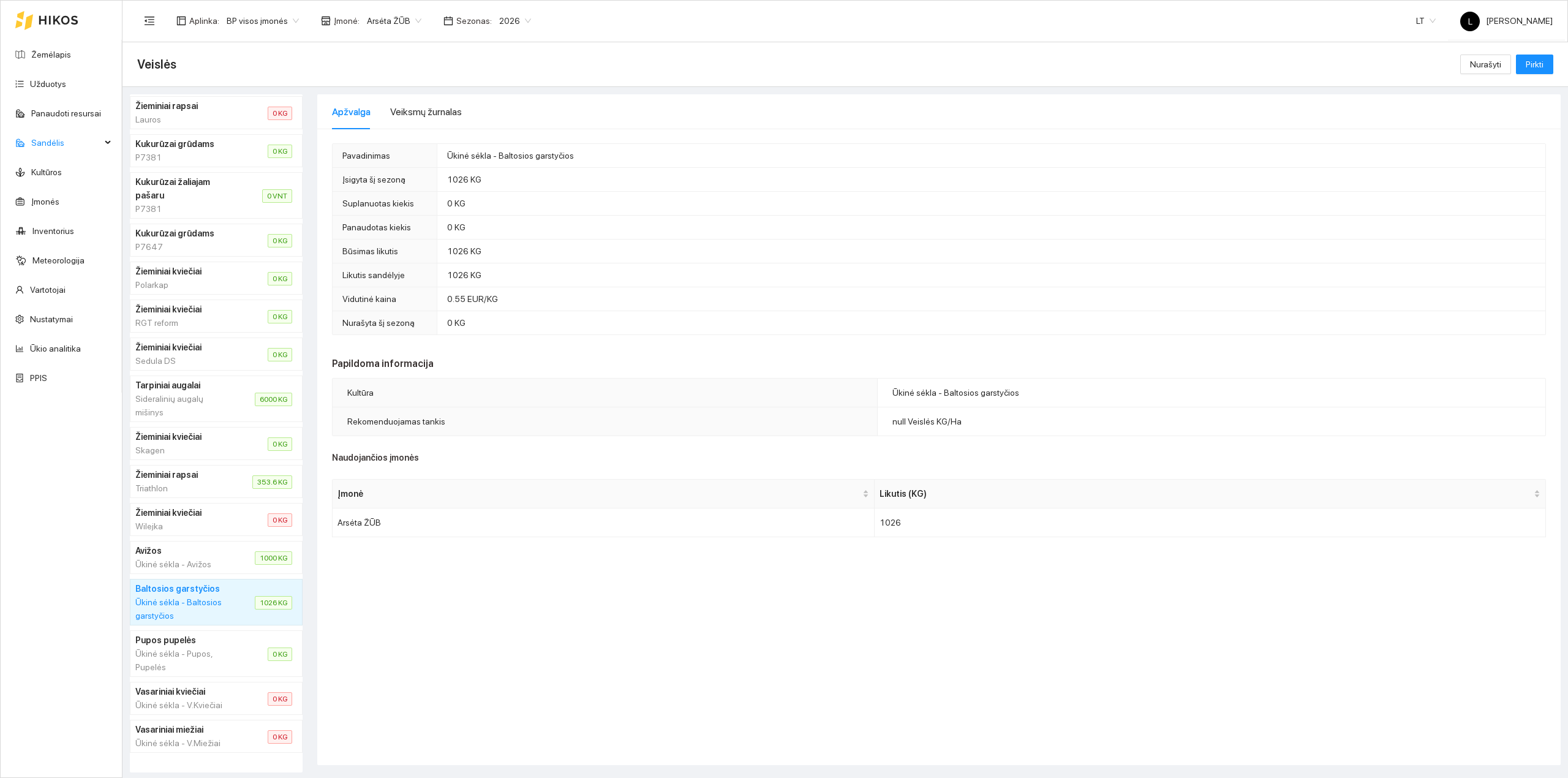
click at [236, 543] on li "Avižos Ūkinė sėkla - Avižos 1000 KG" at bounding box center [216, 558] width 173 height 33
click at [223, 580] on li "Baltosios garstyčios Ūkinė sėkla - Baltosios garstyčios 1026 KG" at bounding box center [216, 602] width 173 height 46
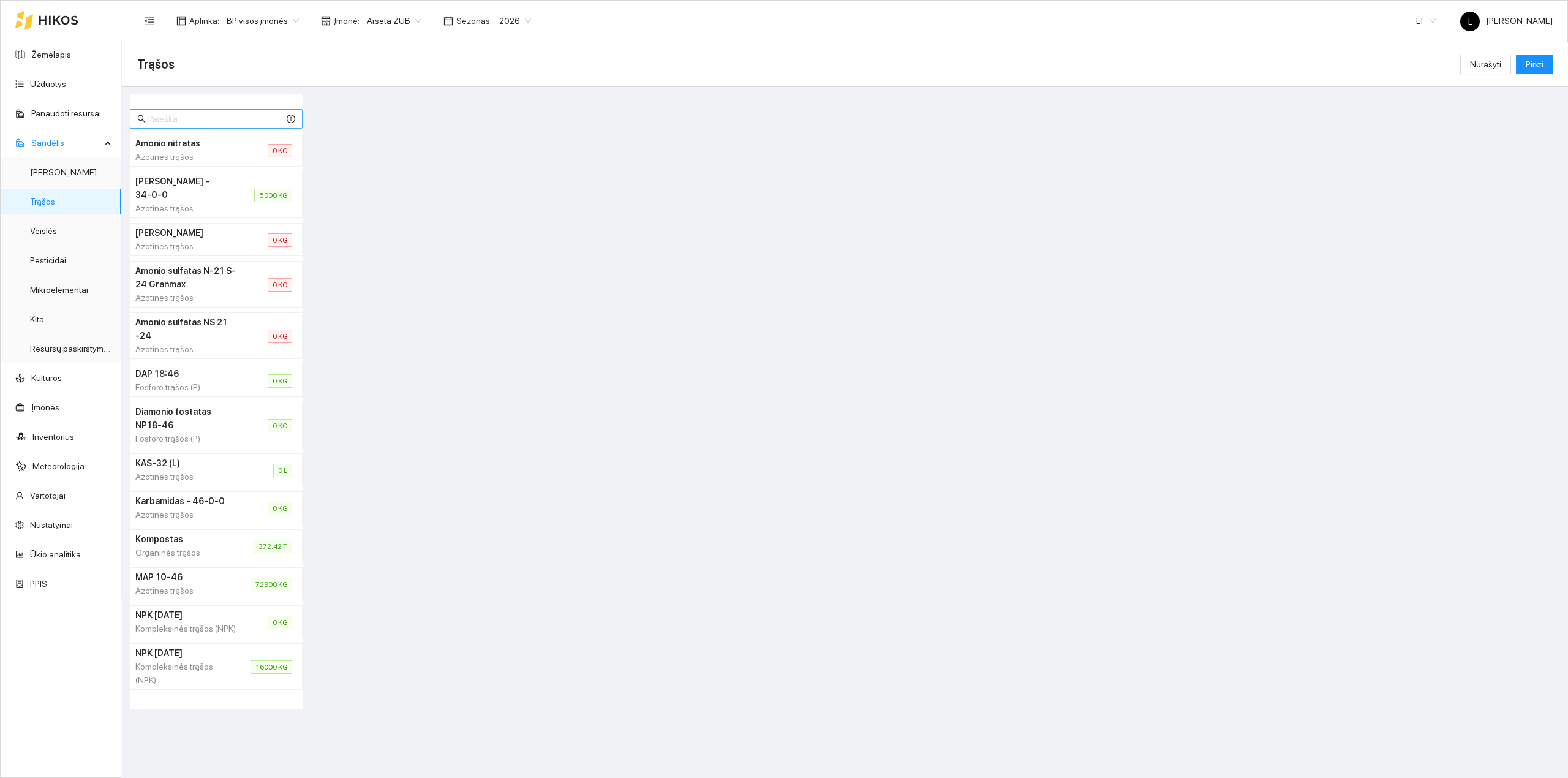
click at [161, 121] on input "text" at bounding box center [216, 119] width 136 height 13
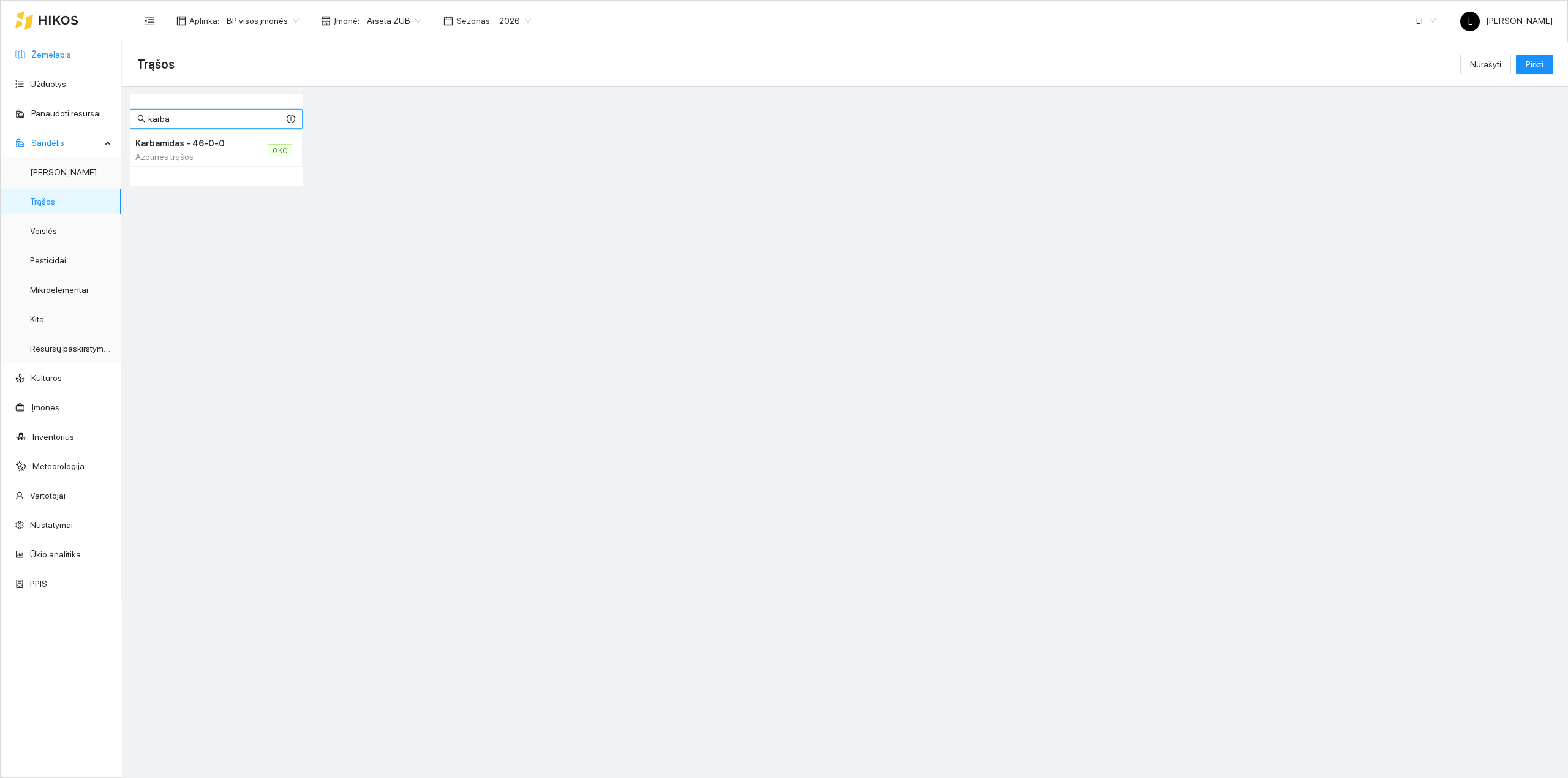
type input "karba"
click at [58, 60] on link "Žemėlapis" at bounding box center [51, 55] width 40 height 10
